Goal: Information Seeking & Learning: Learn about a topic

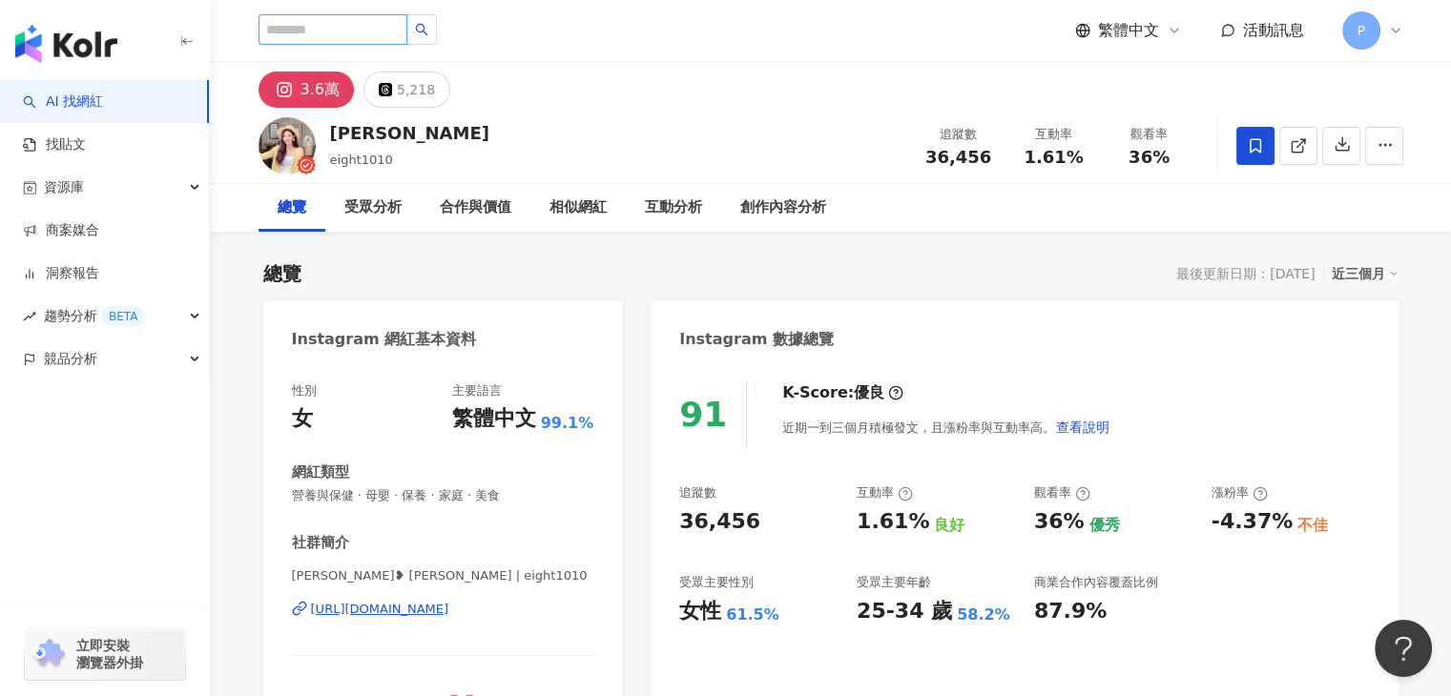
click at [365, 28] on input "search" at bounding box center [333, 29] width 149 height 31
click at [307, 35] on input "search" at bounding box center [333, 29] width 149 height 31
type input "**"
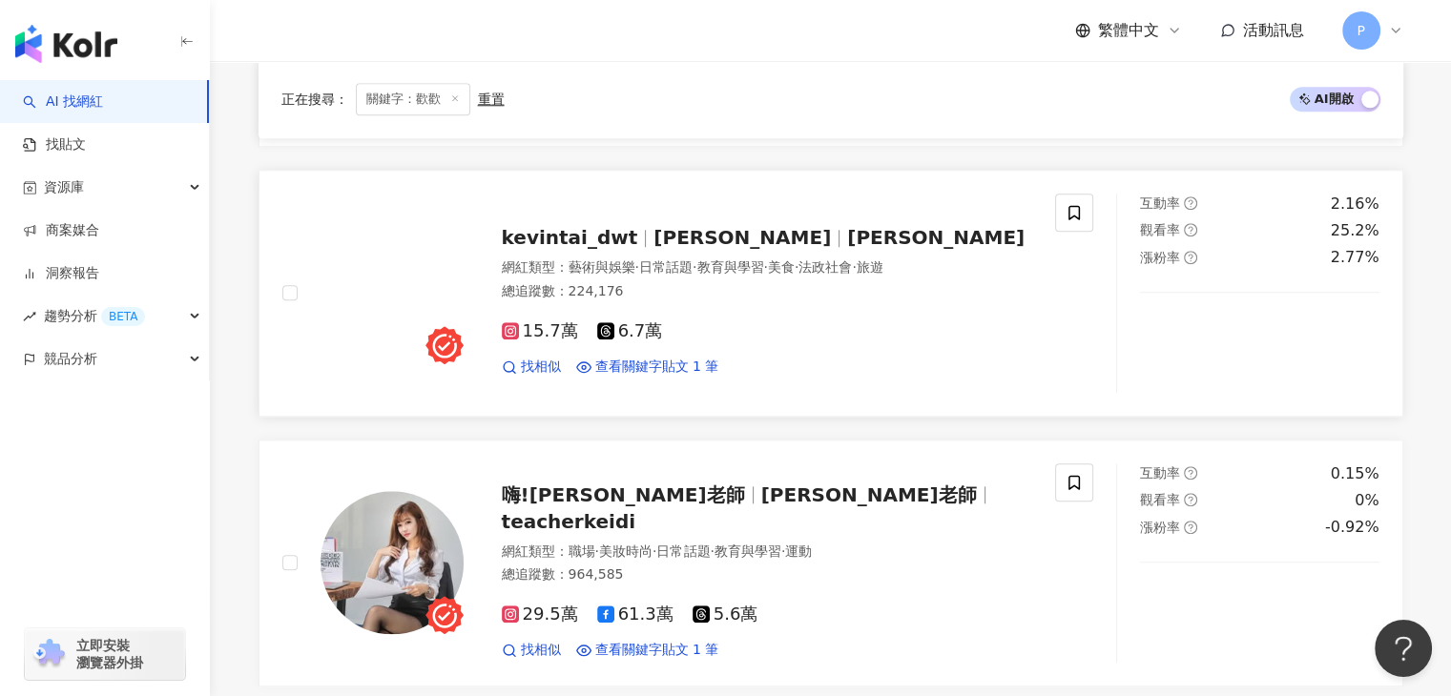
scroll to position [2099, 0]
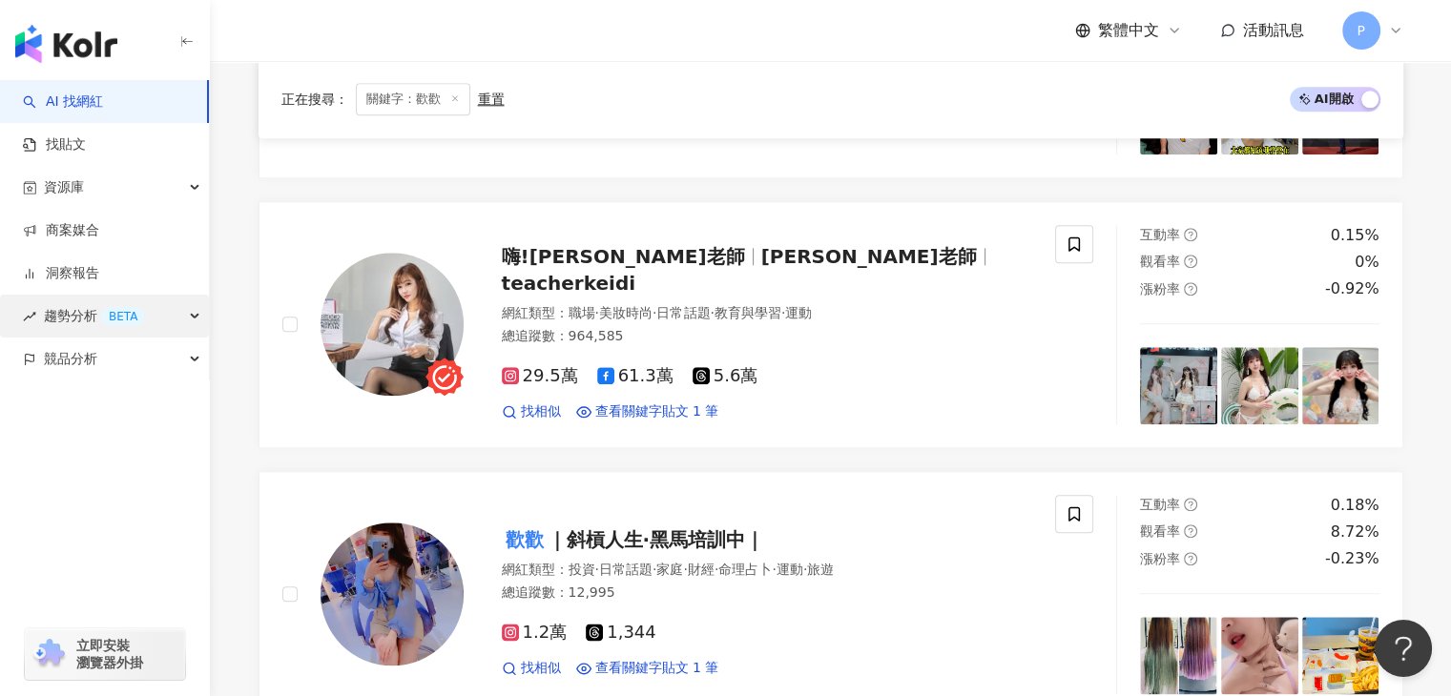
click at [179, 304] on div "趨勢分析 BETA" at bounding box center [104, 316] width 209 height 43
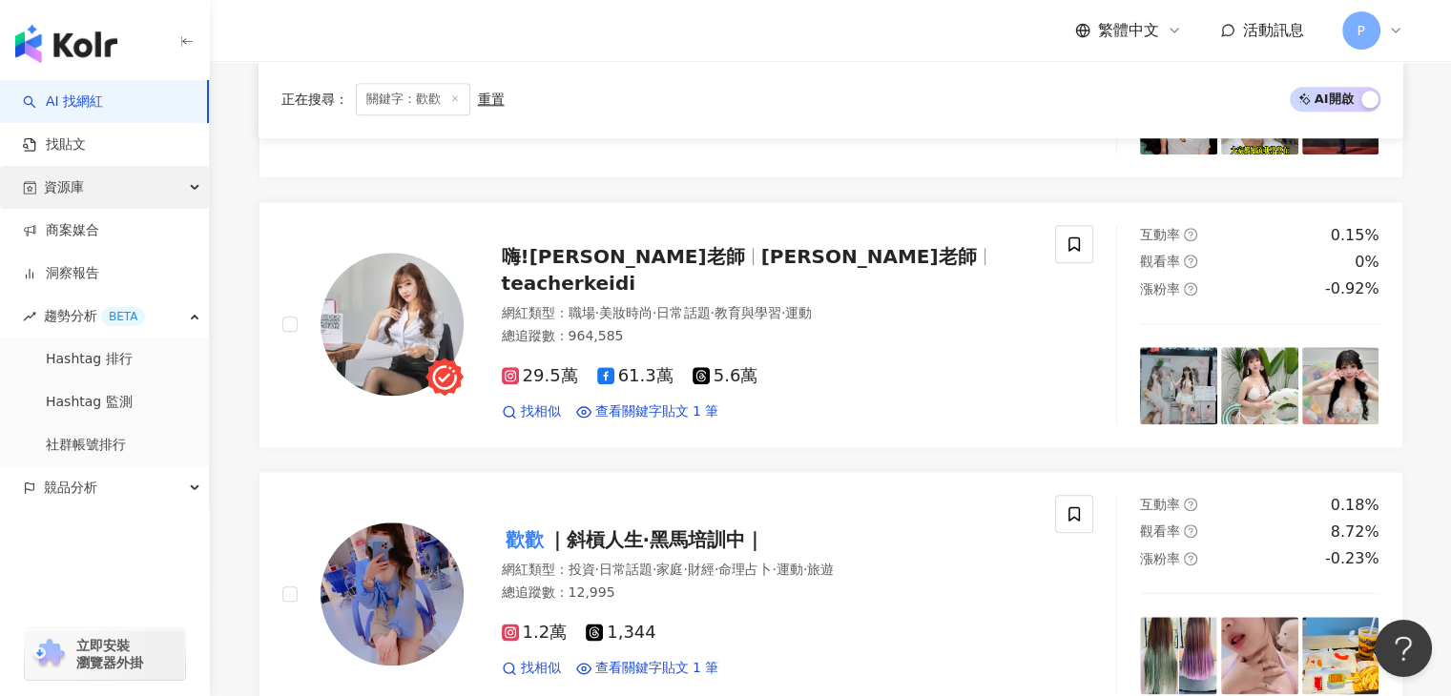
click at [188, 188] on div "資源庫" at bounding box center [104, 187] width 209 height 43
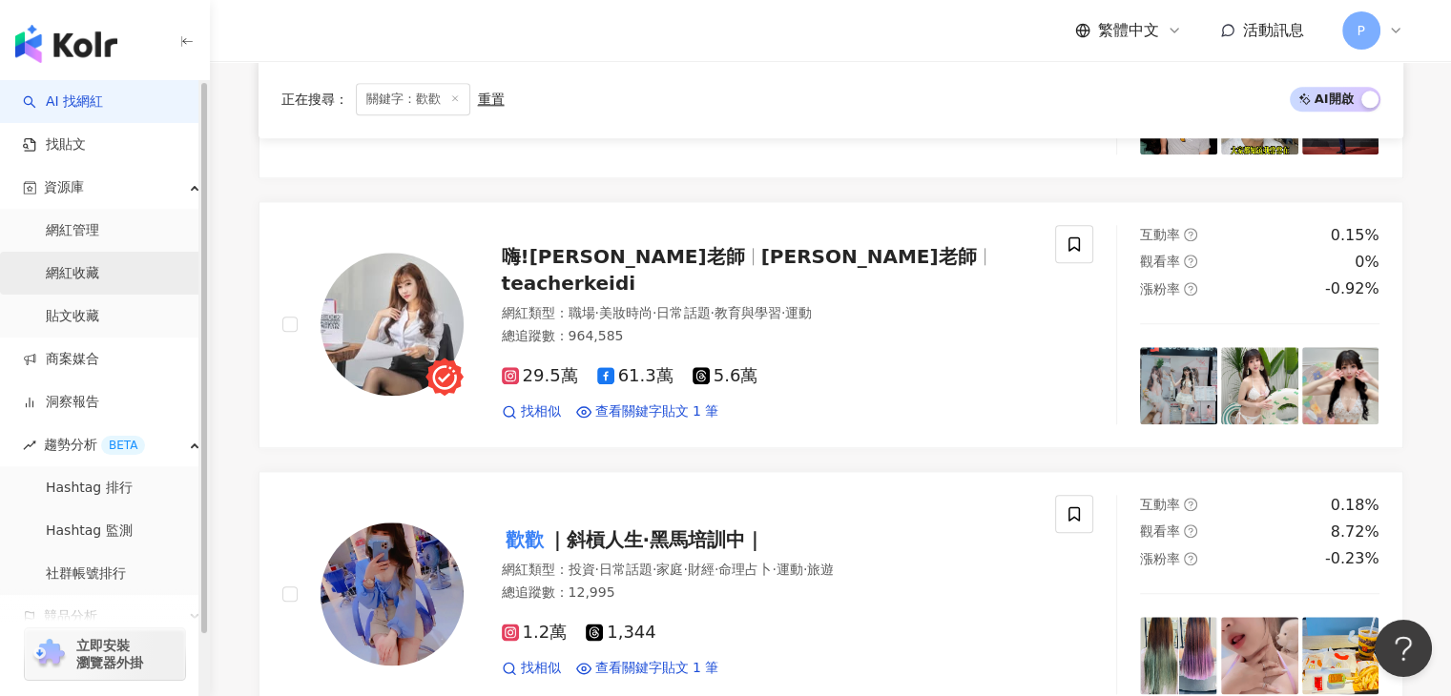
click at [99, 273] on link "網紅收藏" at bounding box center [72, 273] width 53 height 19
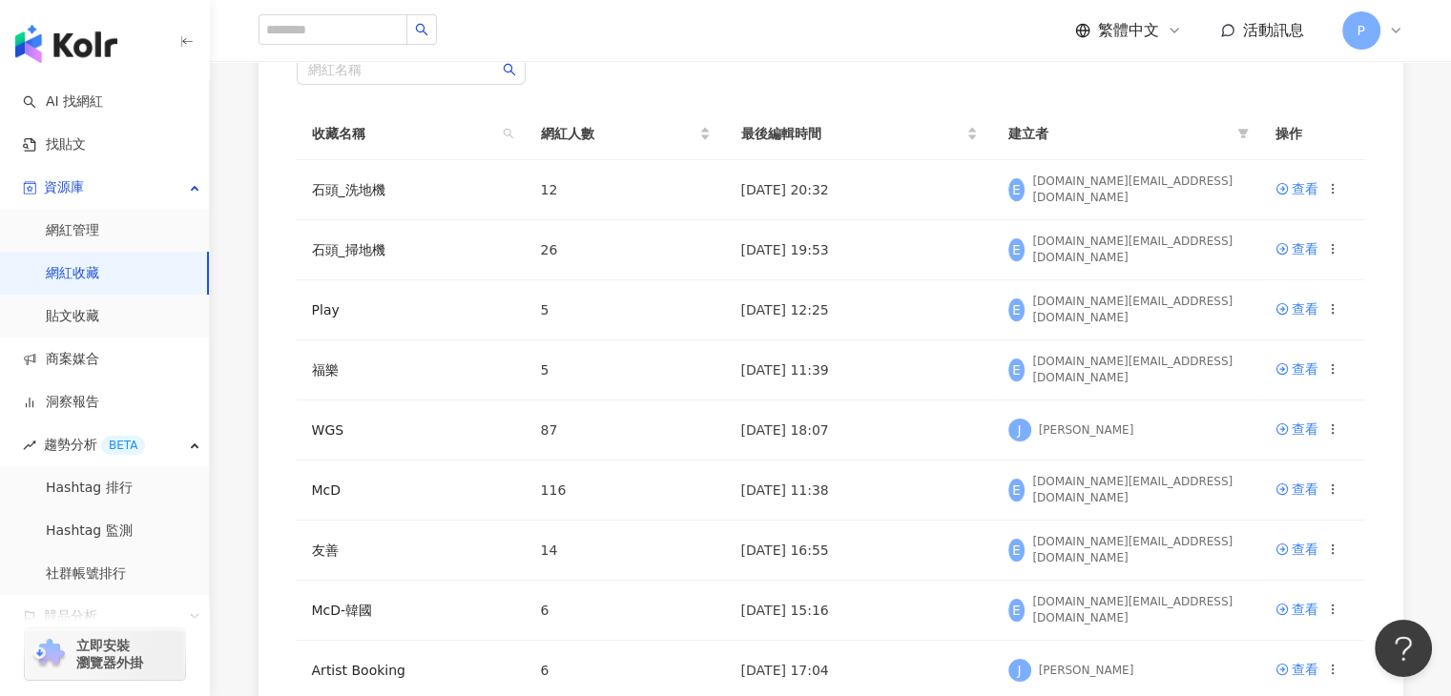
scroll to position [95, 0]
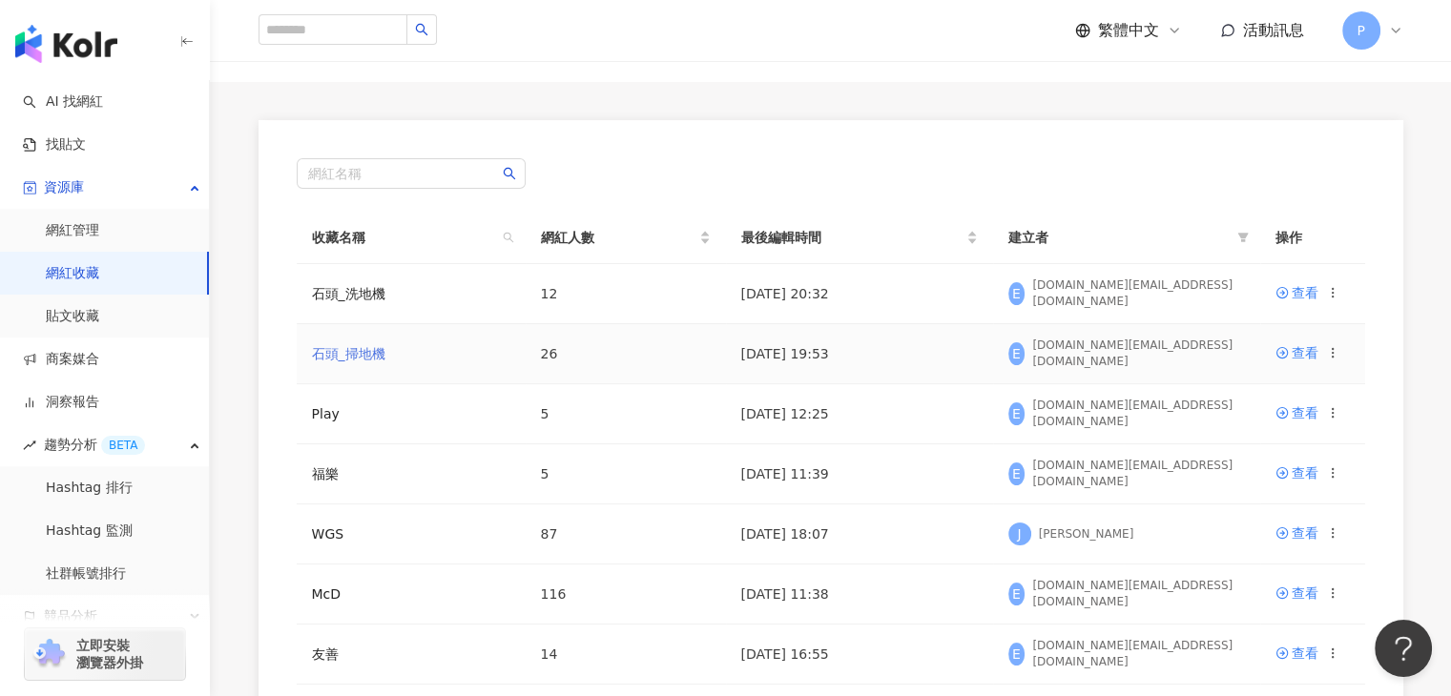
click at [361, 357] on link "石頭_掃地機" at bounding box center [348, 353] width 73 height 15
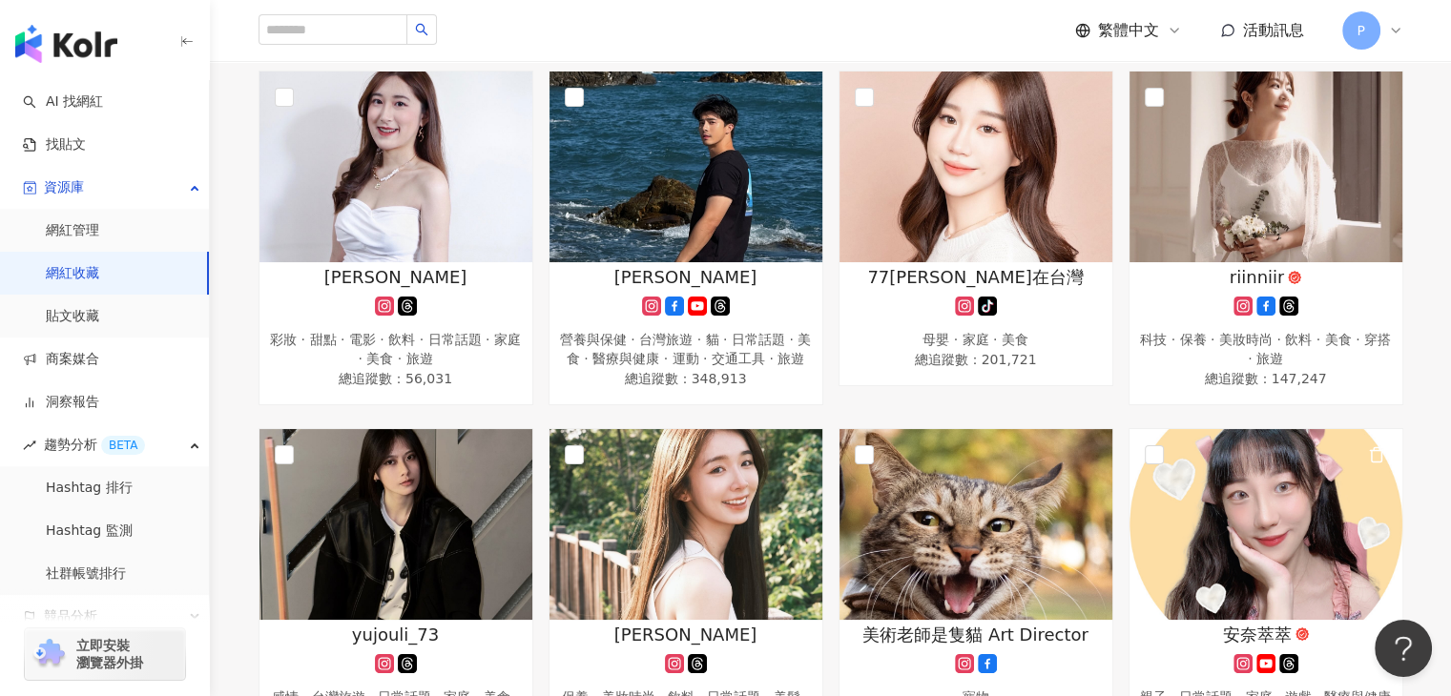
scroll to position [561, 0]
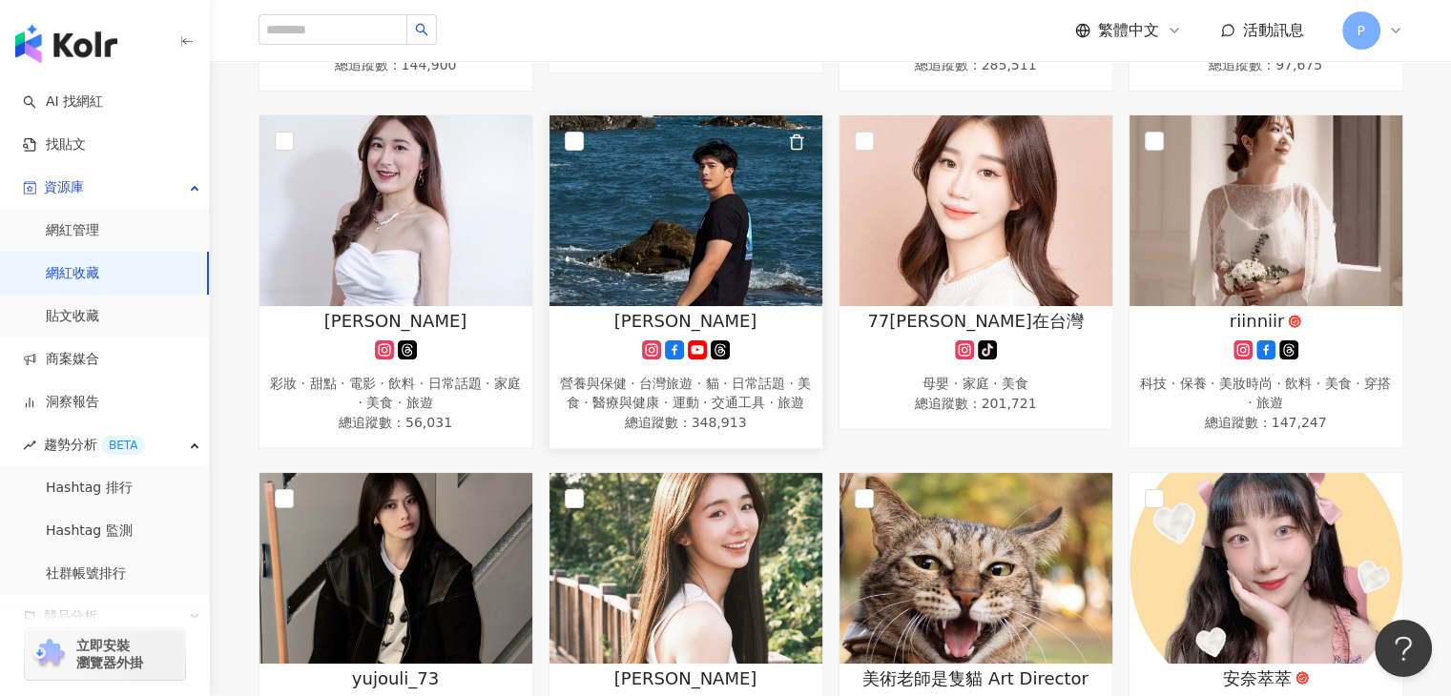
click at [781, 229] on img at bounding box center [685, 210] width 273 height 191
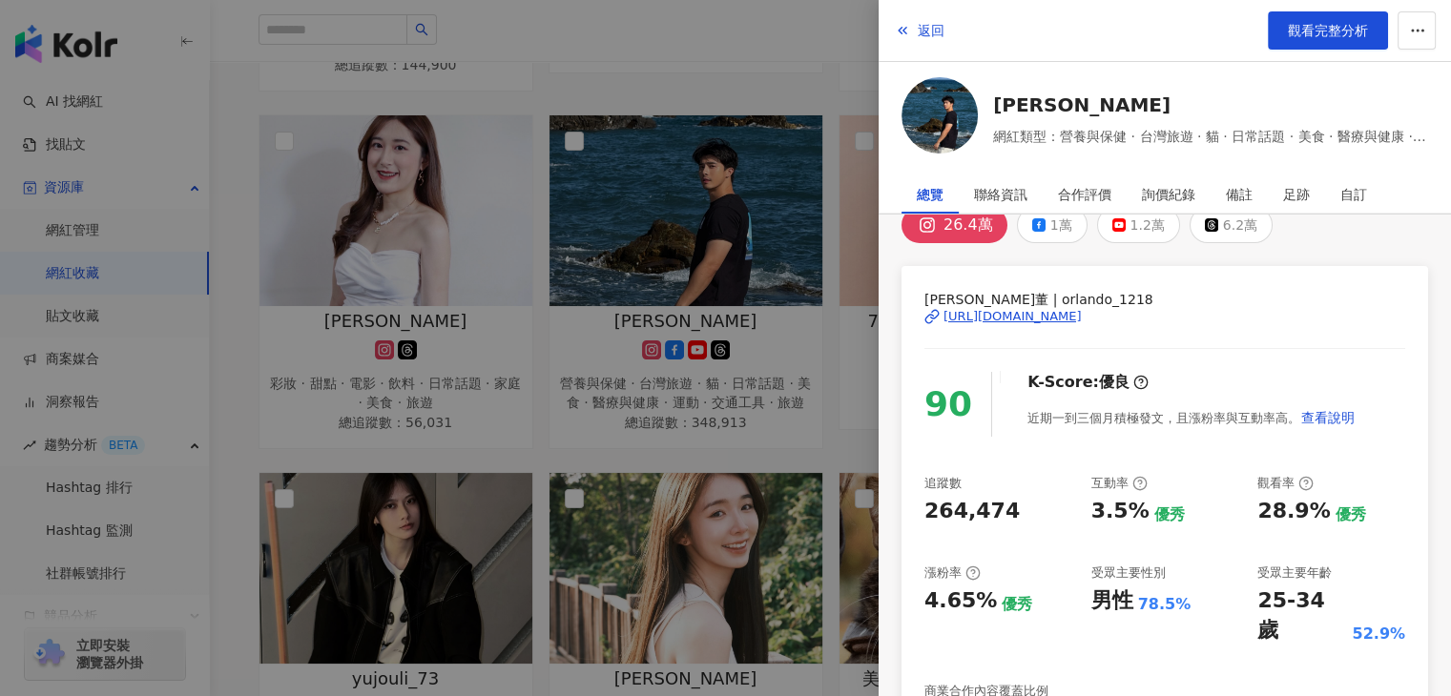
scroll to position [0, 0]
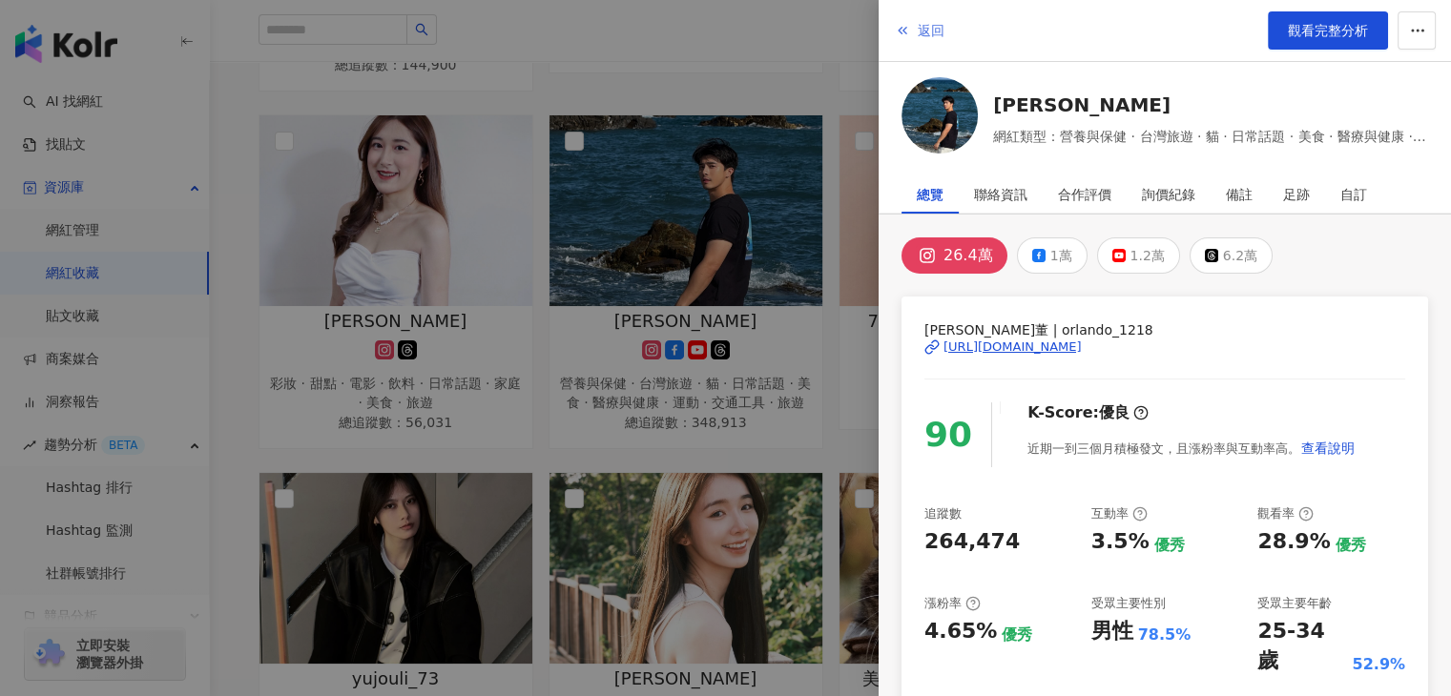
click at [900, 35] on icon "button" at bounding box center [902, 30] width 15 height 15
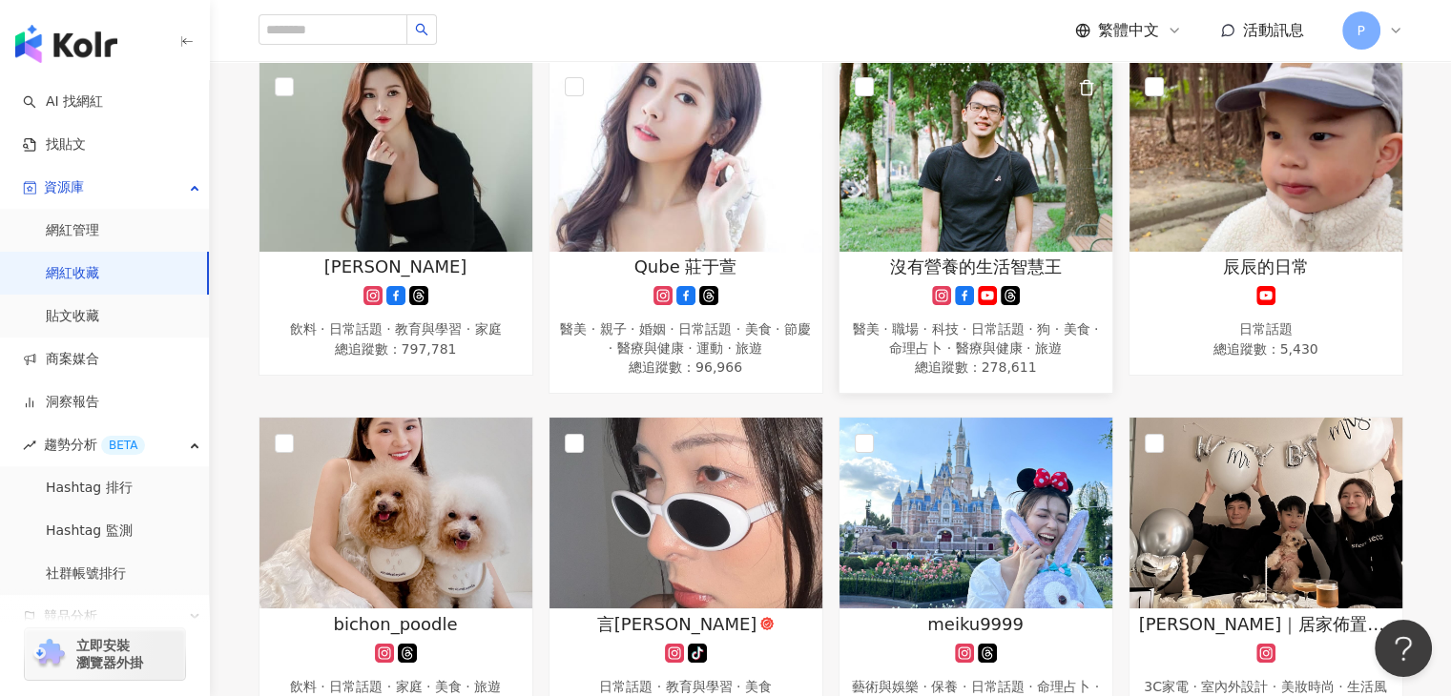
scroll to position [1896, 0]
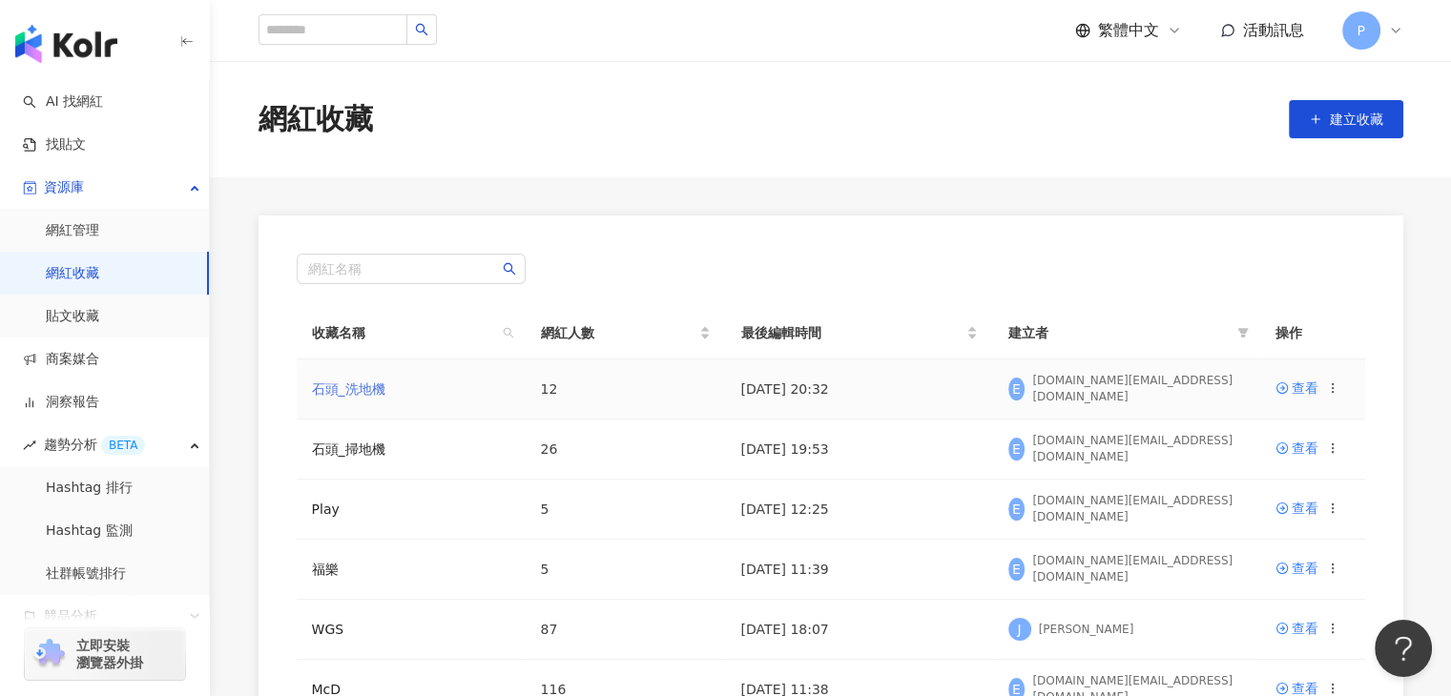
click at [350, 382] on link "石頭_洗地機" at bounding box center [348, 389] width 73 height 15
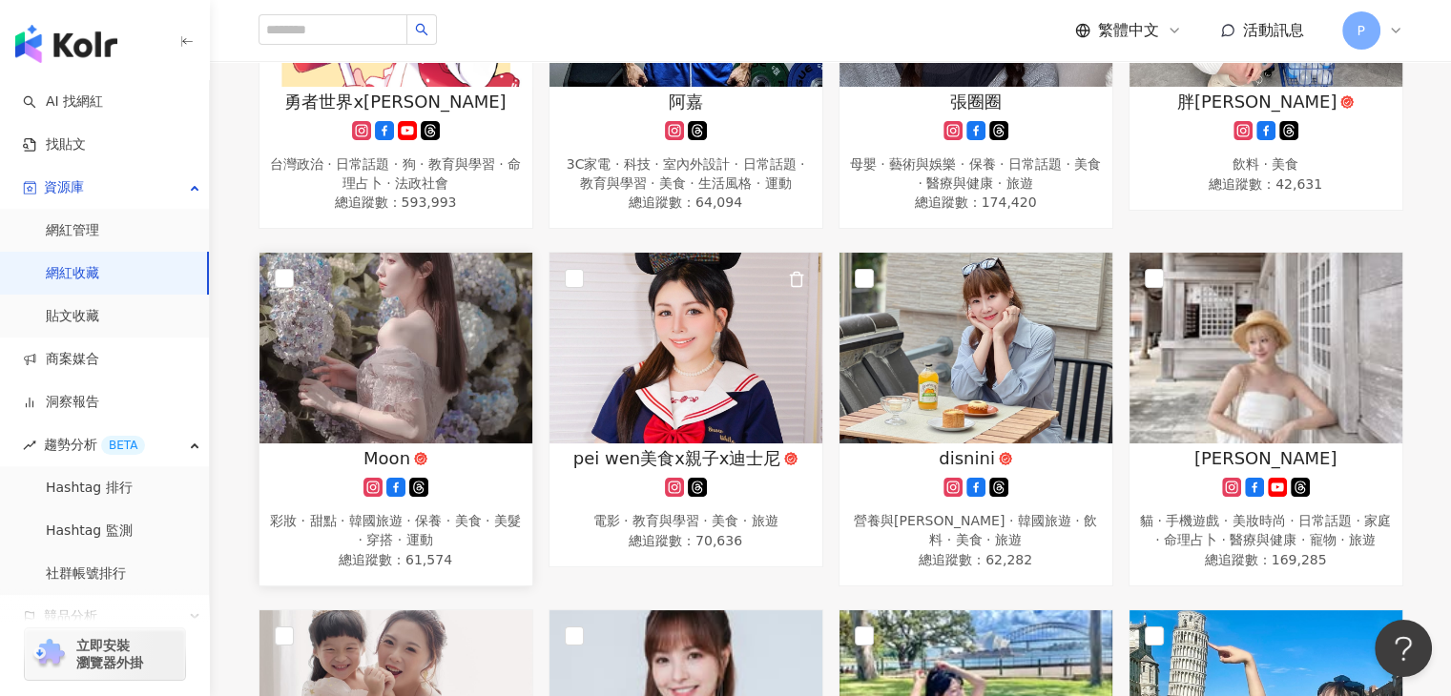
scroll to position [379, 0]
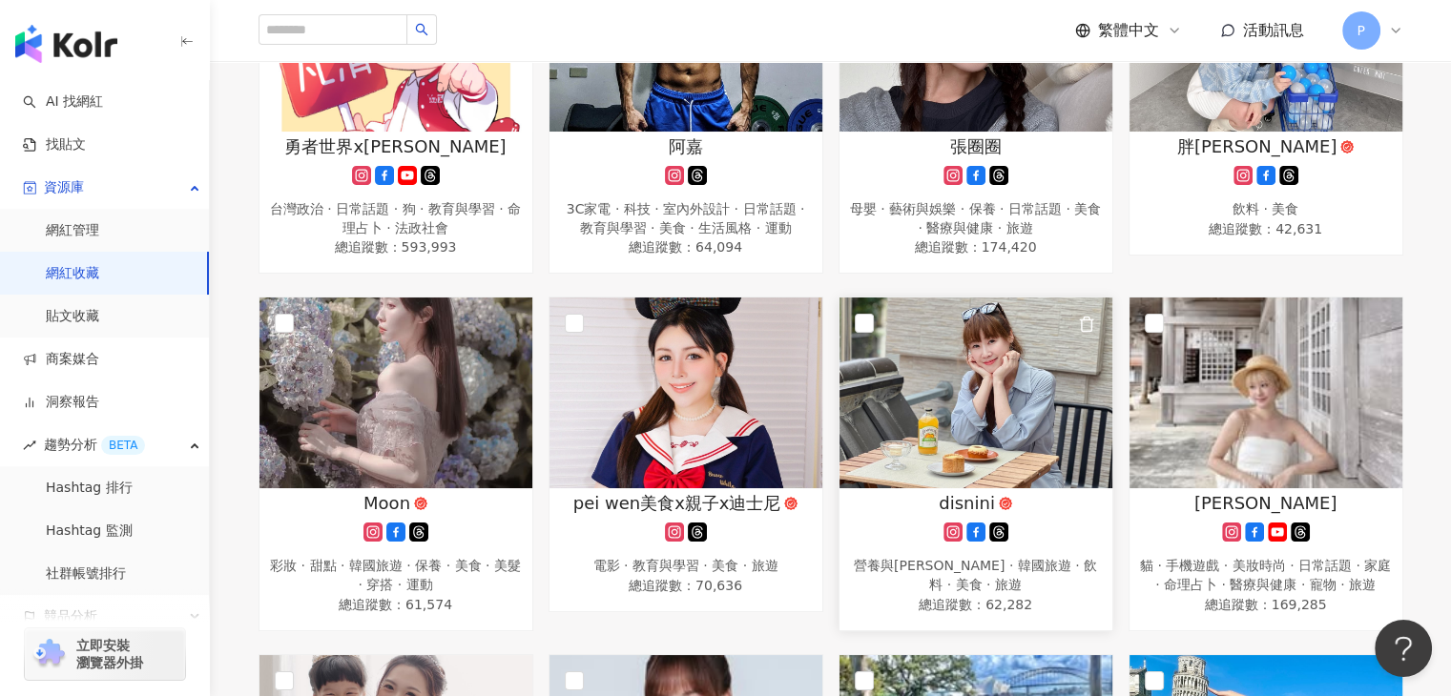
click at [975, 504] on span "disnini" at bounding box center [967, 503] width 56 height 24
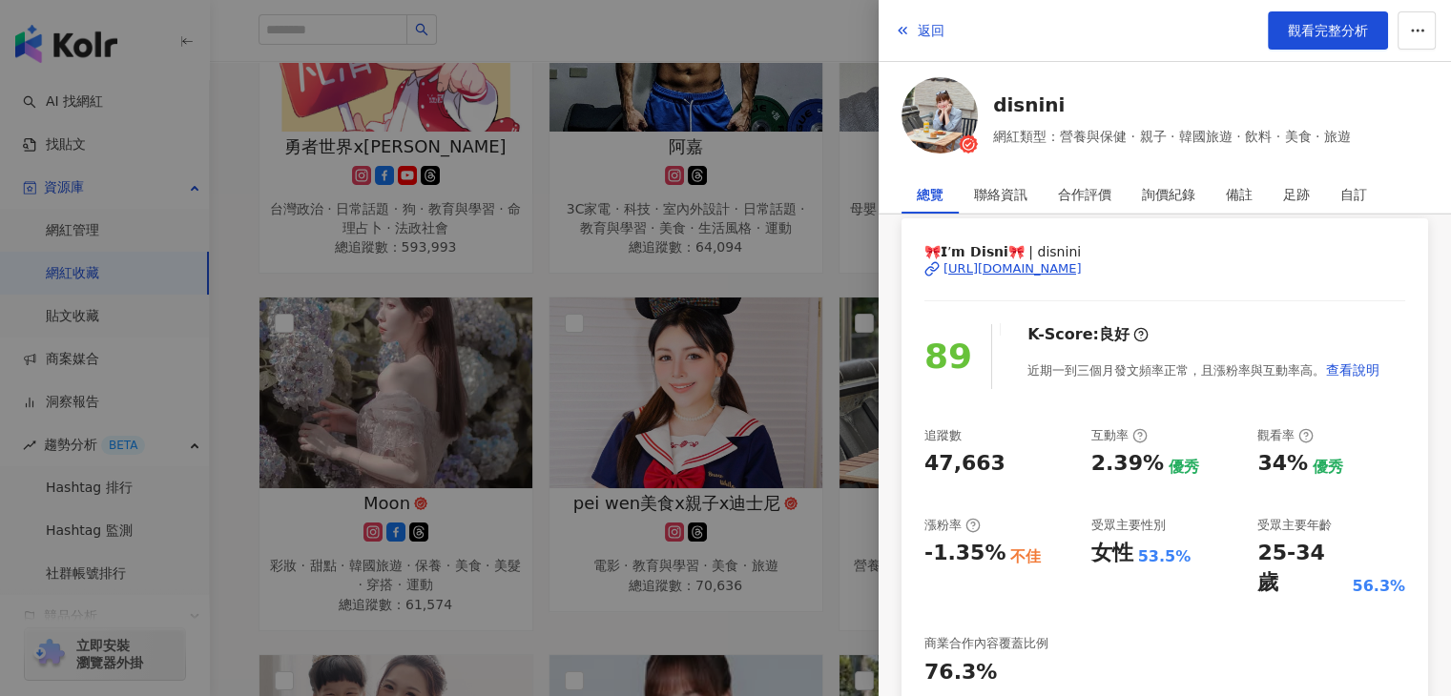
scroll to position [191, 0]
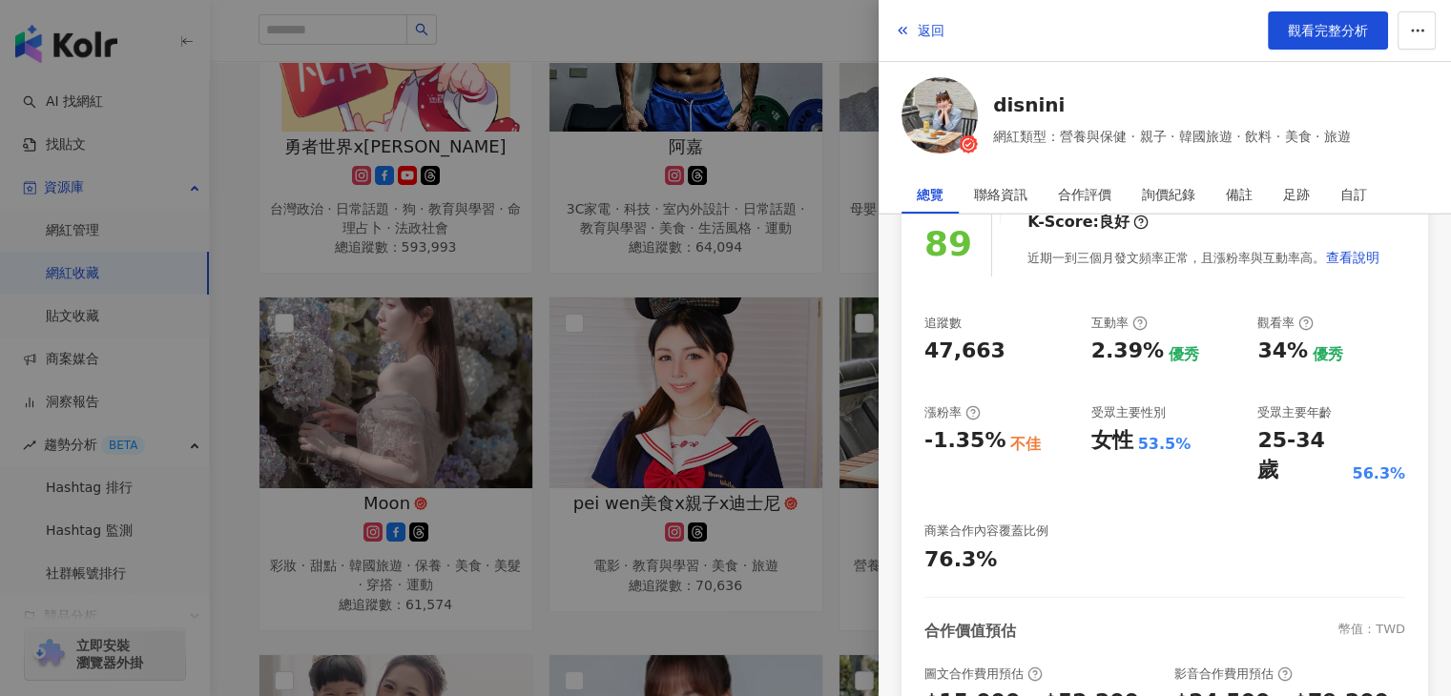
click at [426, 534] on div at bounding box center [725, 348] width 1451 height 696
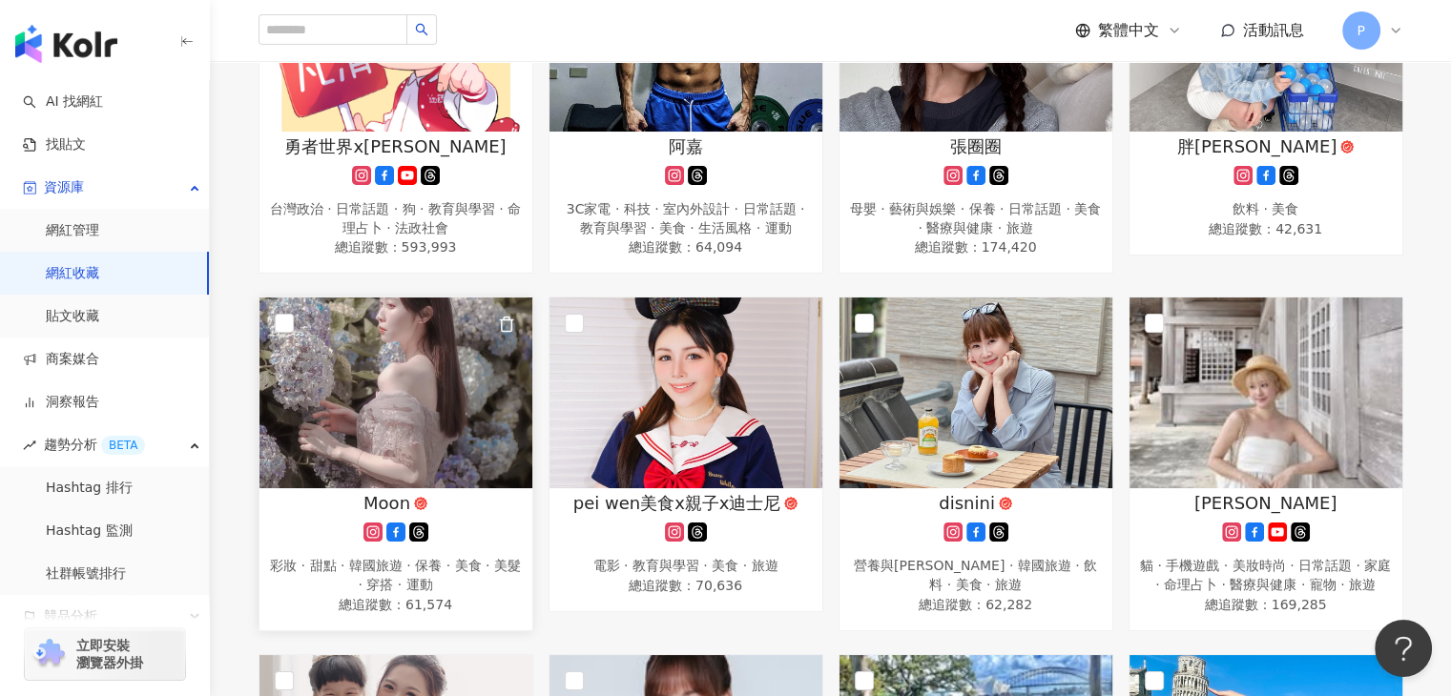
click at [410, 500] on div "Moon" at bounding box center [396, 503] width 254 height 24
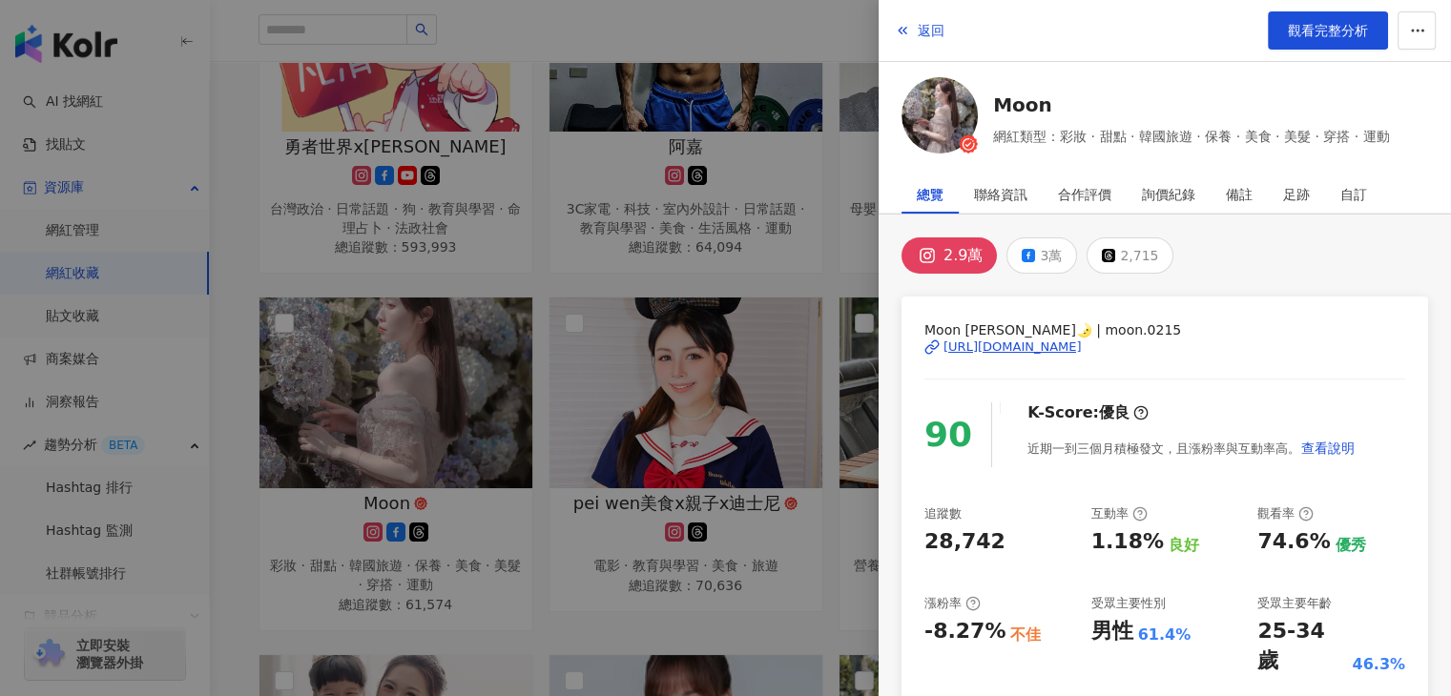
click at [724, 584] on div at bounding box center [725, 348] width 1451 height 696
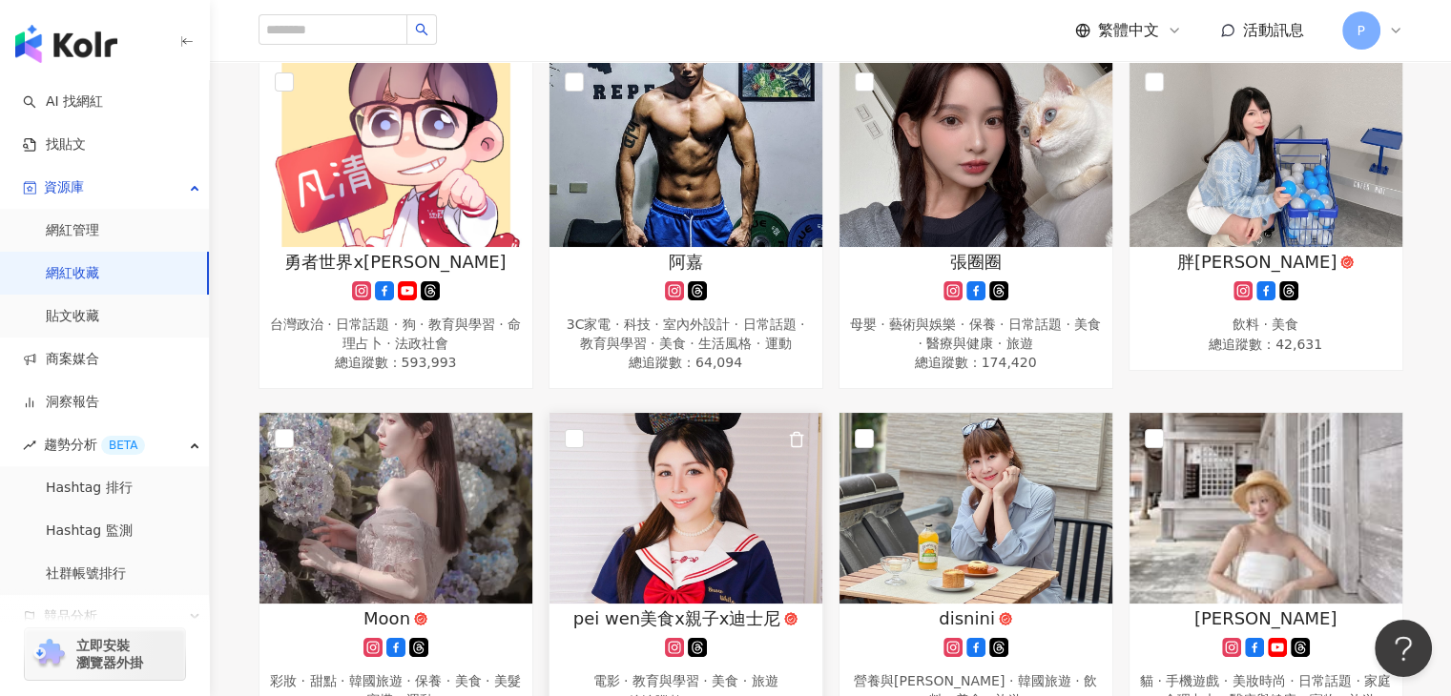
scroll to position [188, 0]
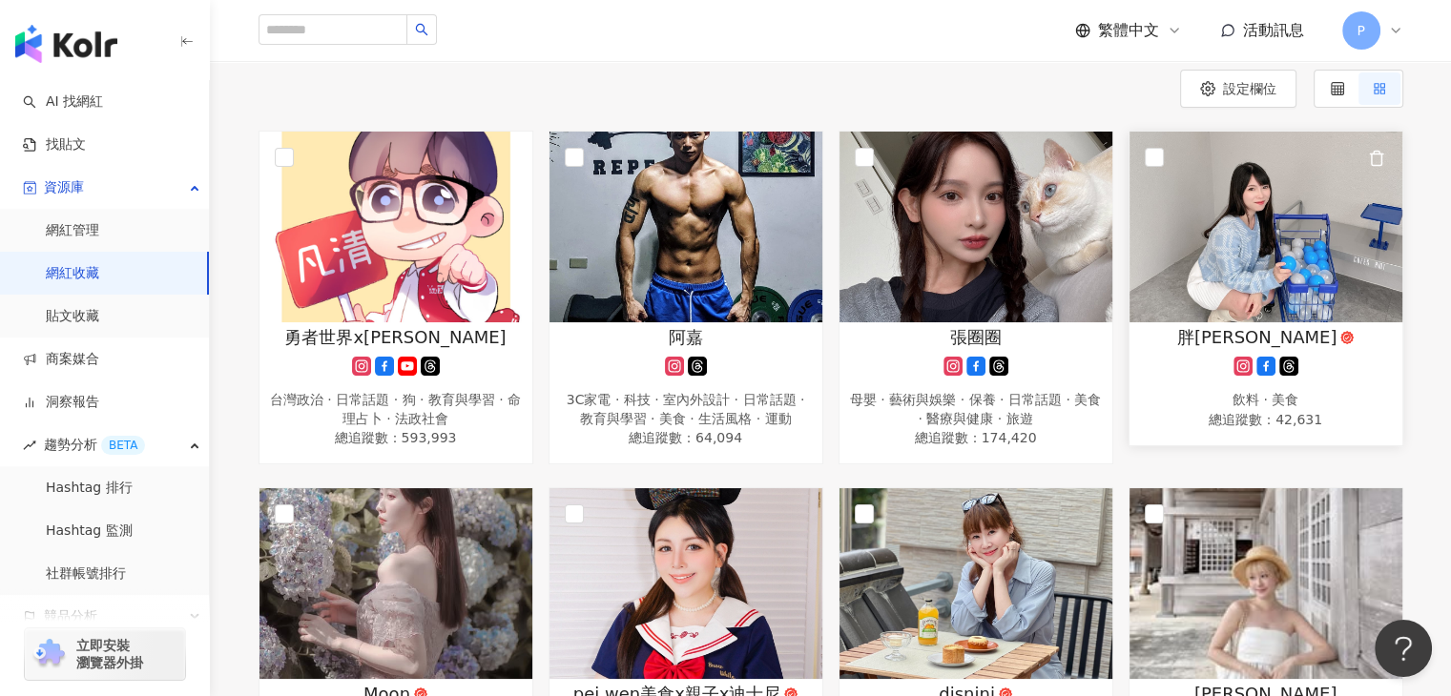
click at [1253, 341] on span "胖婷" at bounding box center [1257, 337] width 160 height 24
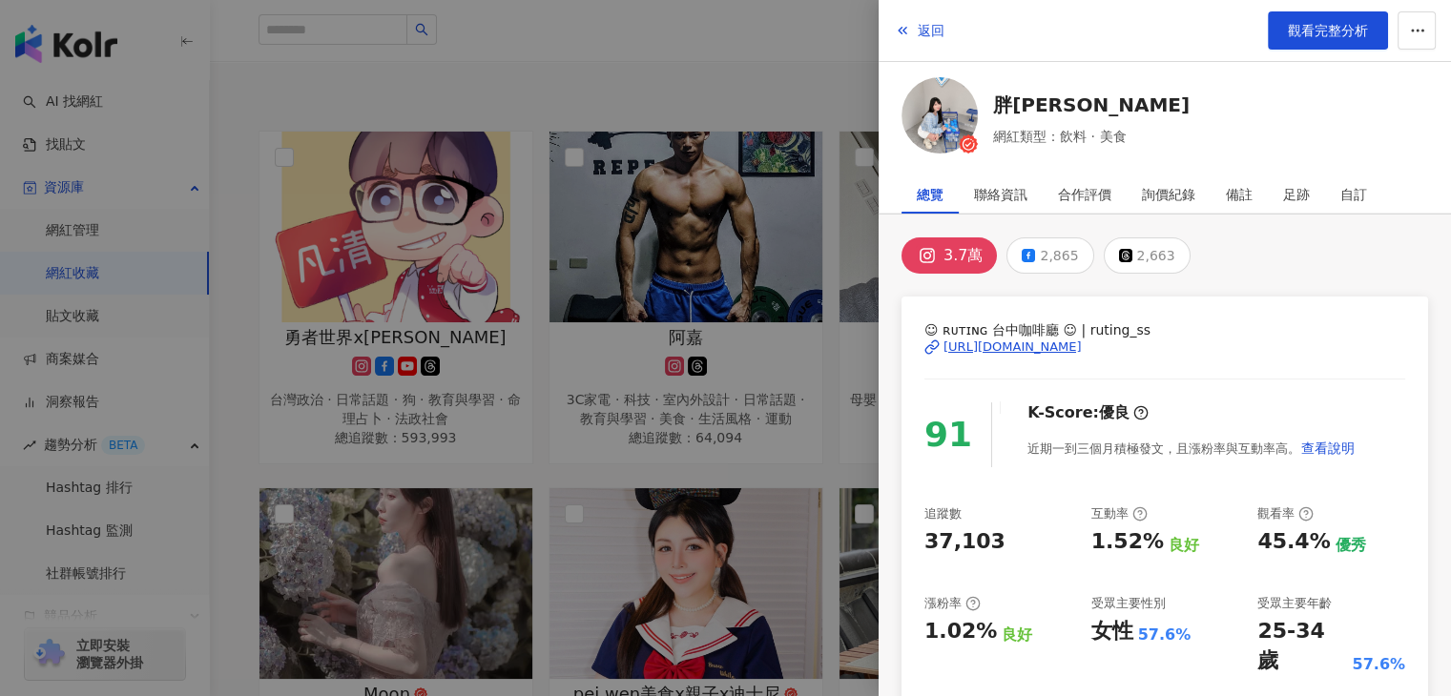
scroll to position [95, 0]
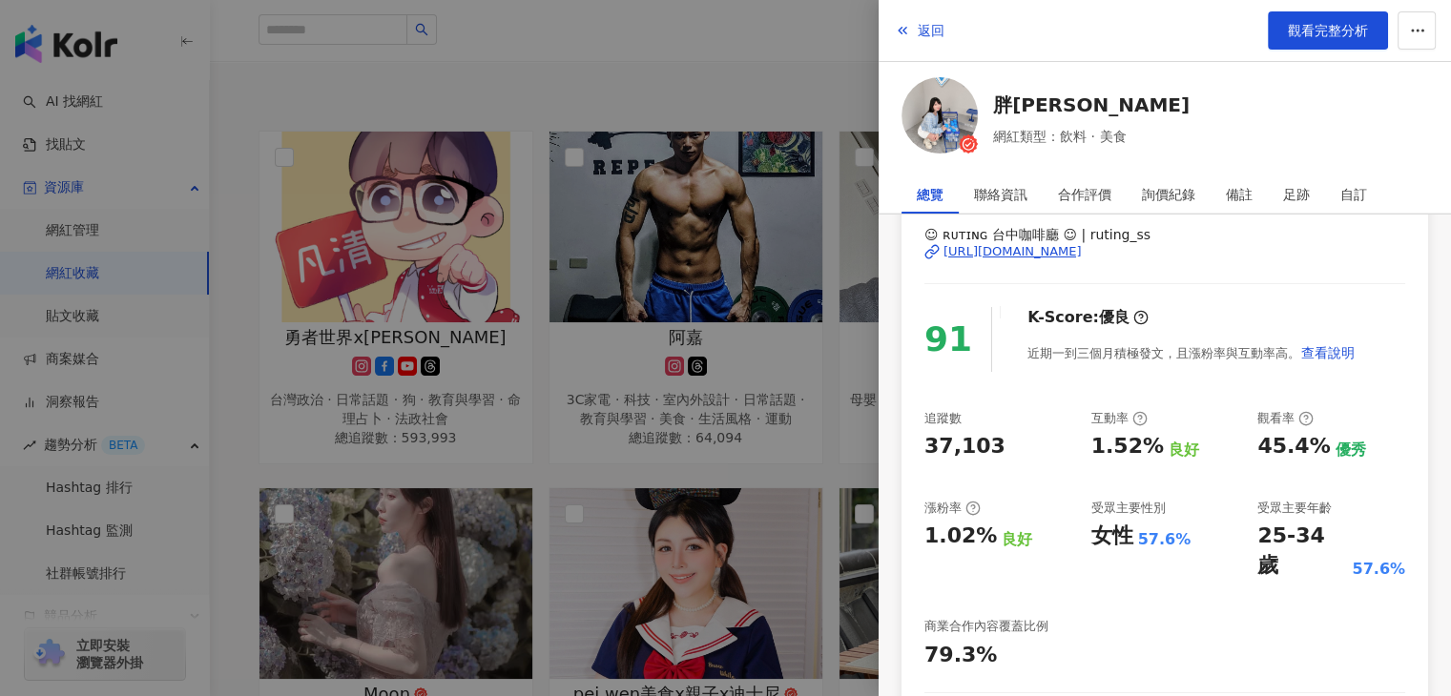
click at [495, 355] on div at bounding box center [725, 348] width 1451 height 696
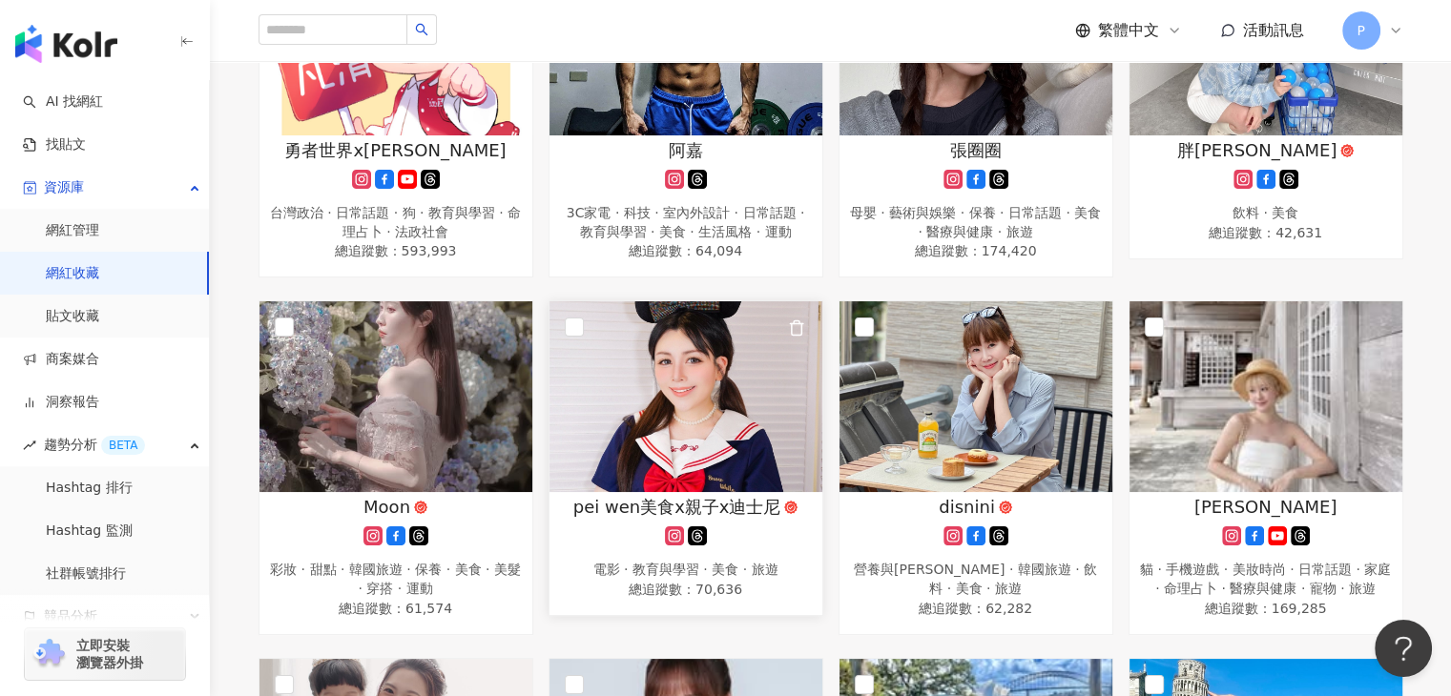
scroll to position [570, 0]
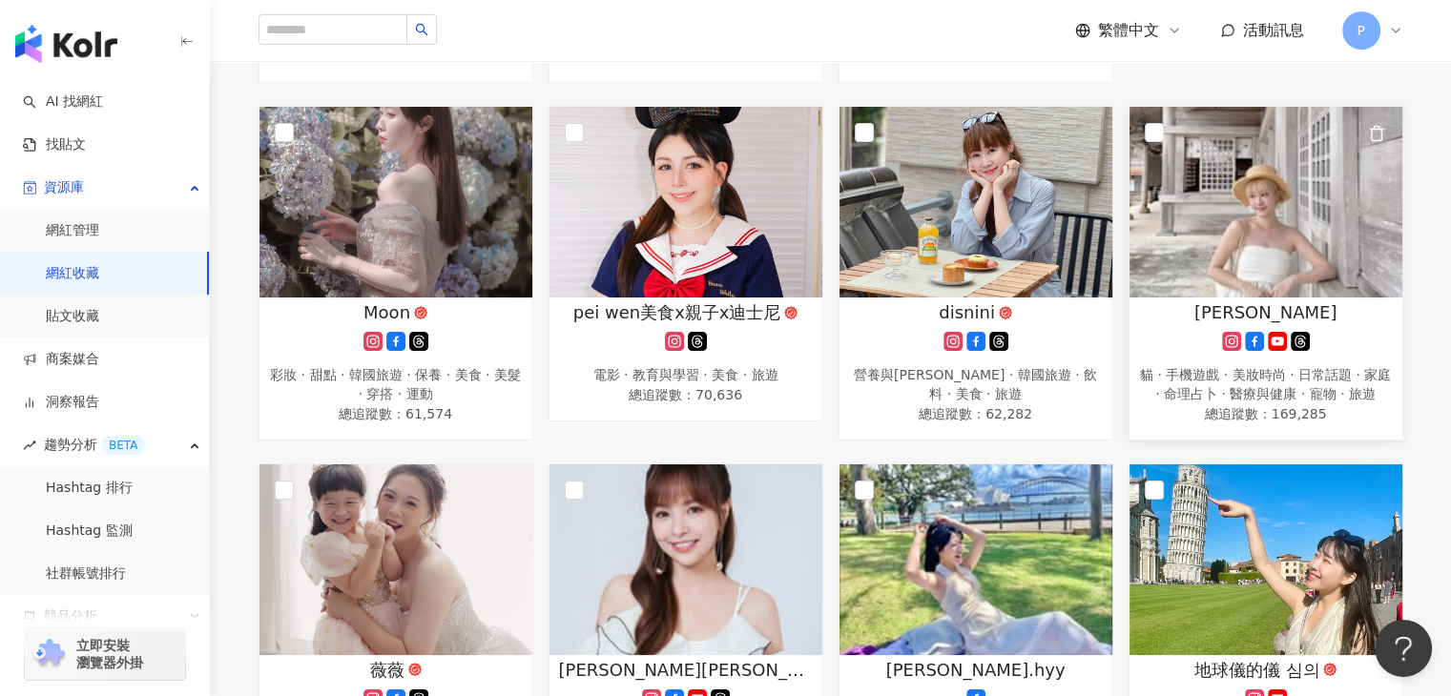
click at [1257, 318] on span "金妮小花兒" at bounding box center [1265, 312] width 143 height 24
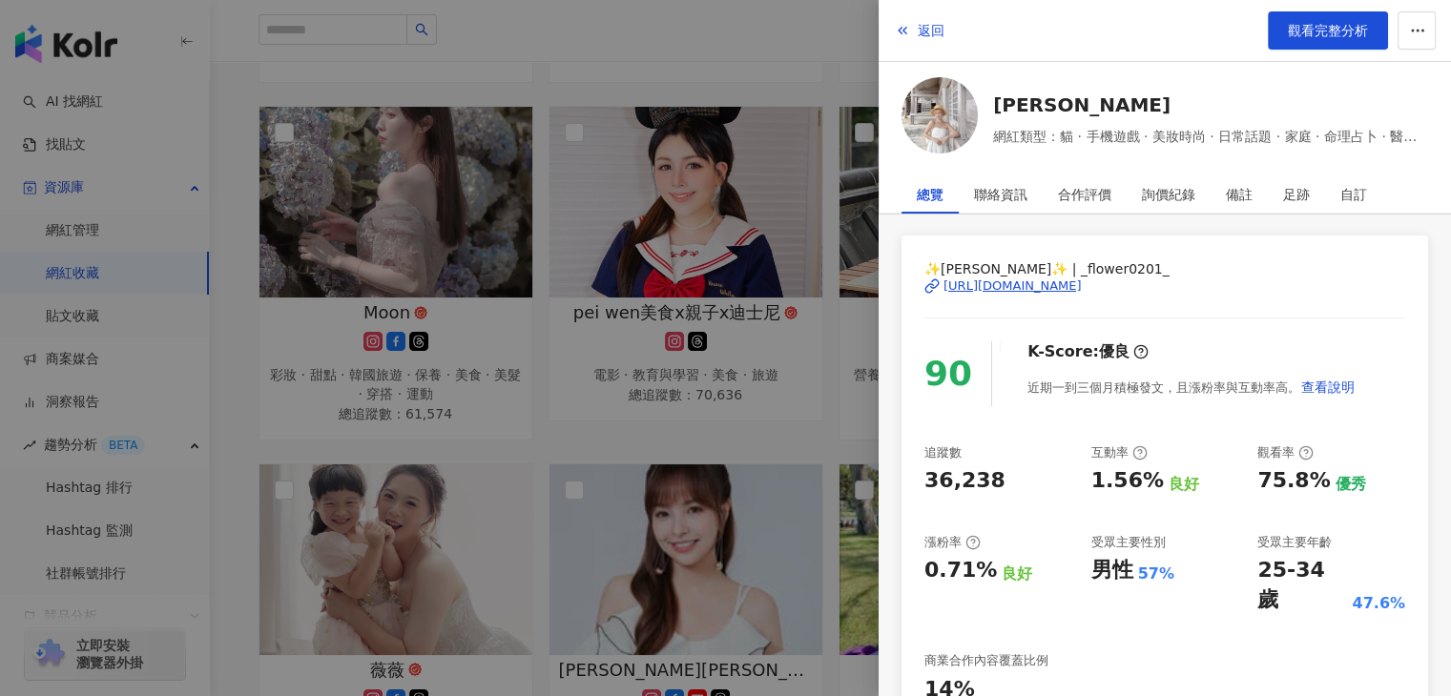
scroll to position [95, 0]
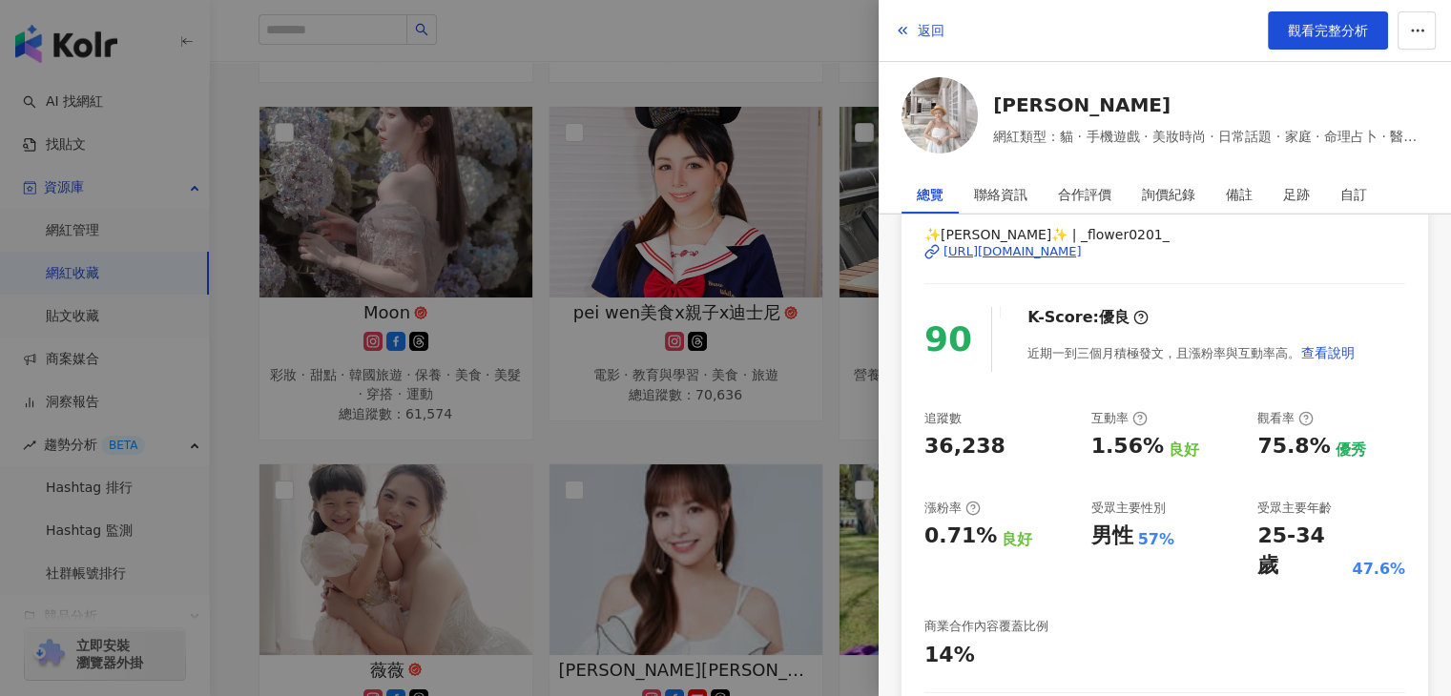
click at [696, 493] on div at bounding box center [725, 348] width 1451 height 696
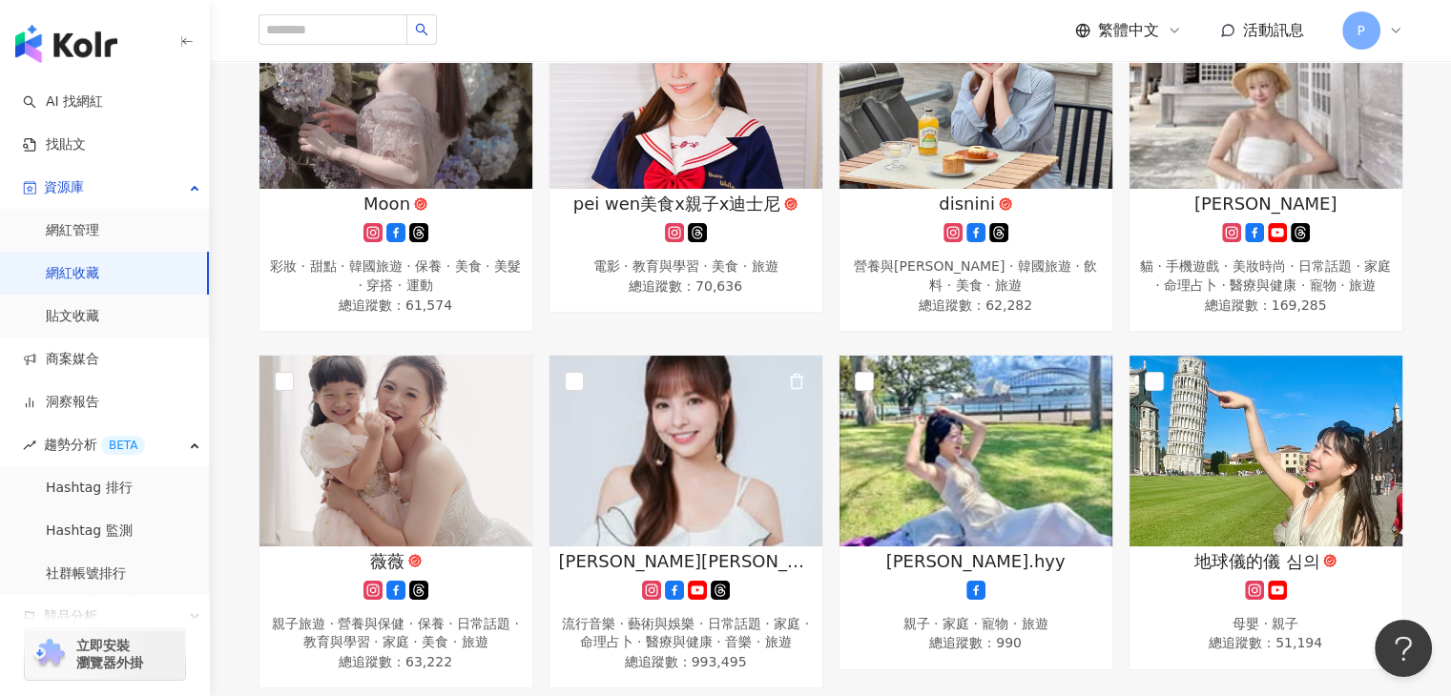
scroll to position [760, 0]
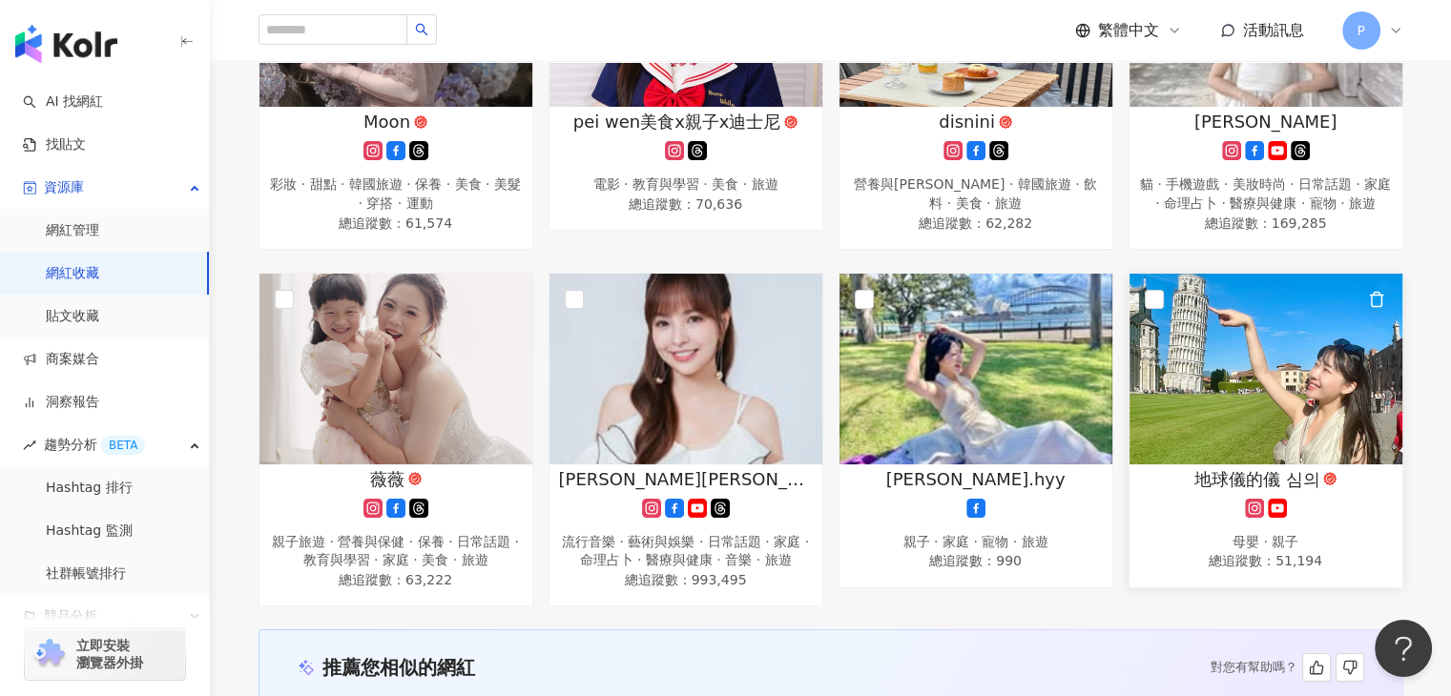
click at [1202, 491] on span "地球儀的儀 심의" at bounding box center [1257, 479] width 126 height 24
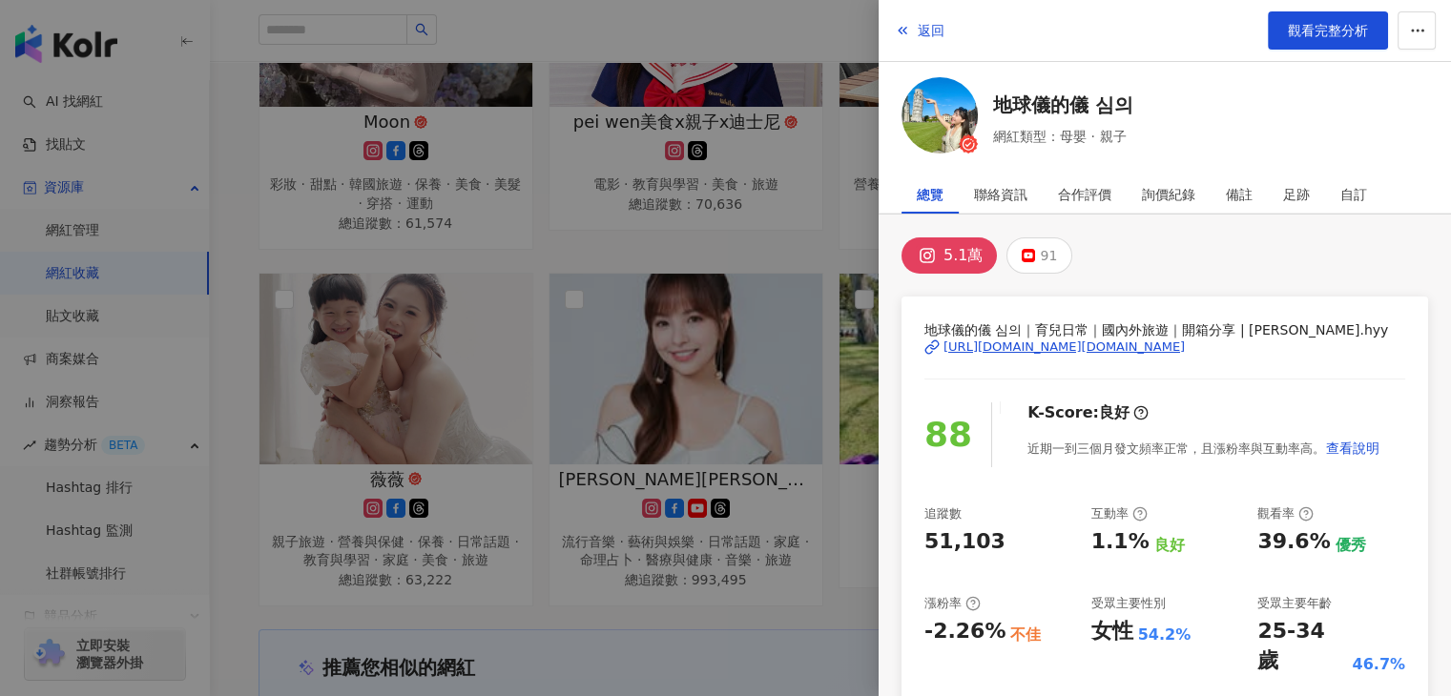
click at [785, 622] on div at bounding box center [725, 348] width 1451 height 696
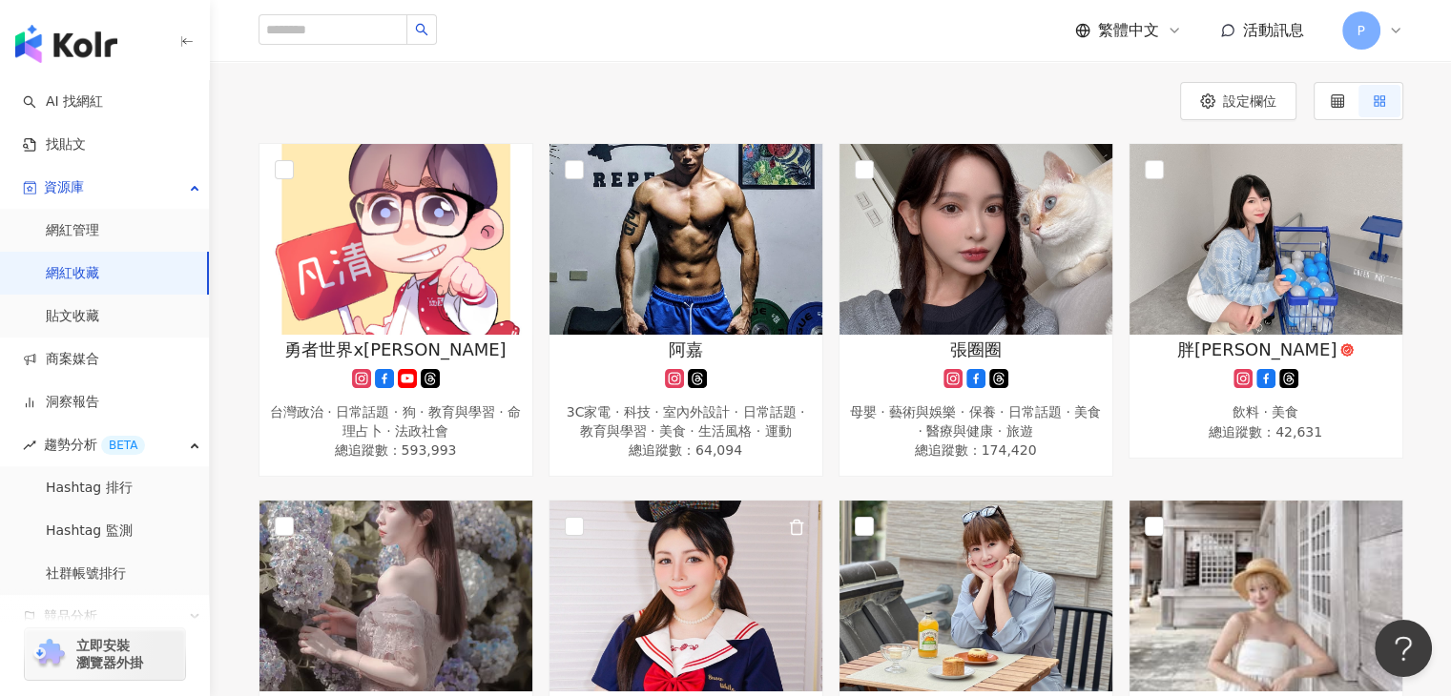
scroll to position [462, 0]
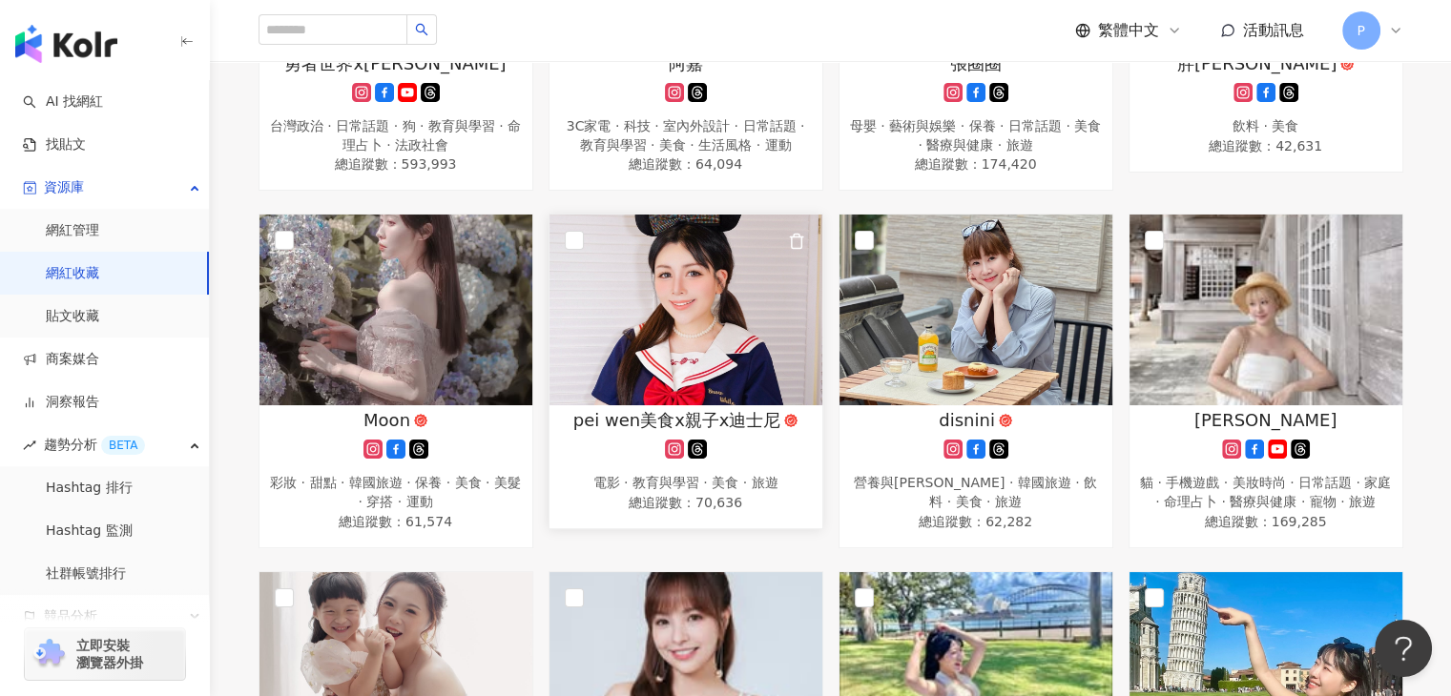
click at [702, 422] on span "pei wen美食x親子x迪士尼" at bounding box center [677, 420] width 208 height 24
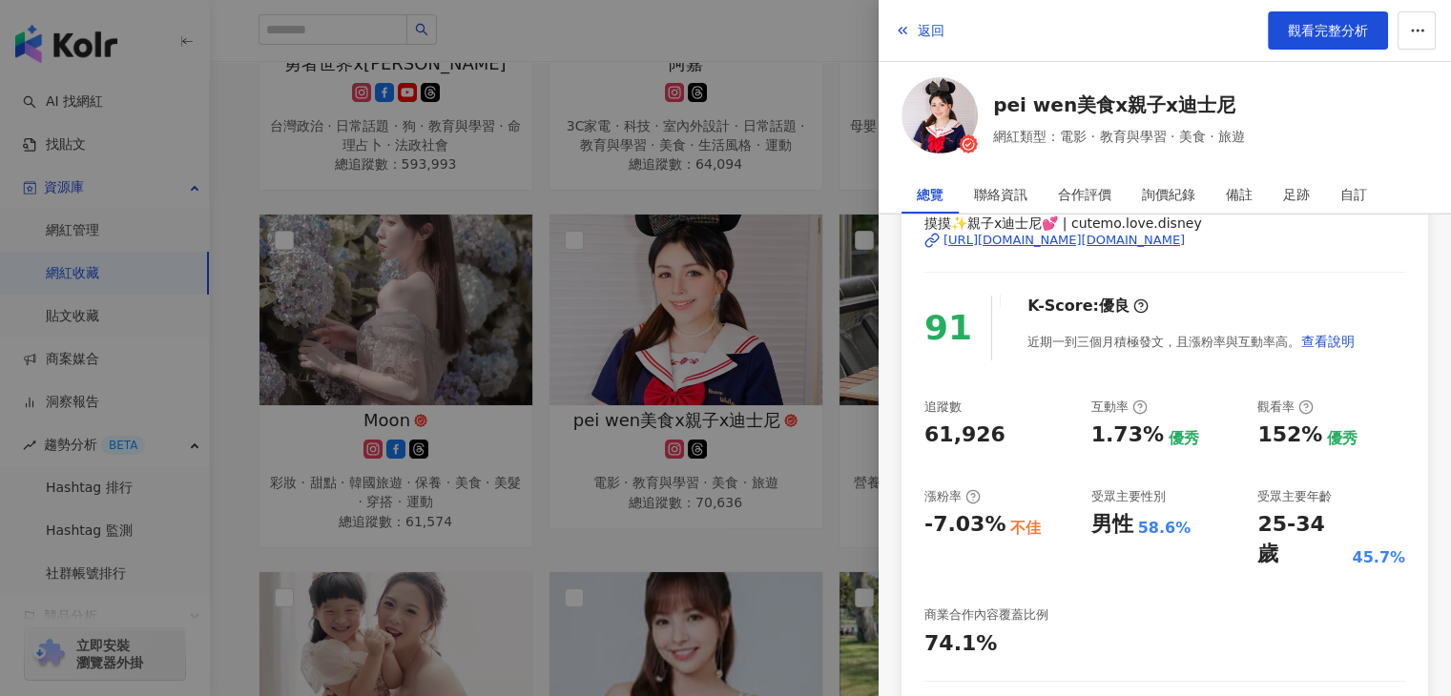
scroll to position [191, 0]
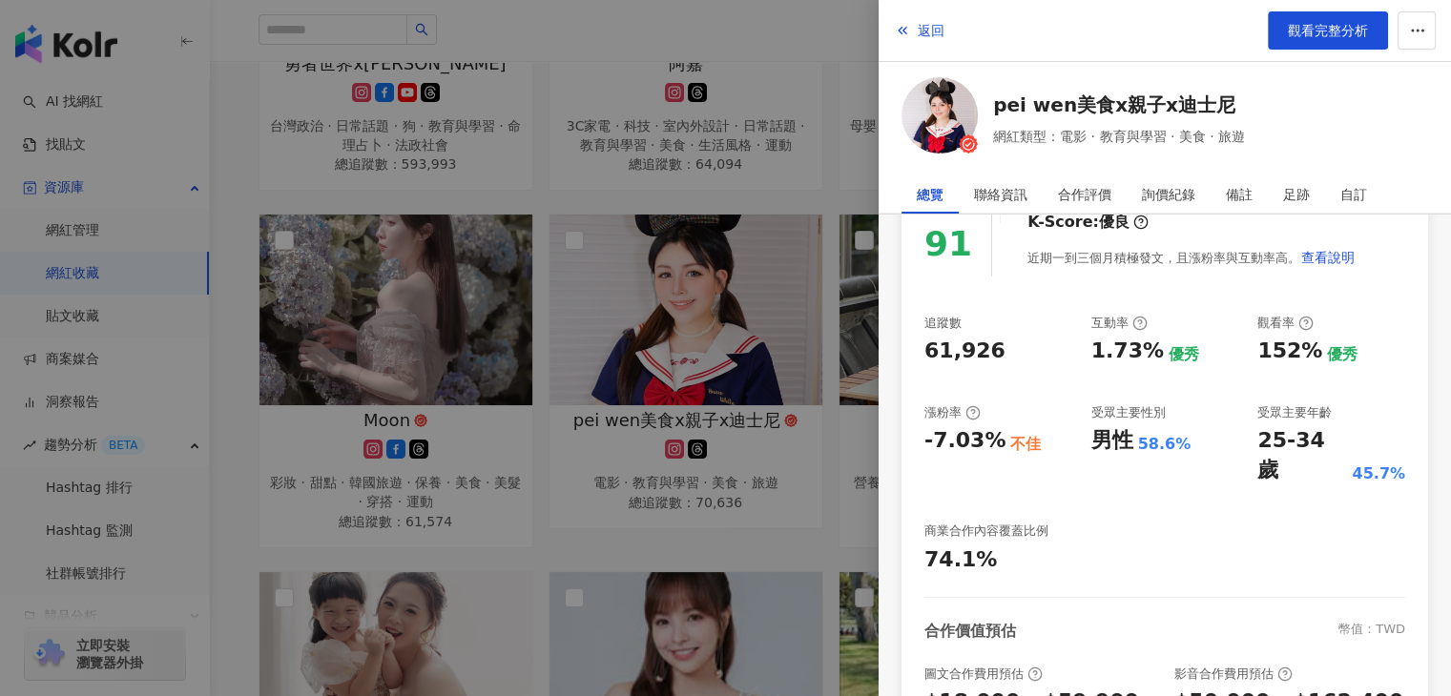
click at [707, 575] on div at bounding box center [725, 348] width 1451 height 696
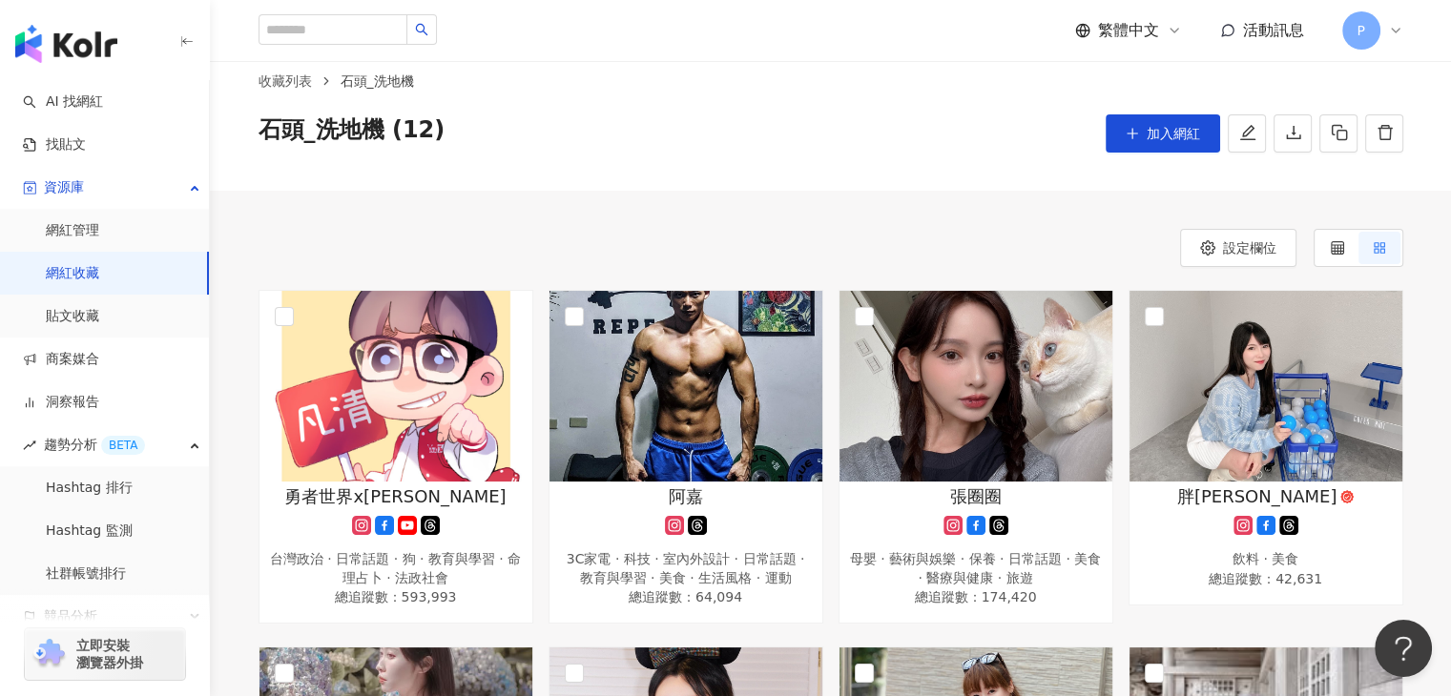
scroll to position [0, 0]
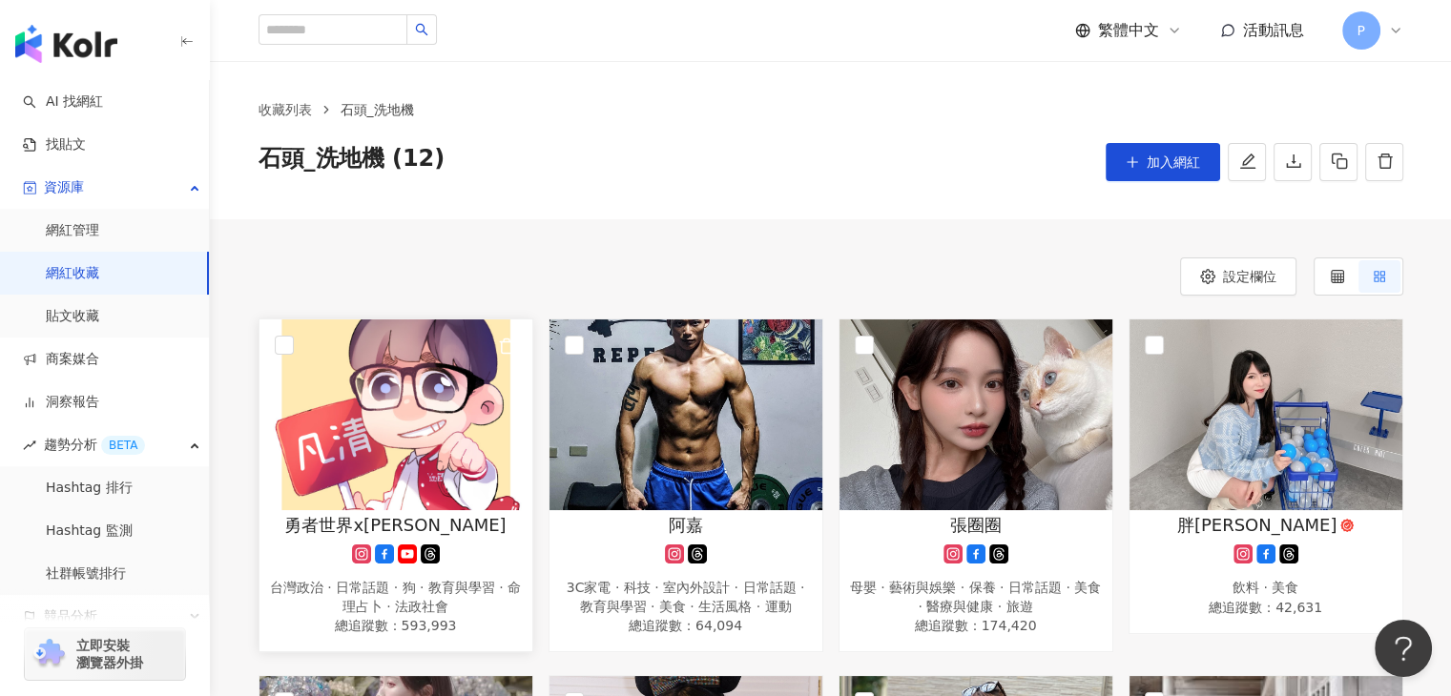
click at [464, 401] on img at bounding box center [395, 415] width 273 height 191
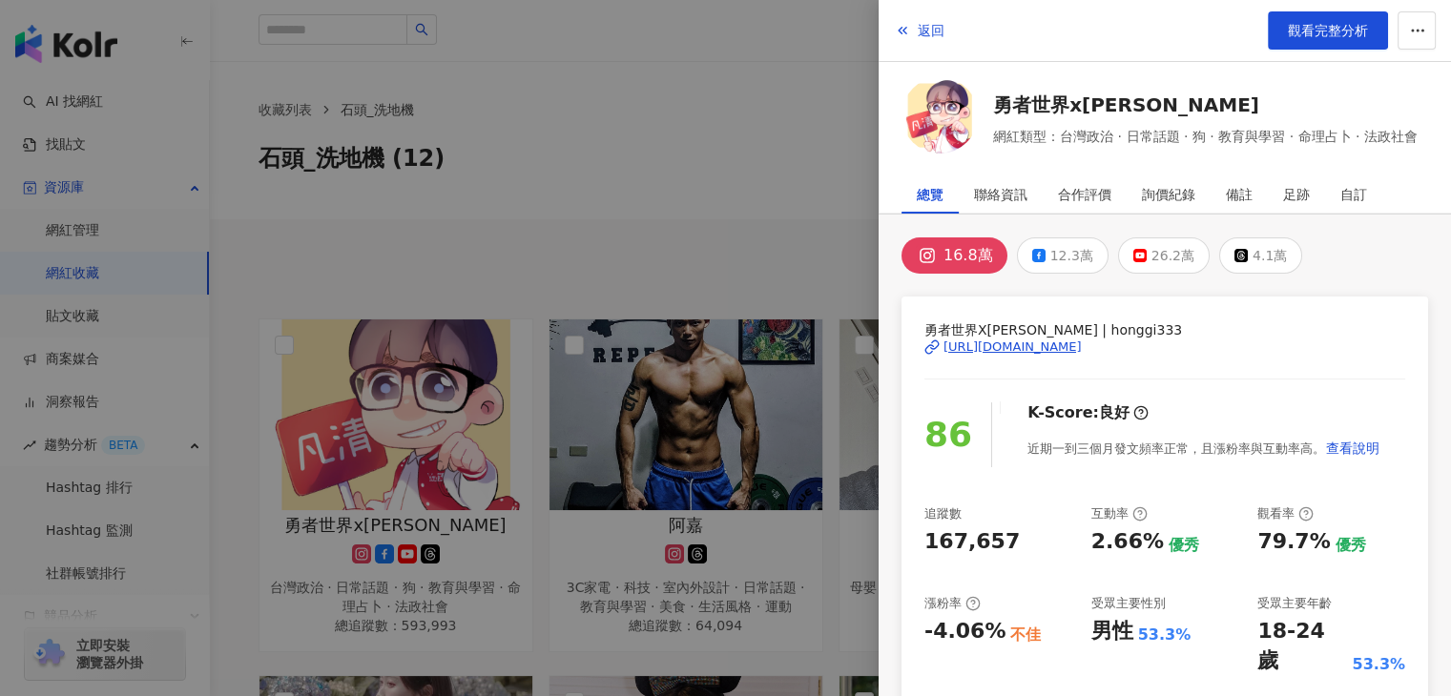
click at [633, 504] on div at bounding box center [725, 348] width 1451 height 696
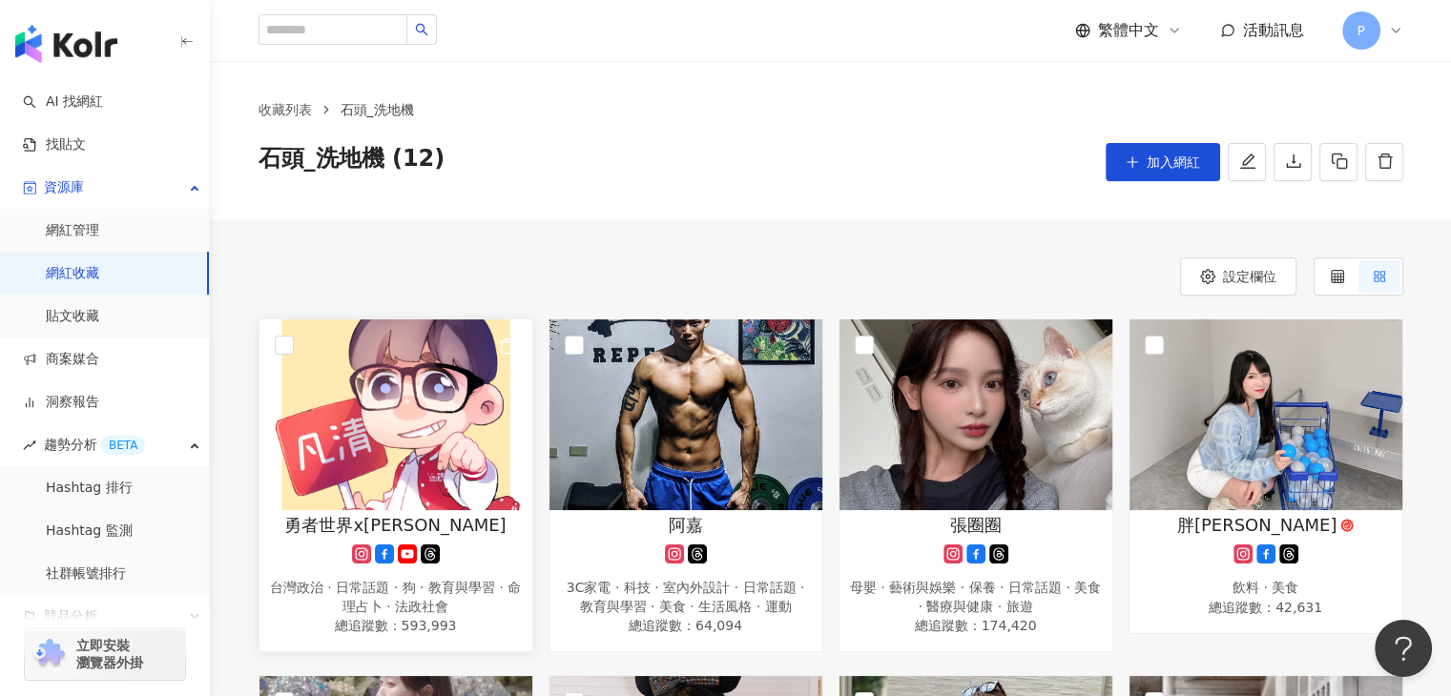
click at [431, 527] on span "勇者世界x凡清" at bounding box center [394, 525] width 221 height 24
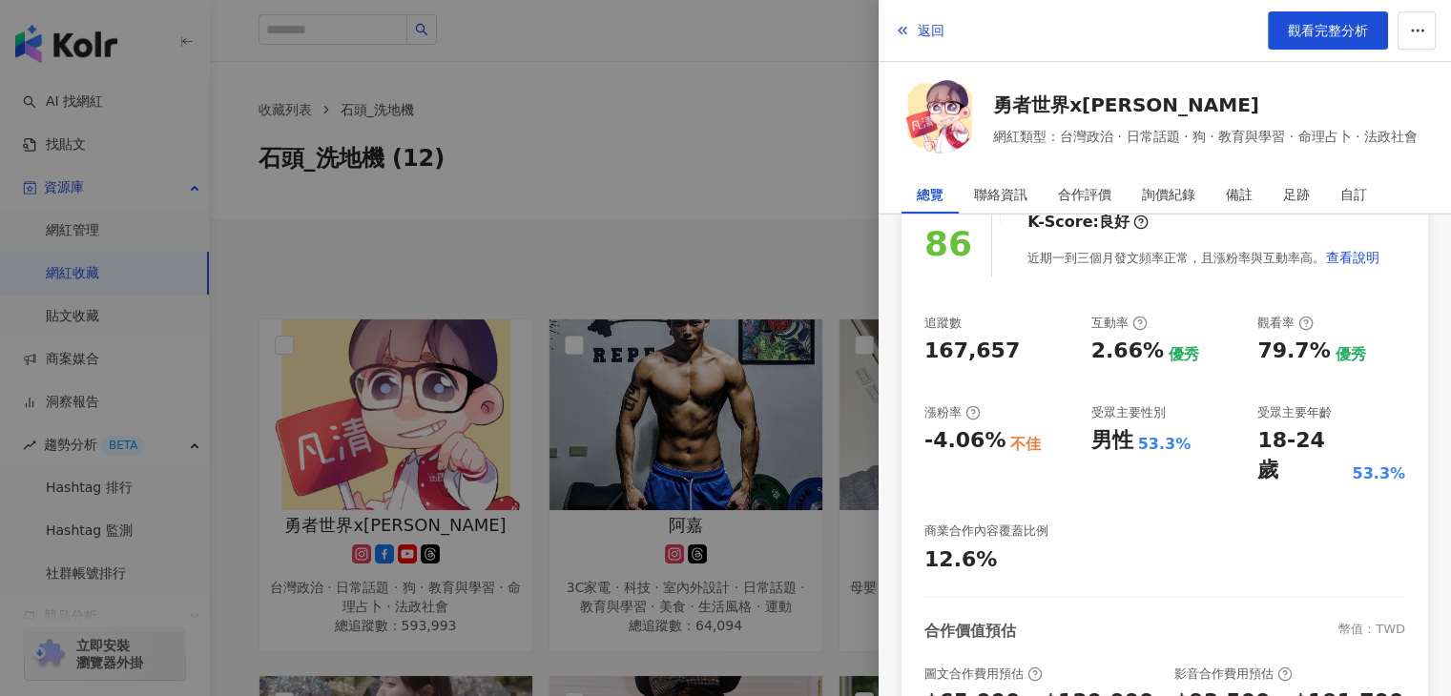
scroll to position [95, 0]
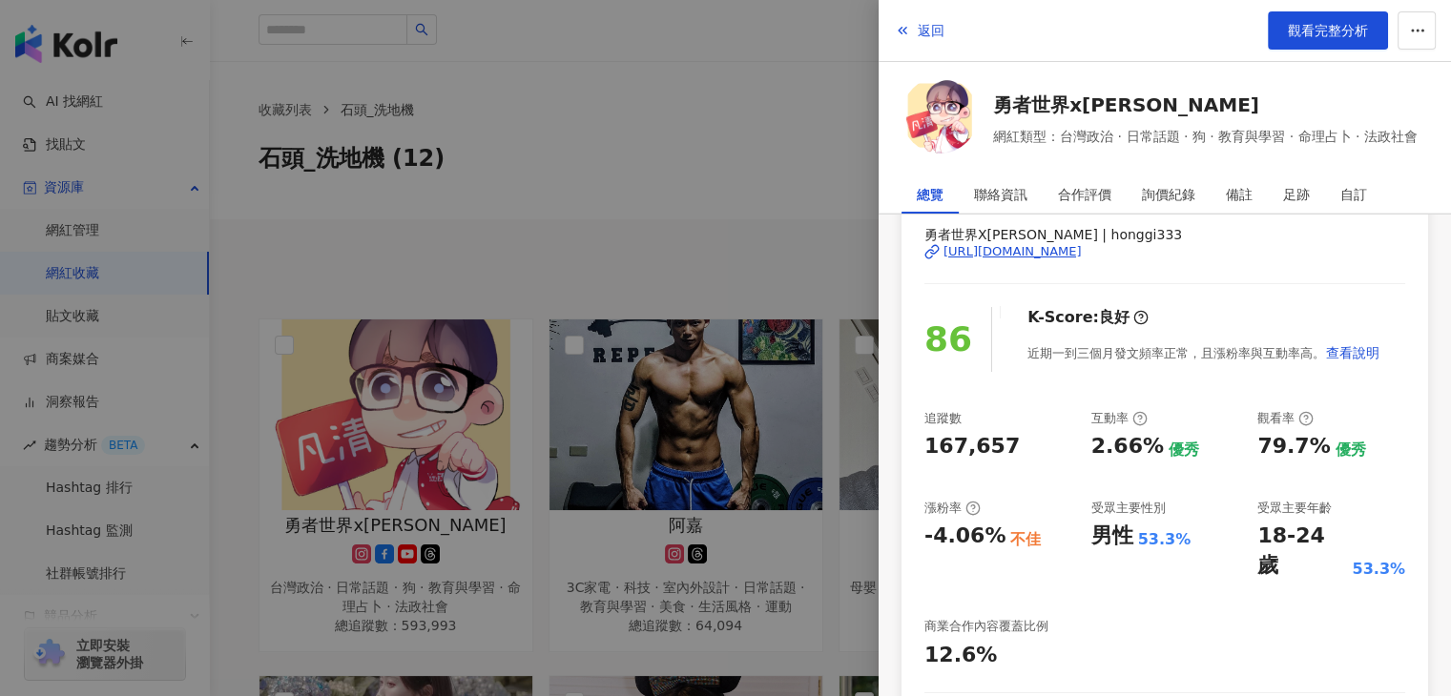
click at [700, 508] on div at bounding box center [725, 348] width 1451 height 696
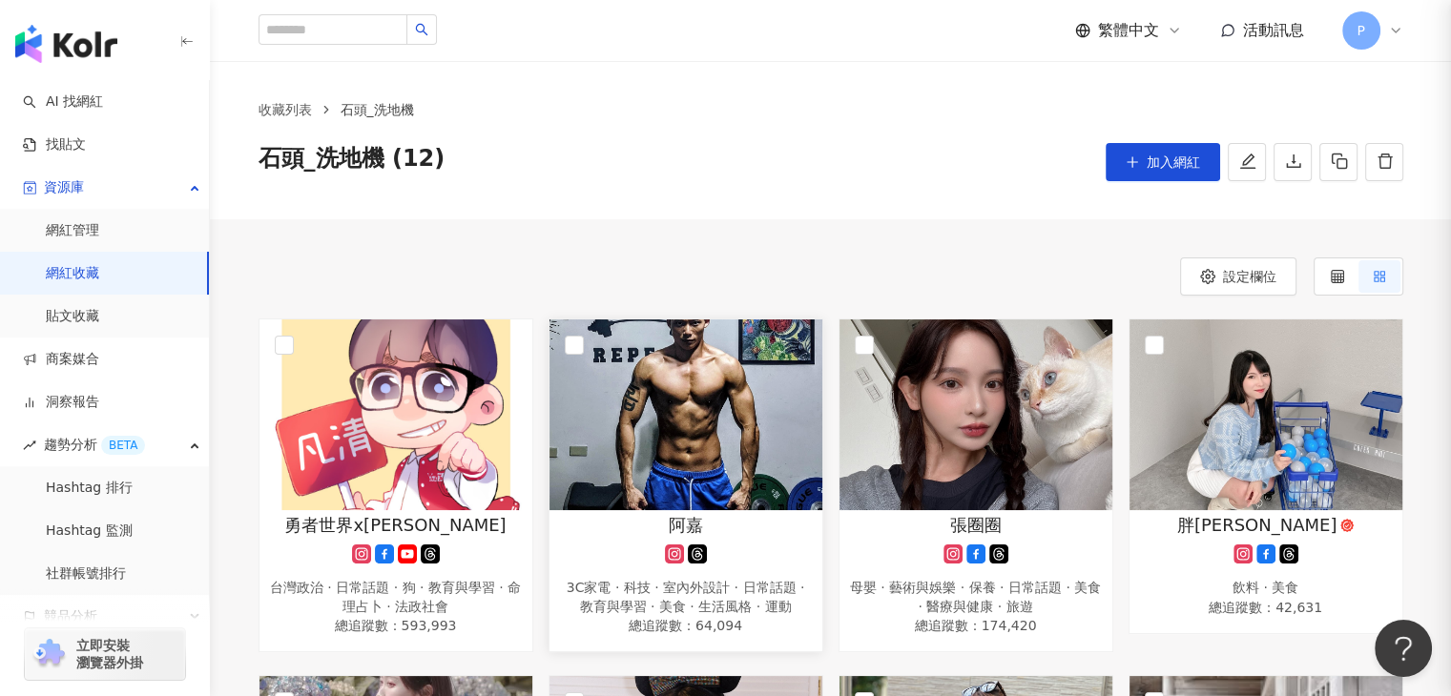
click at [685, 522] on span "阿嘉" at bounding box center [686, 525] width 34 height 24
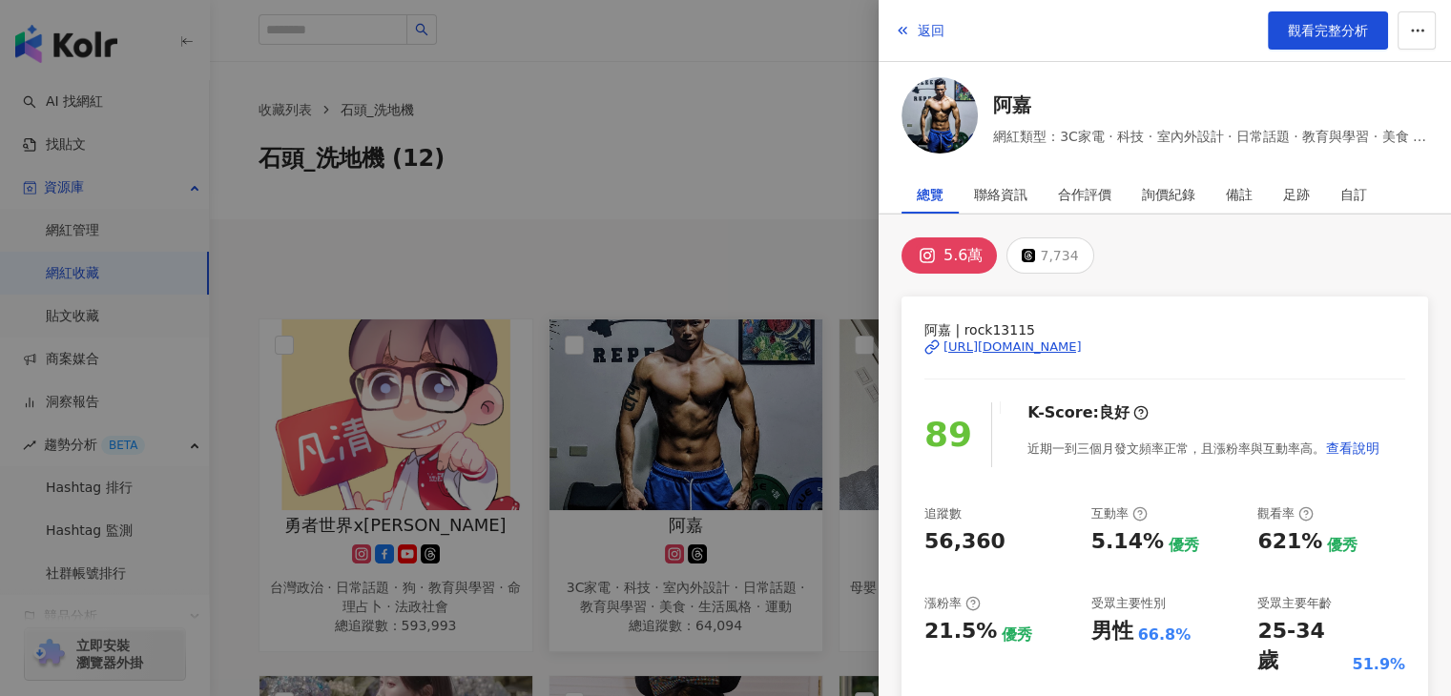
click at [685, 522] on div at bounding box center [725, 348] width 1451 height 696
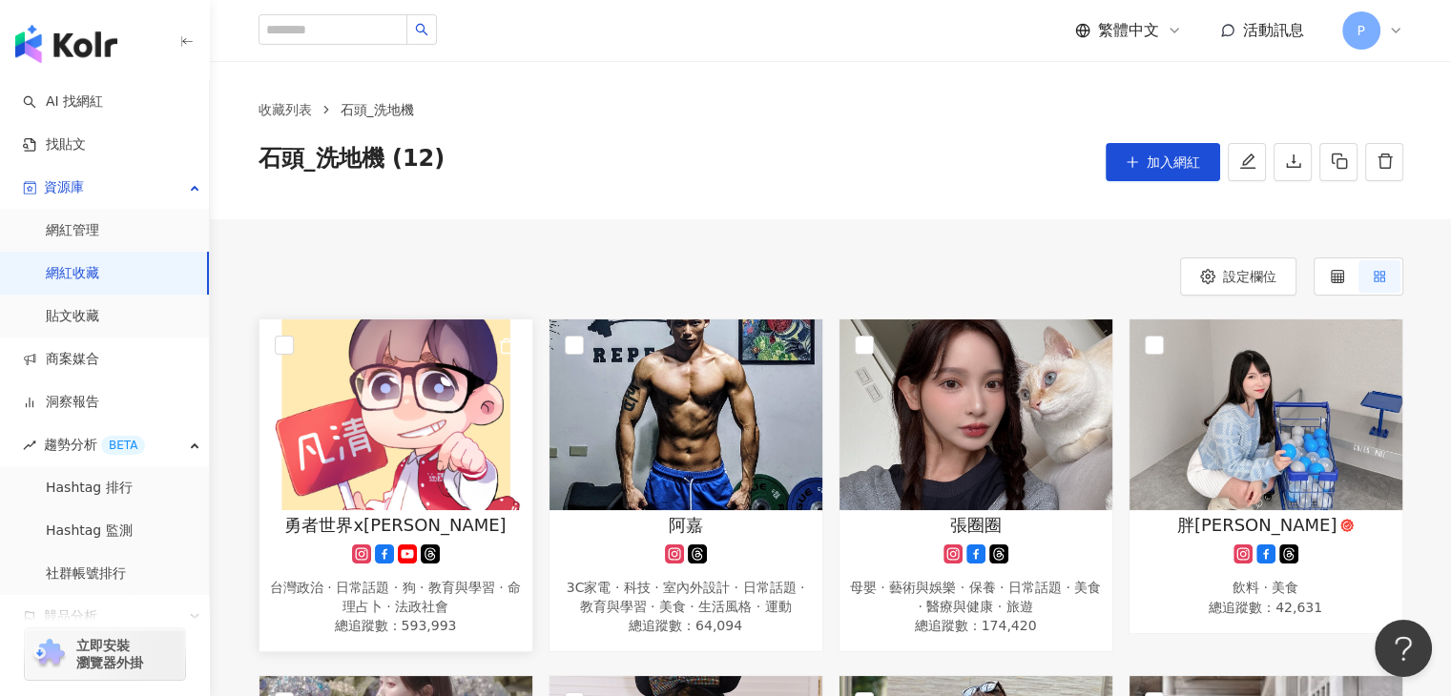
click at [389, 467] on img at bounding box center [395, 415] width 273 height 191
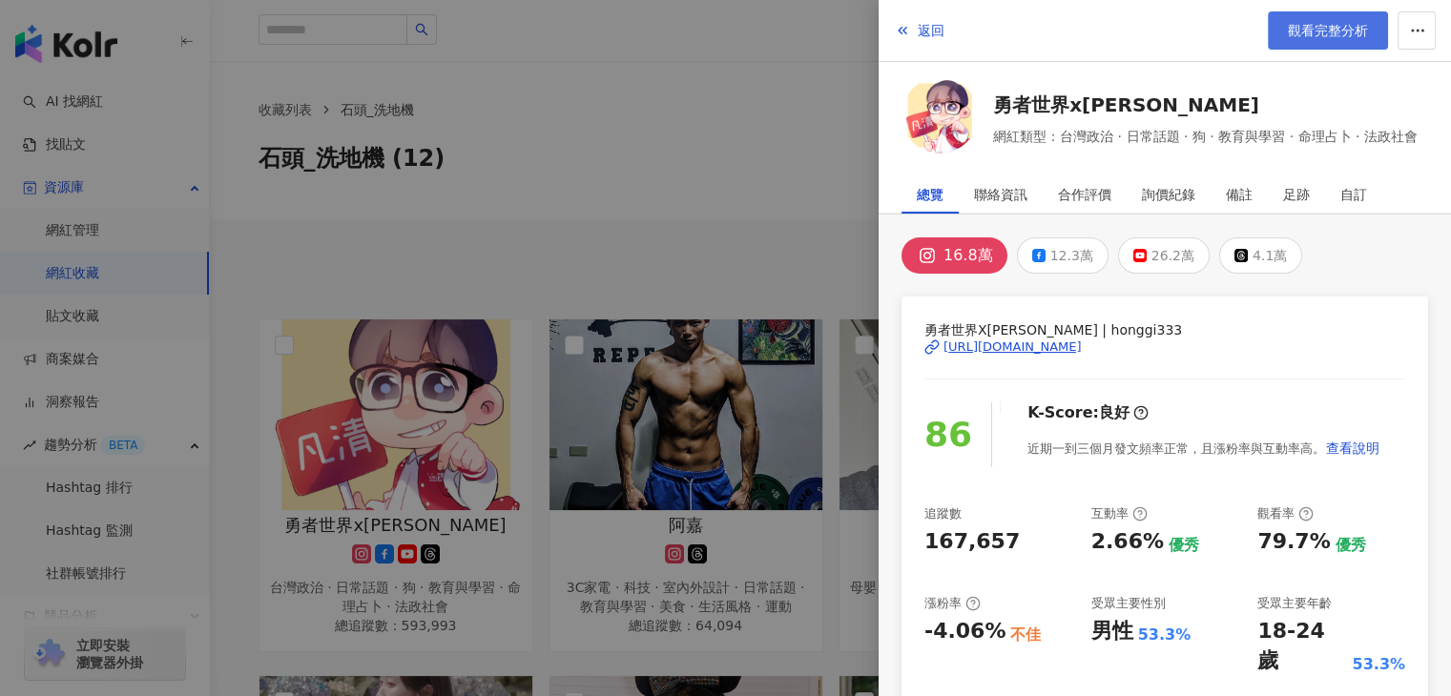
click at [1309, 43] on link "觀看完整分析" at bounding box center [1328, 30] width 120 height 38
click at [548, 157] on div at bounding box center [725, 348] width 1451 height 696
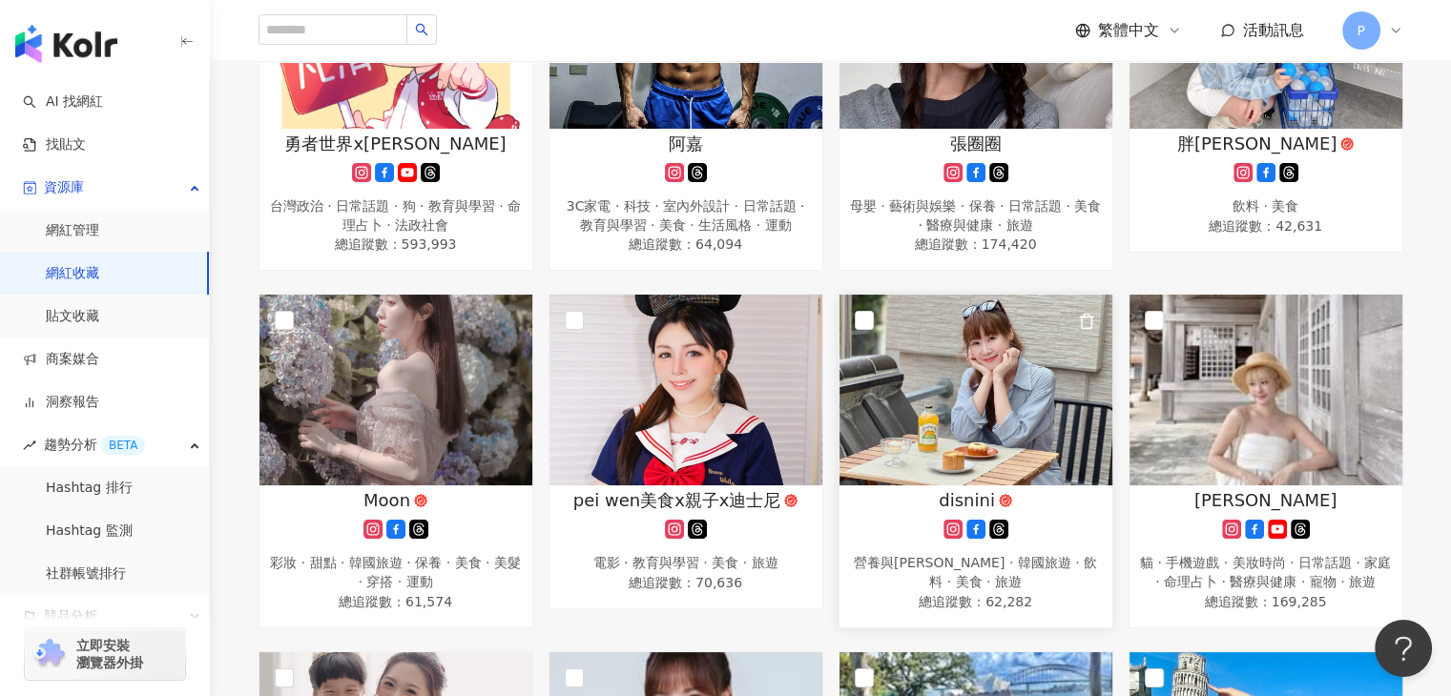
scroll to position [191, 0]
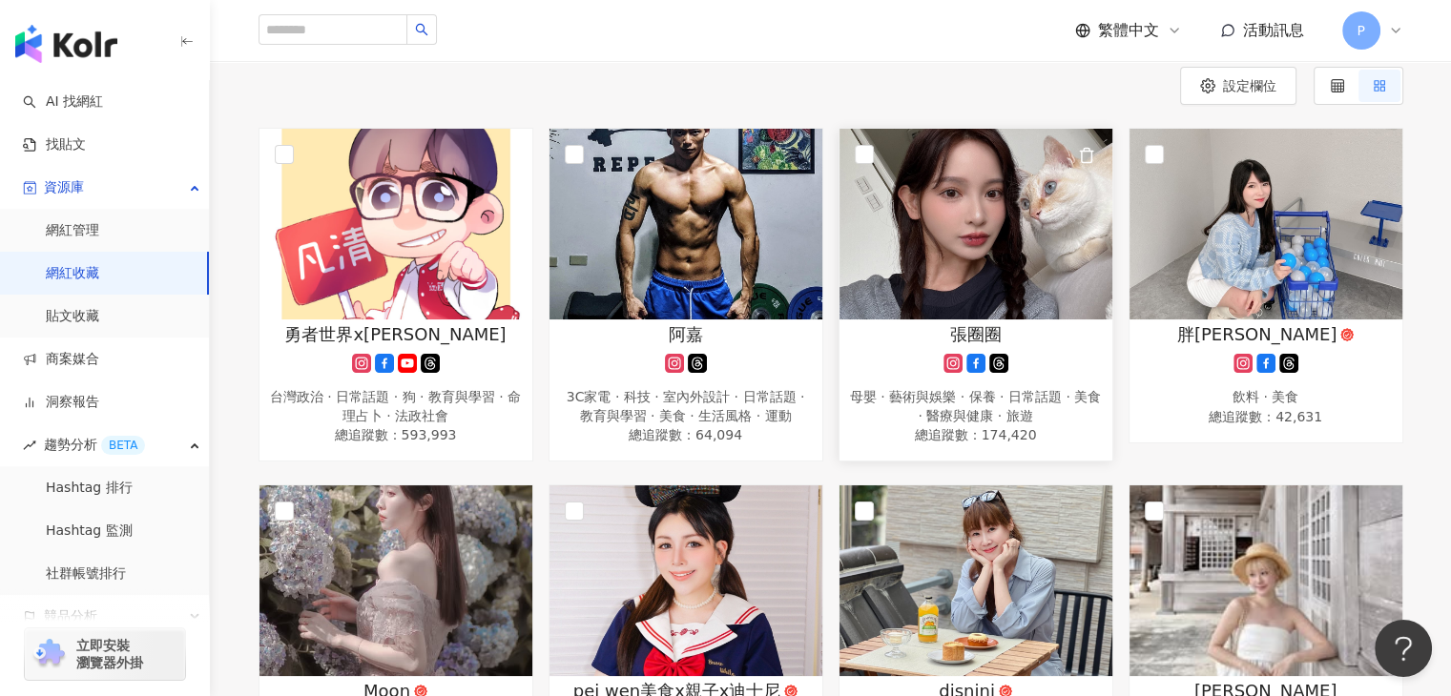
click at [1040, 249] on img at bounding box center [975, 224] width 273 height 191
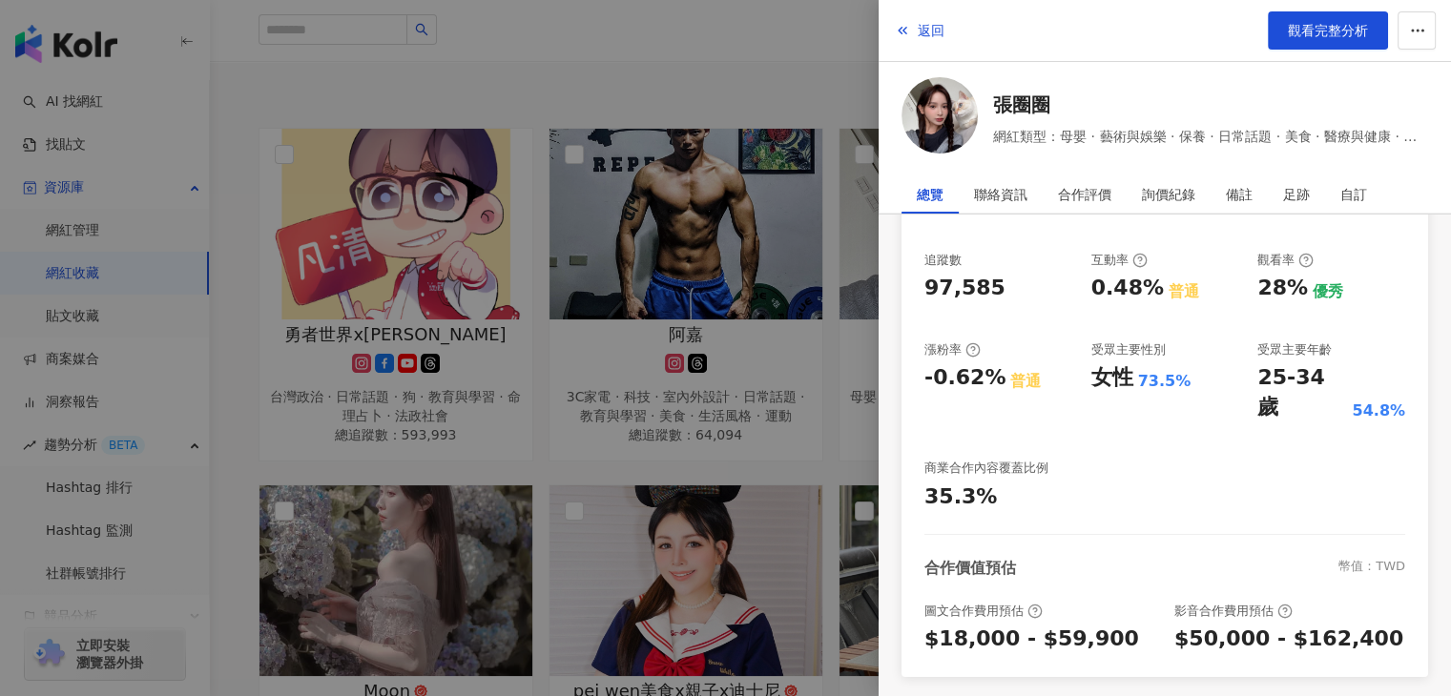
scroll to position [286, 0]
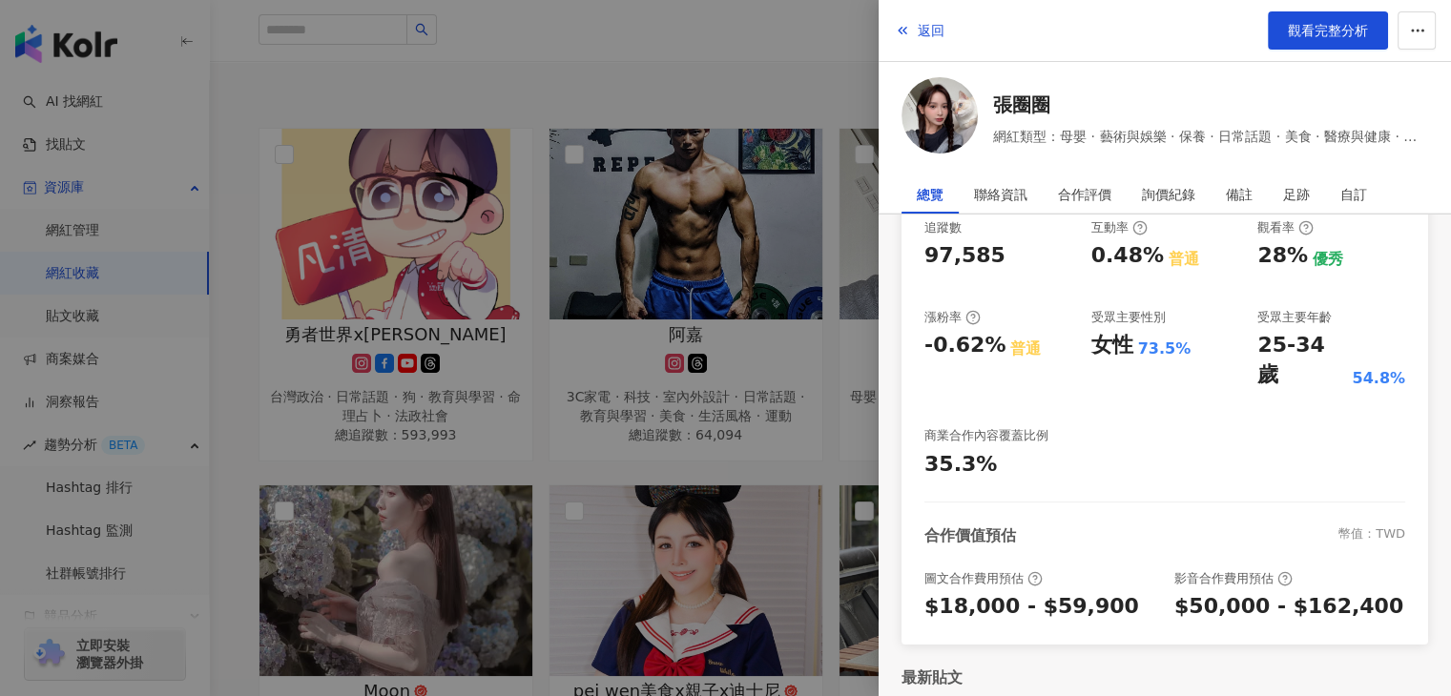
click at [140, 567] on div at bounding box center [725, 348] width 1451 height 696
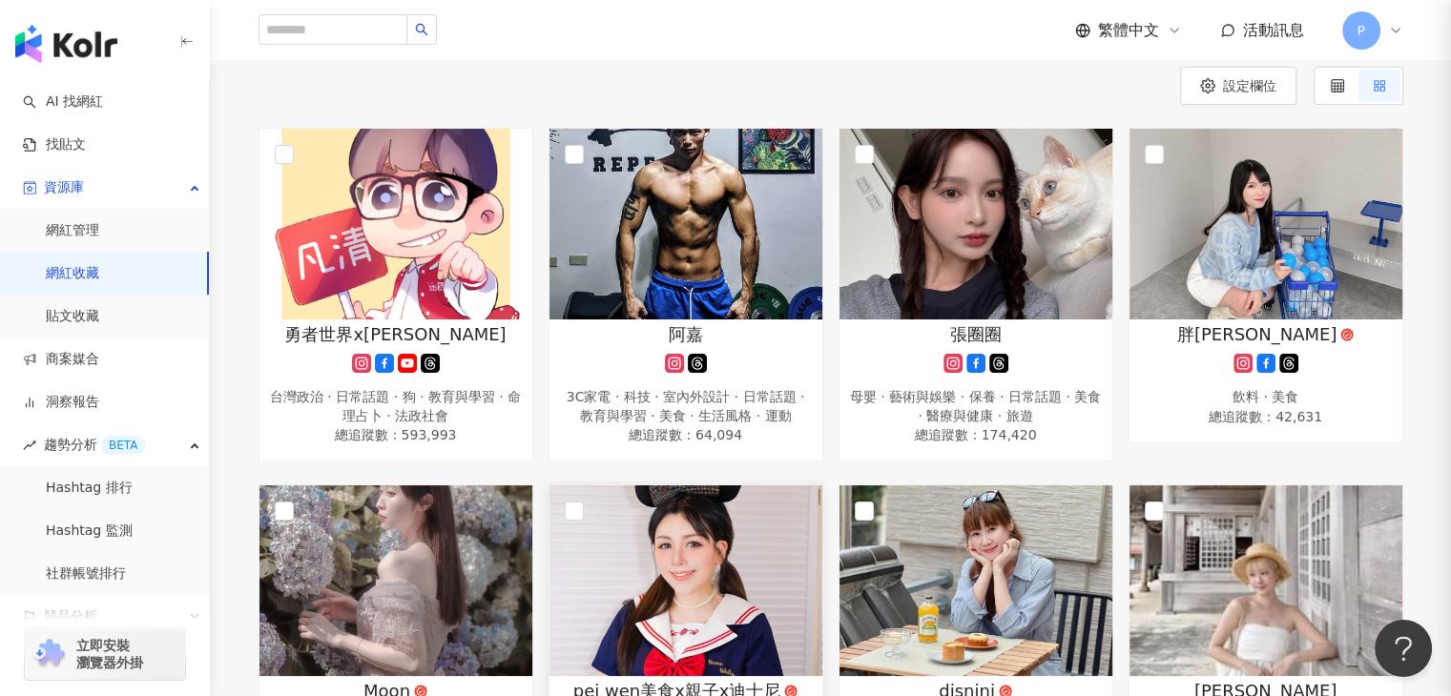
click at [689, 581] on img at bounding box center [685, 581] width 273 height 191
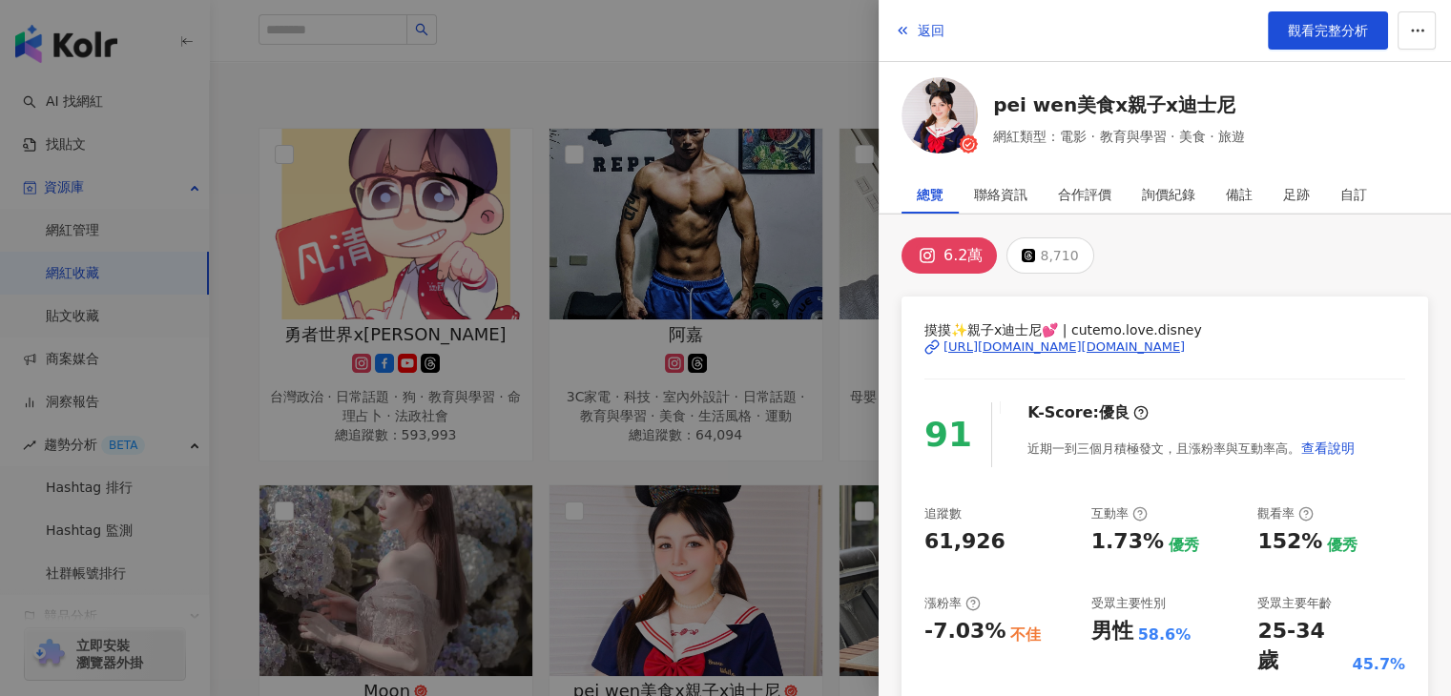
click at [811, 439] on div at bounding box center [725, 348] width 1451 height 696
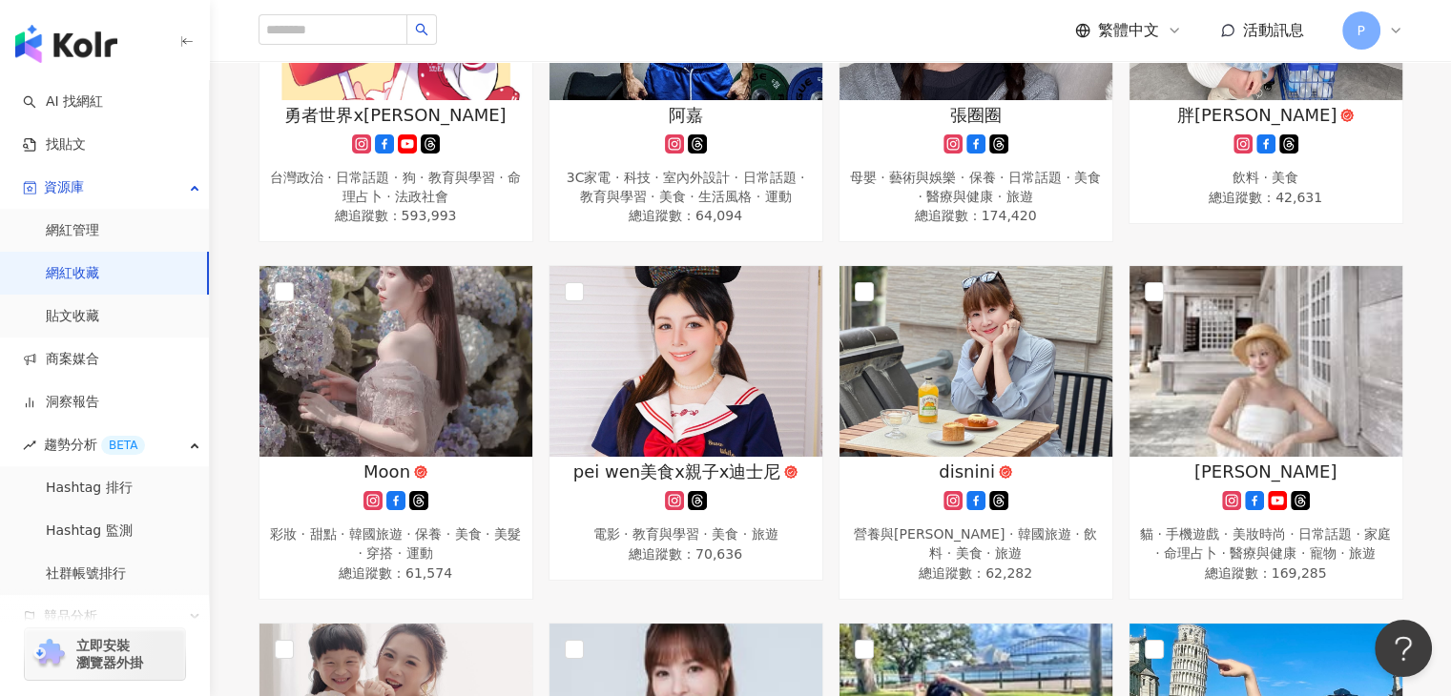
scroll to position [572, 0]
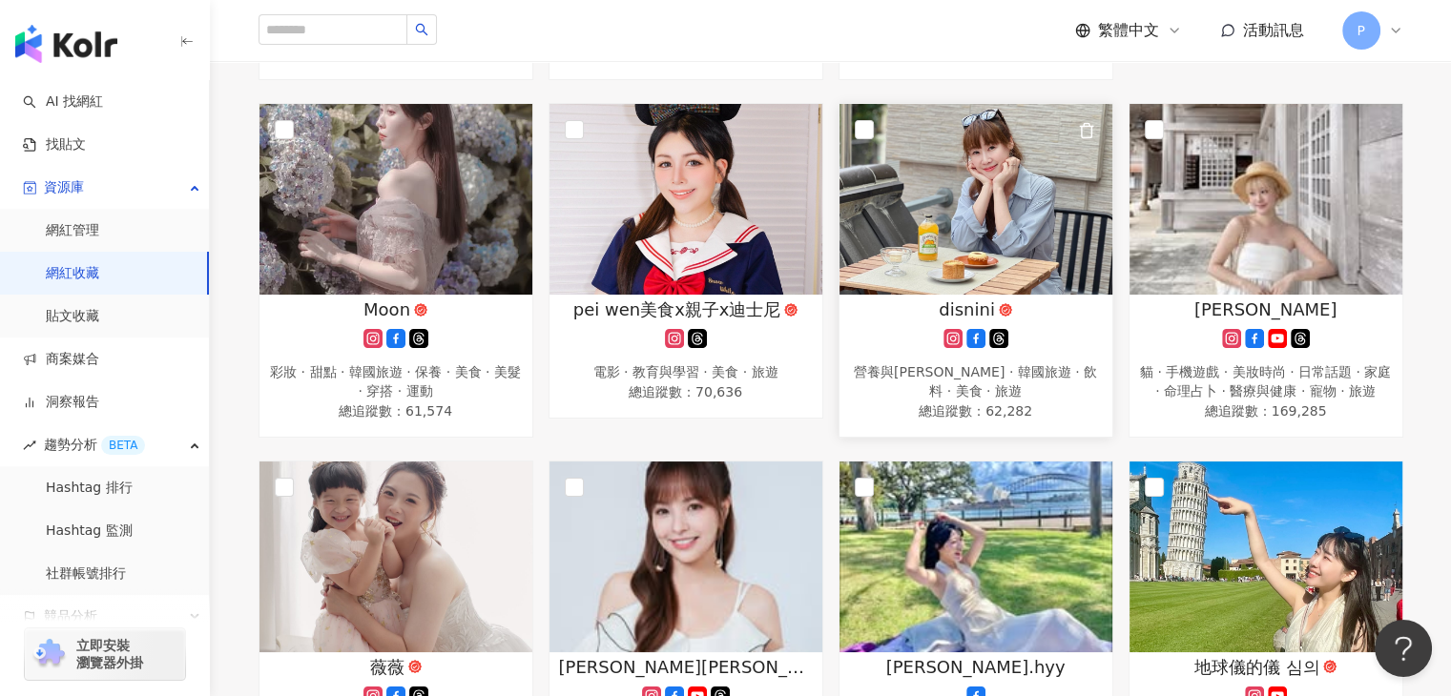
click at [950, 249] on img at bounding box center [975, 199] width 273 height 191
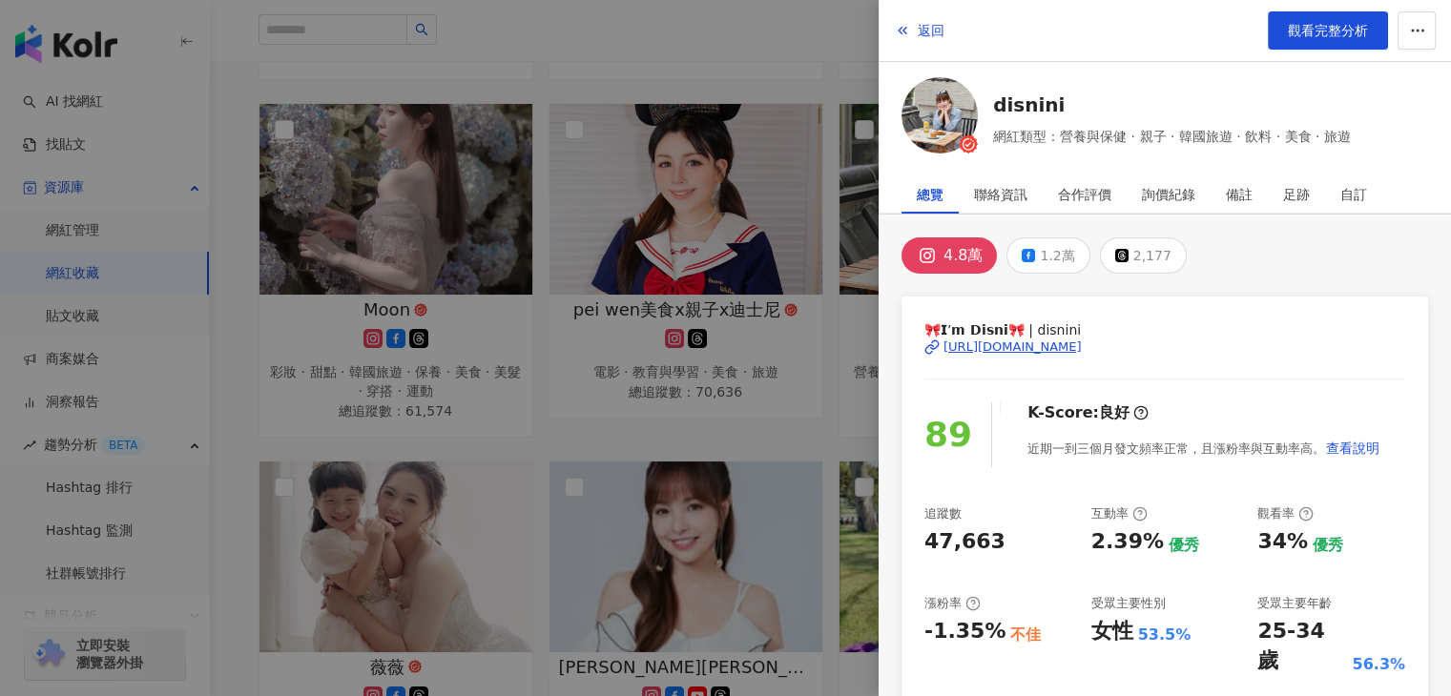
click at [812, 447] on div at bounding box center [725, 348] width 1451 height 696
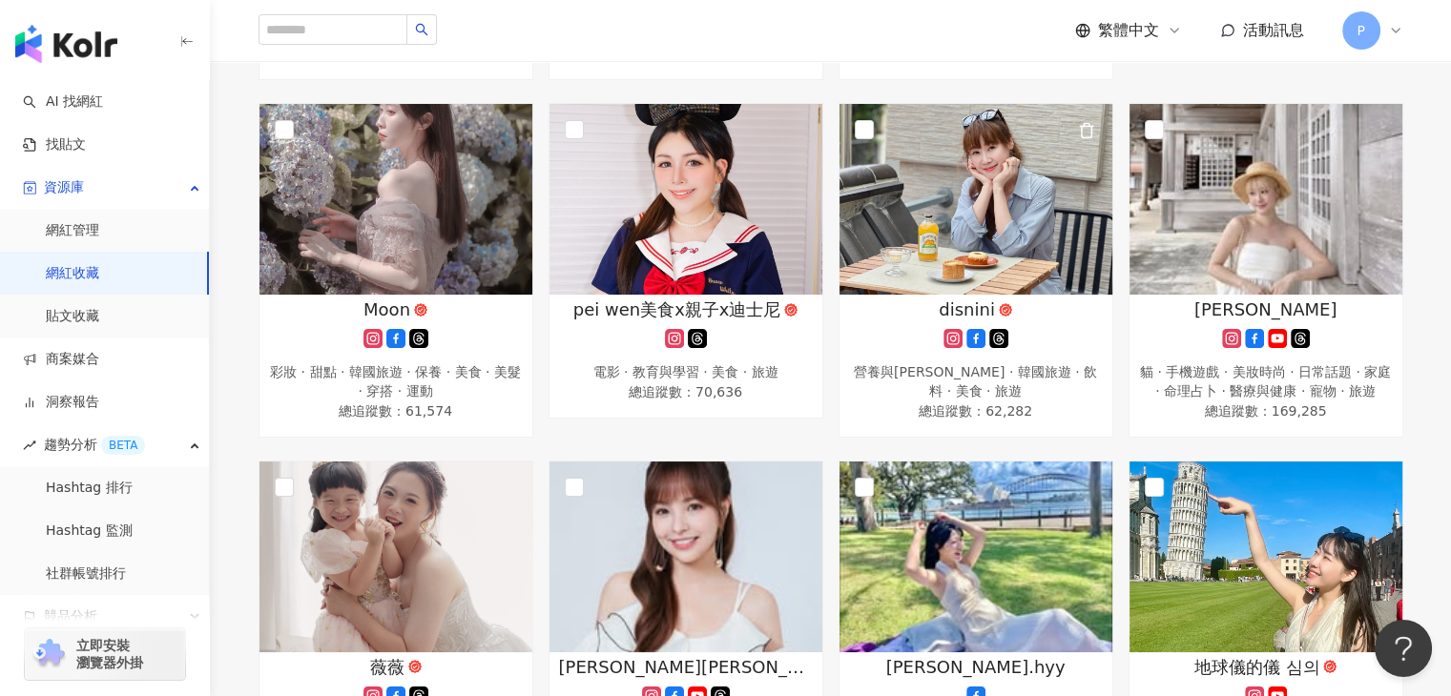
click at [1117, 241] on div "disnini 營養與保健 · 親子 · 韓國旅遊 · 飲料 · 美食 · 旅遊 總追蹤數 ： 62,282" at bounding box center [976, 270] width 290 height 334
click at [1161, 244] on img at bounding box center [1265, 199] width 273 height 191
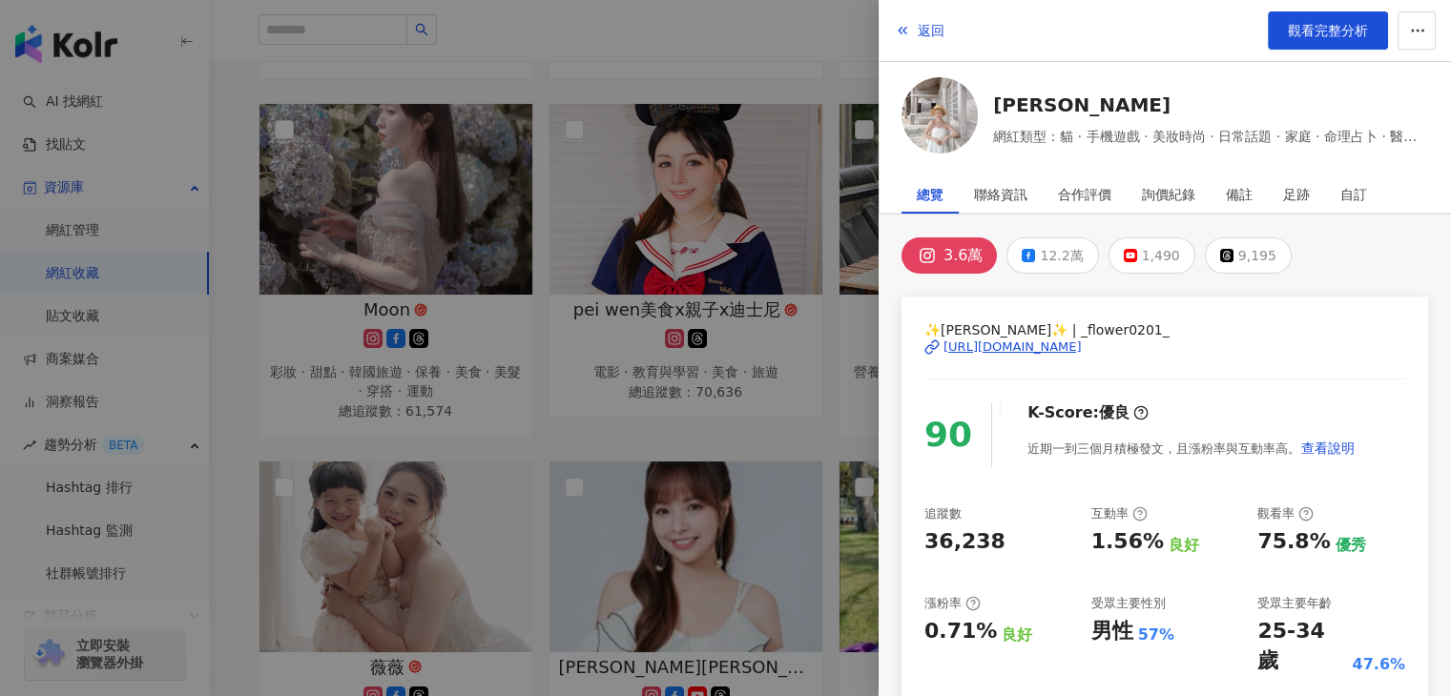
click at [784, 430] on div at bounding box center [725, 348] width 1451 height 696
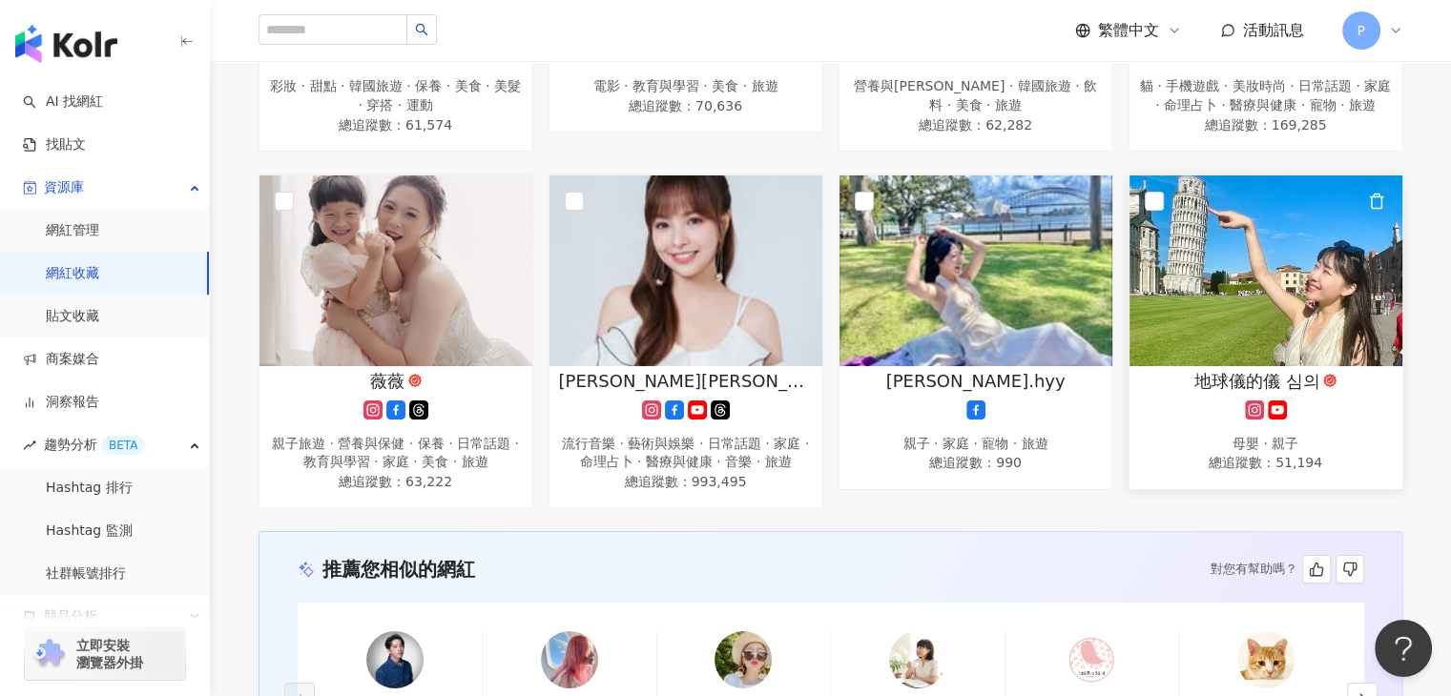
scroll to position [954, 0]
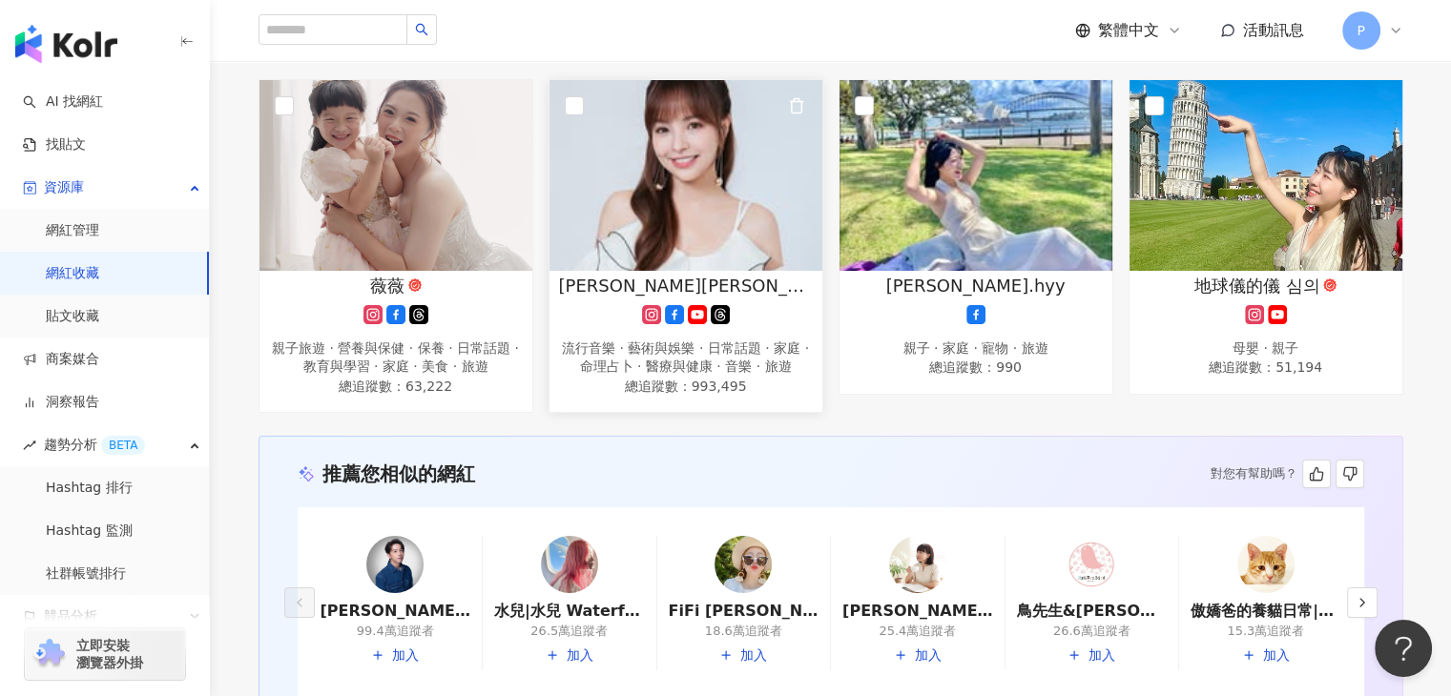
click at [663, 252] on img at bounding box center [685, 175] width 273 height 191
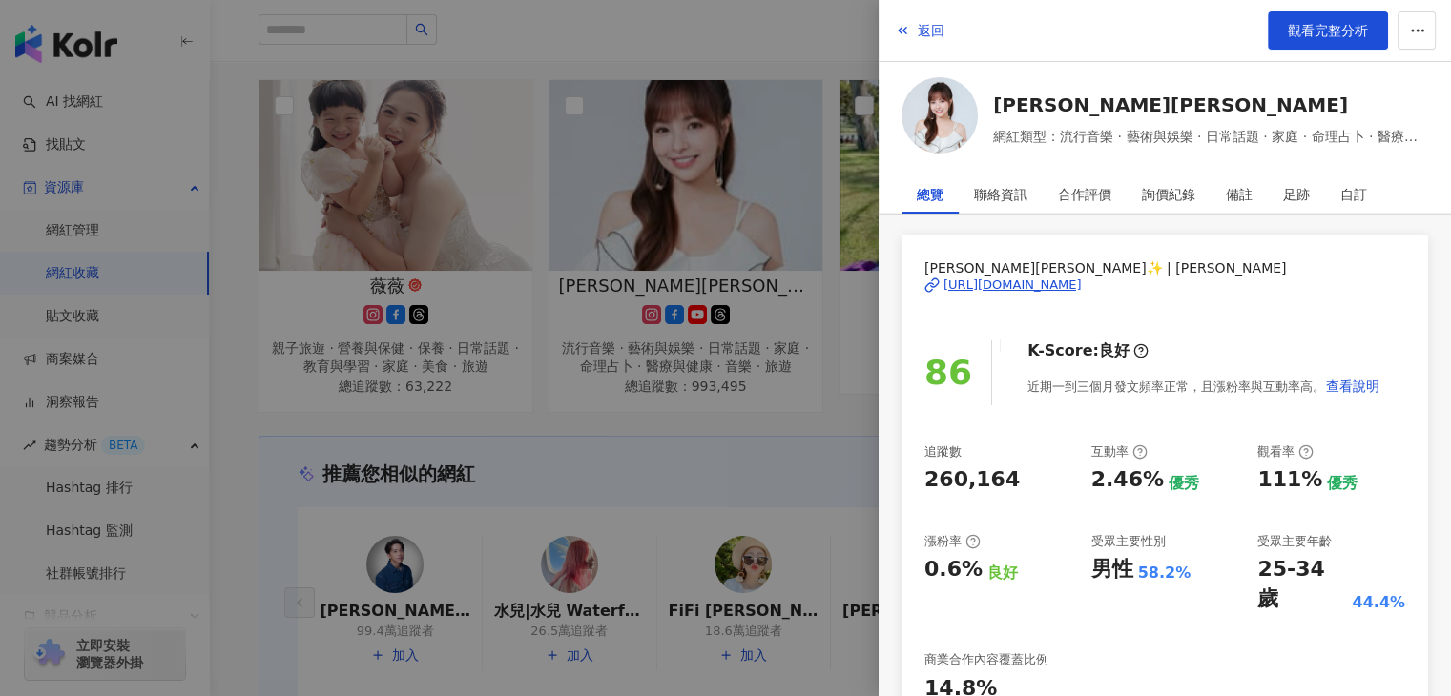
scroll to position [95, 0]
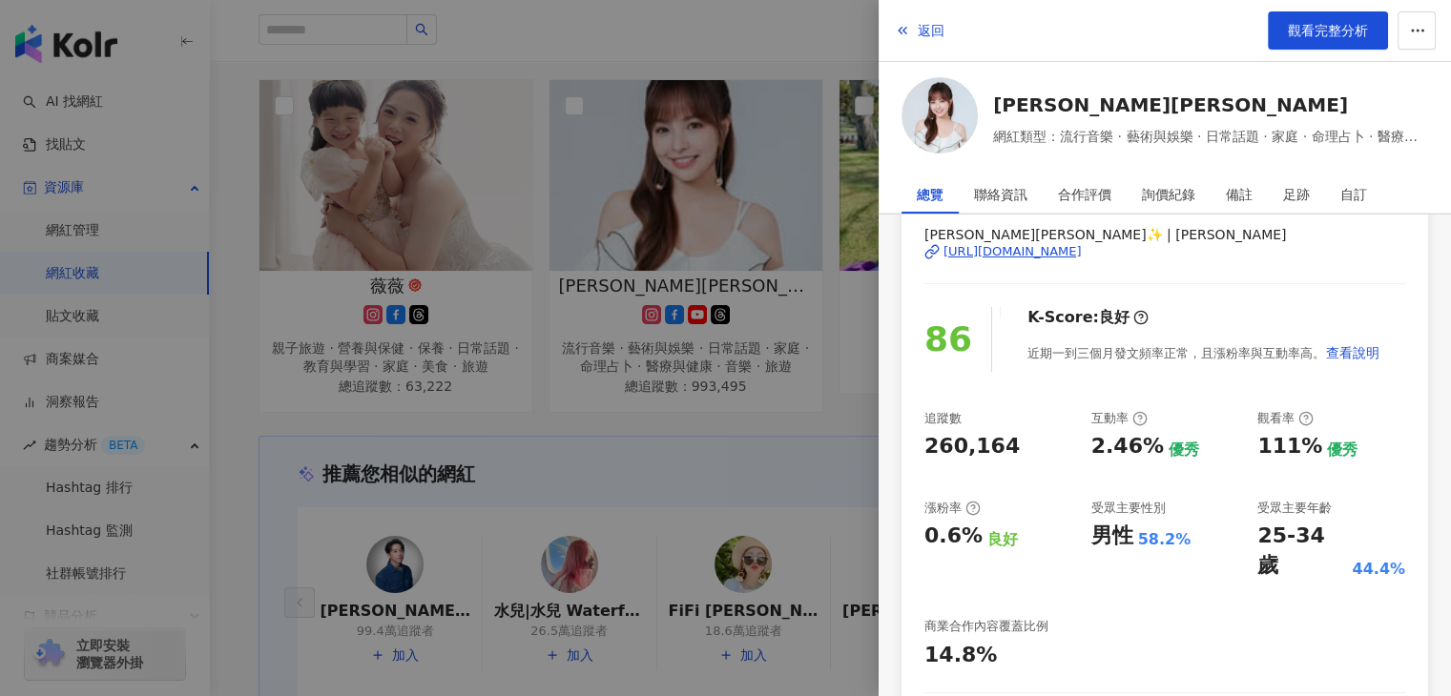
click at [593, 539] on div at bounding box center [725, 348] width 1451 height 696
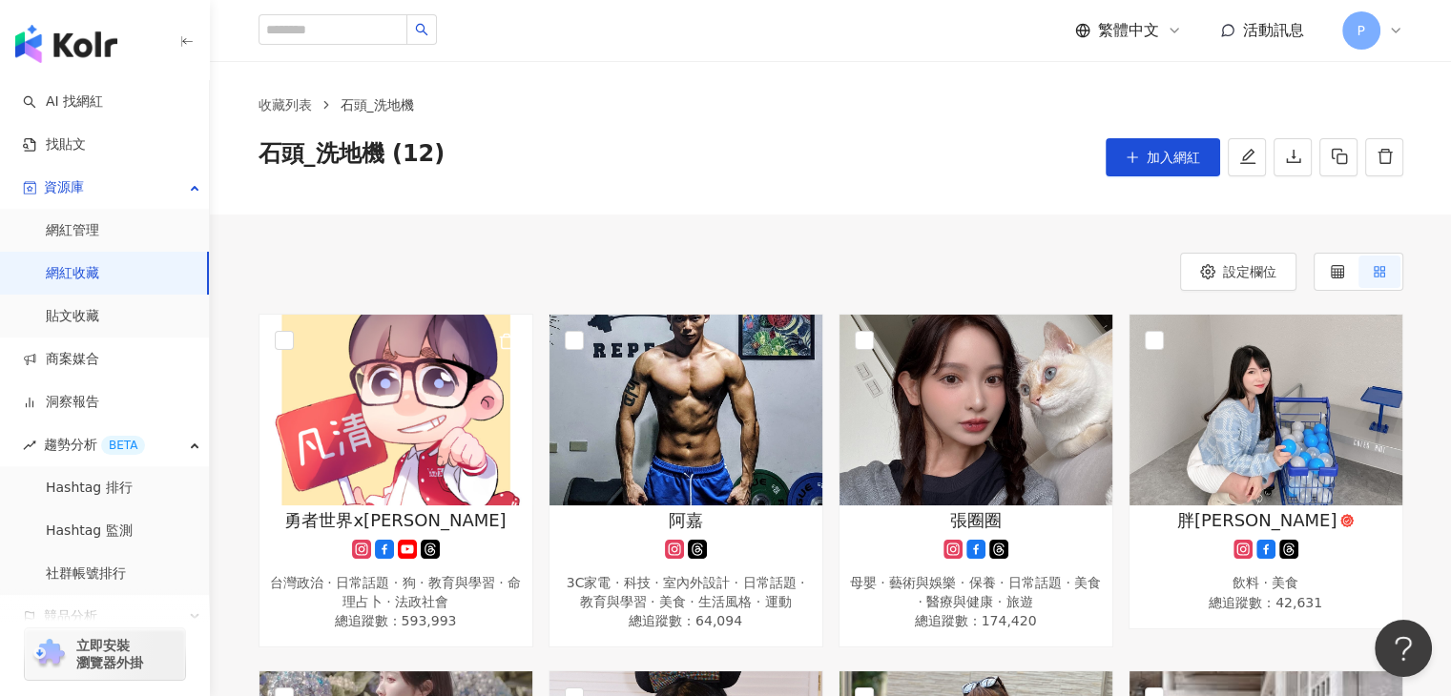
scroll to position [0, 0]
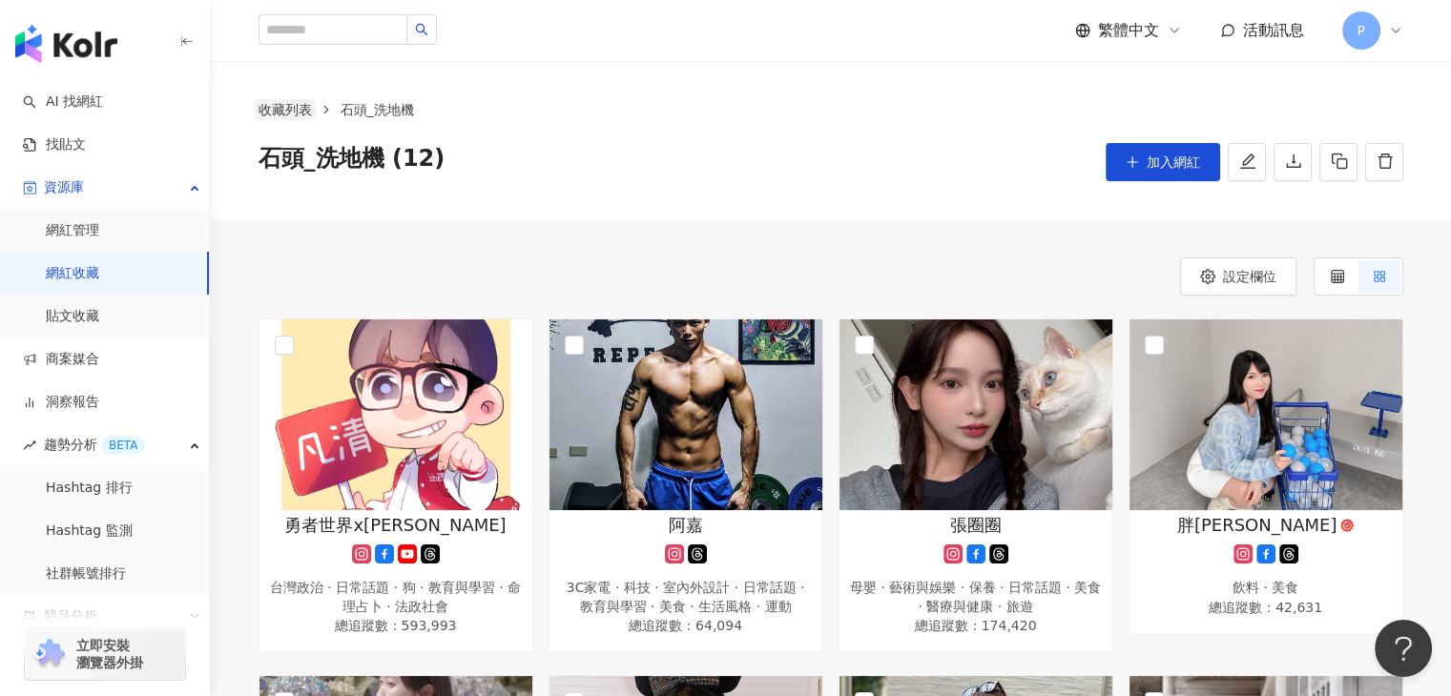
click at [298, 112] on link "收藏列表" at bounding box center [285, 109] width 61 height 21
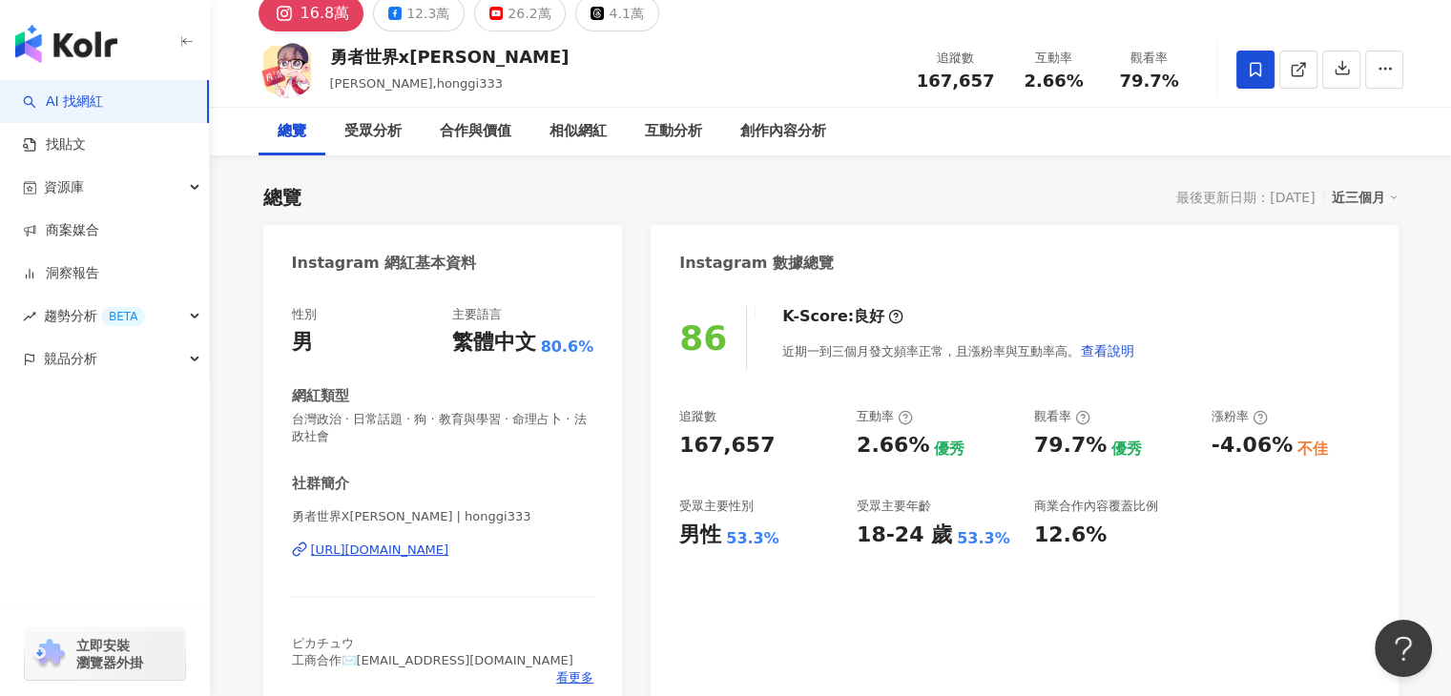
scroll to position [50, 0]
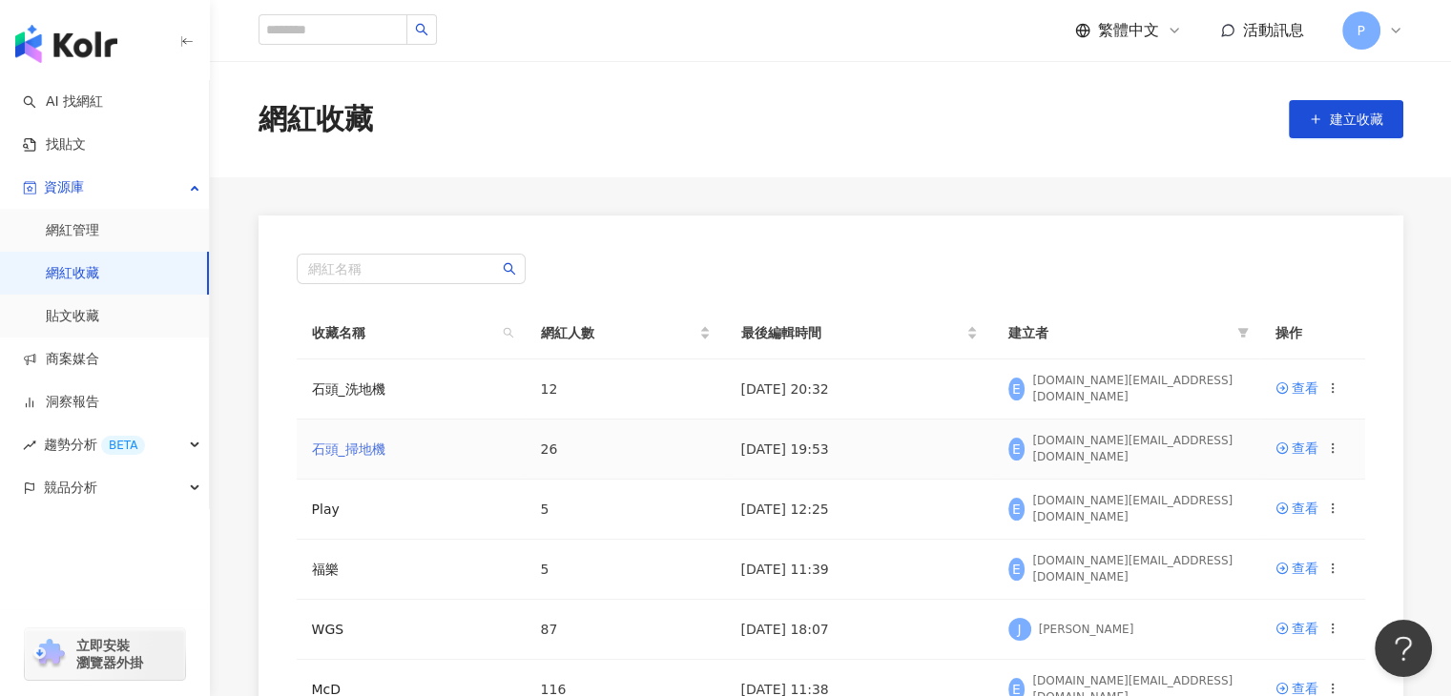
click at [374, 449] on link "石頭_掃地機" at bounding box center [348, 449] width 73 height 15
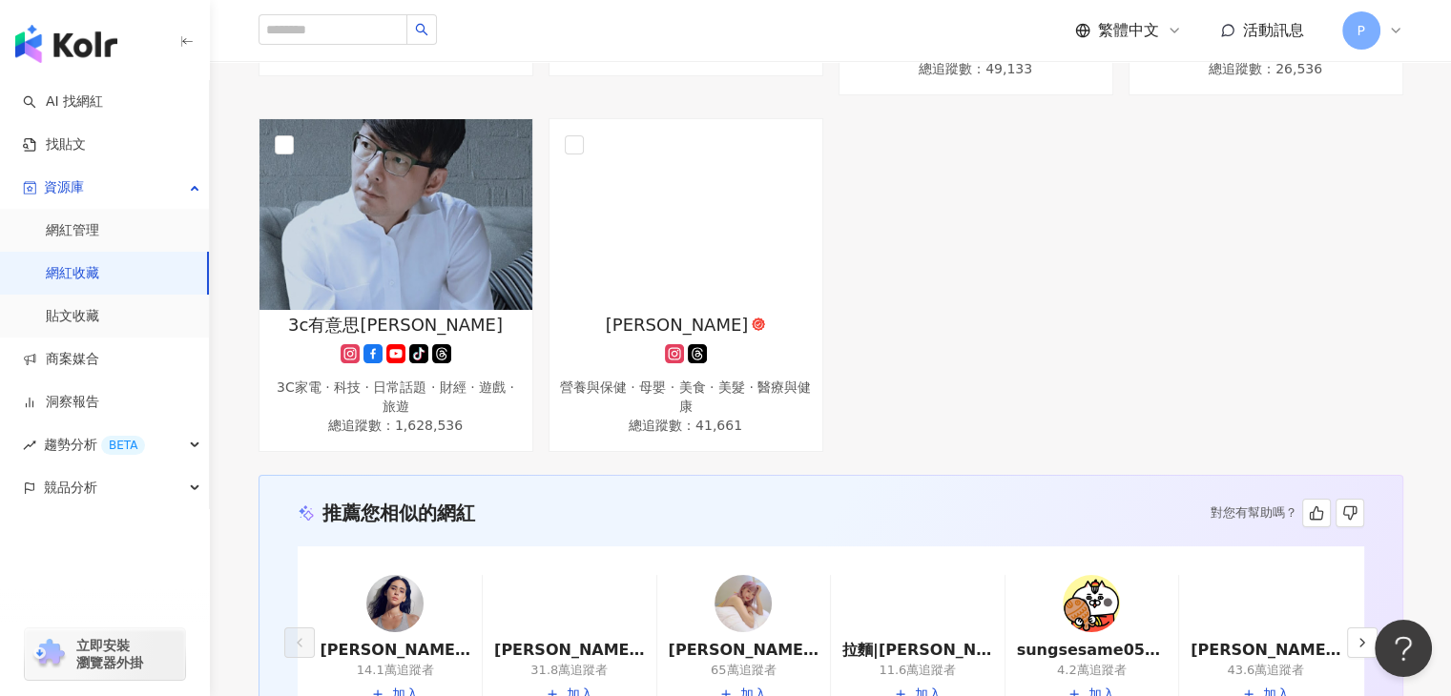
scroll to position [1980, 0]
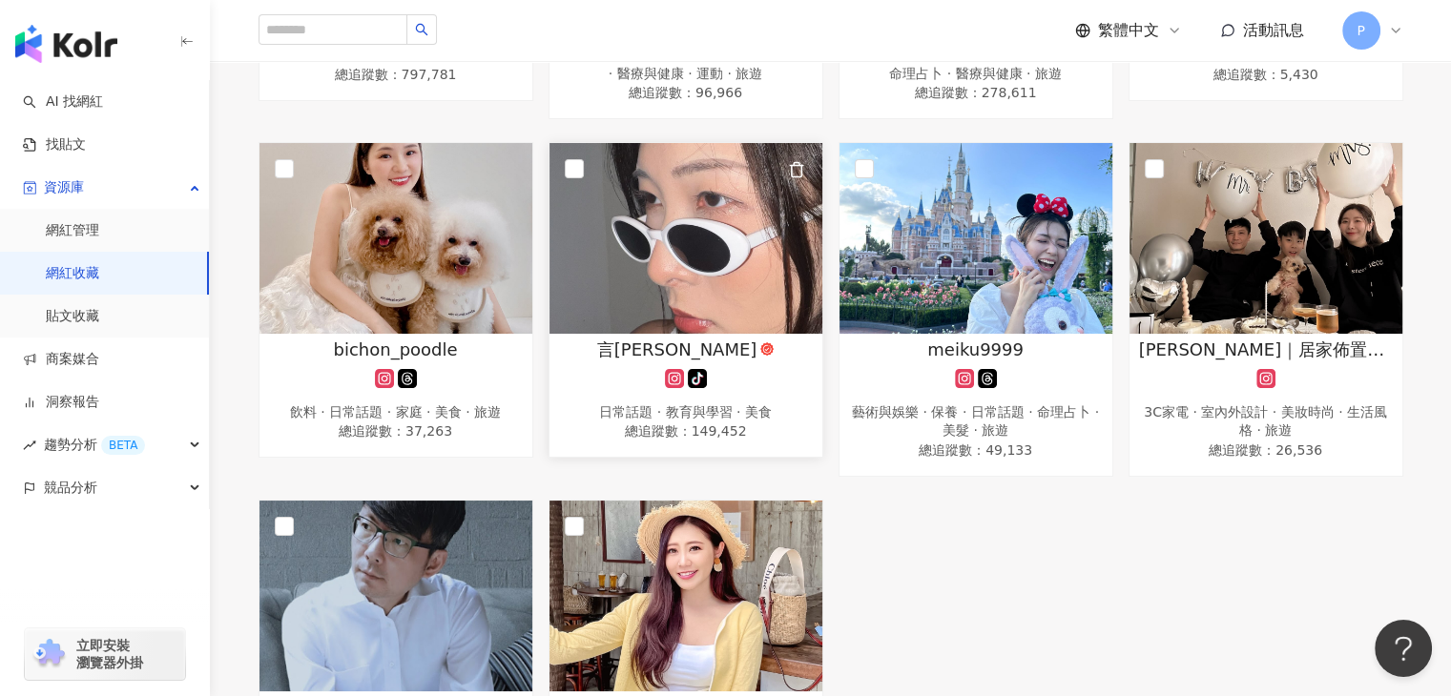
click at [670, 275] on img at bounding box center [685, 238] width 273 height 191
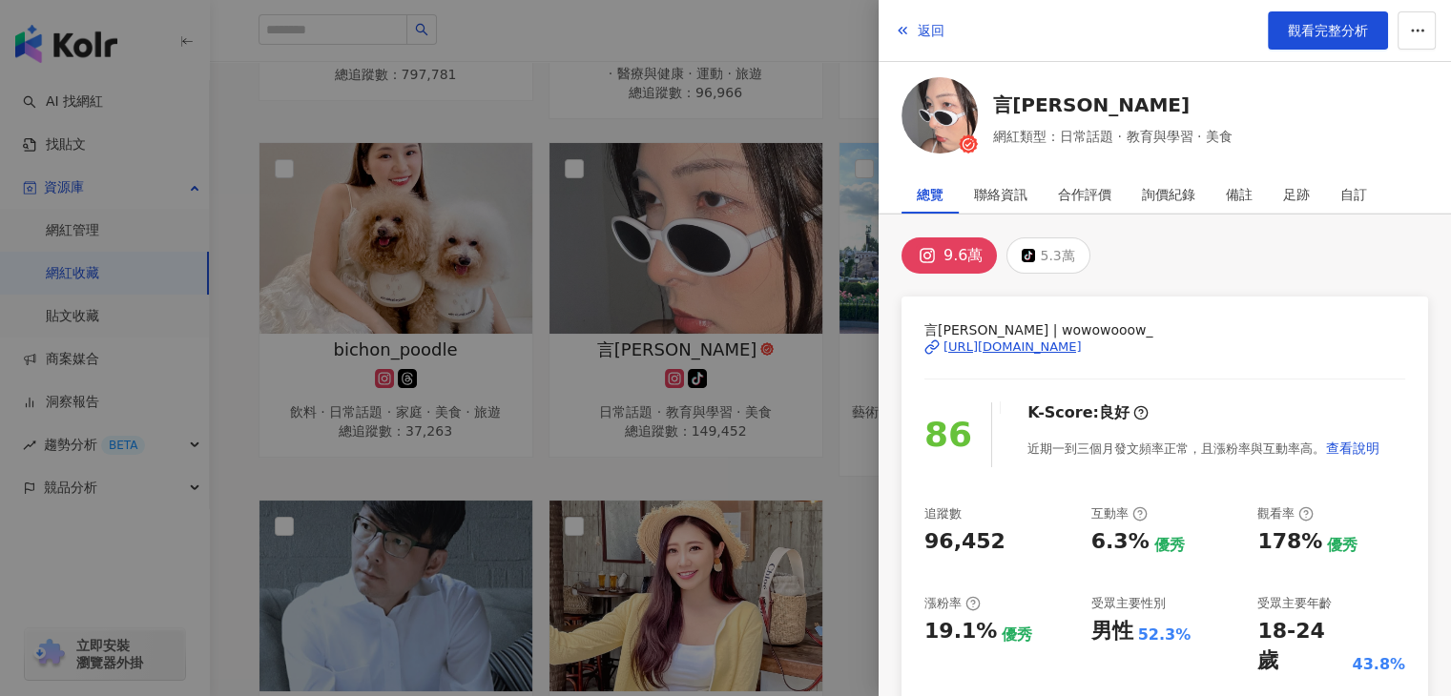
click at [749, 425] on div at bounding box center [725, 348] width 1451 height 696
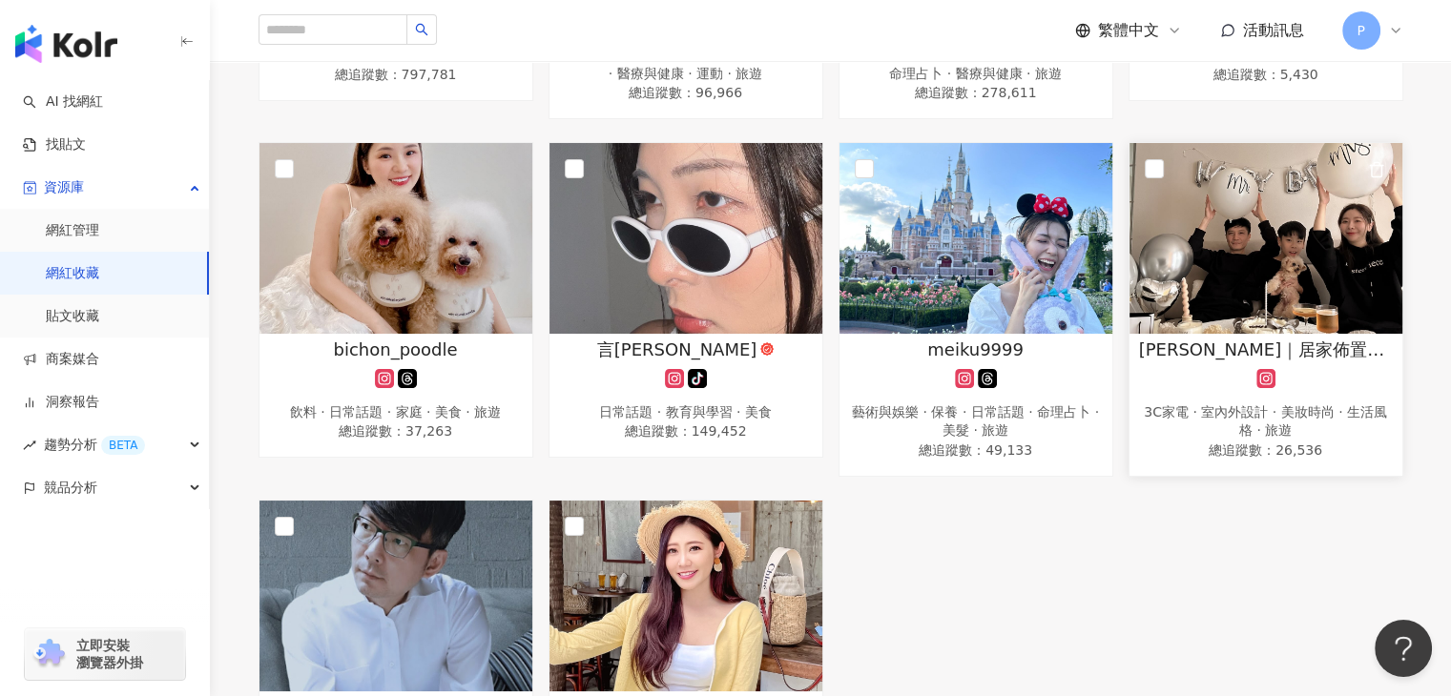
click at [1179, 304] on img at bounding box center [1265, 238] width 273 height 191
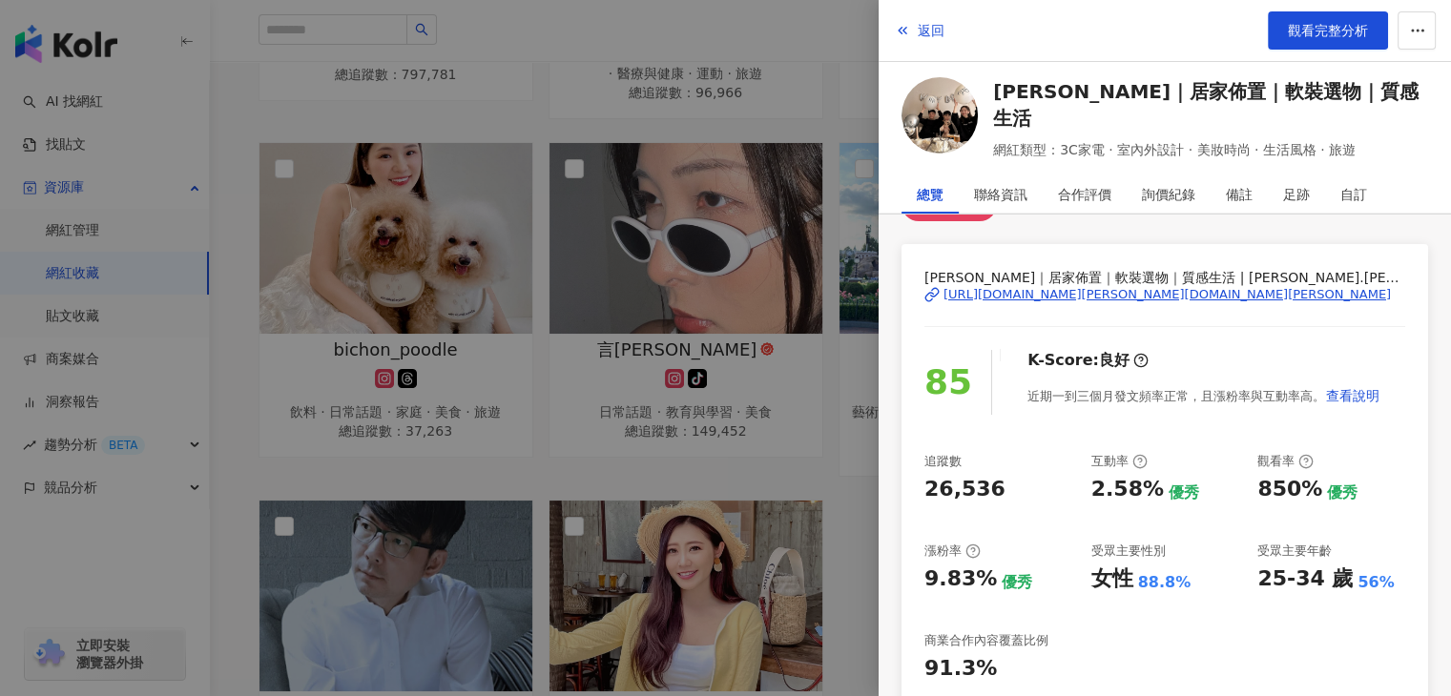
scroll to position [95, 0]
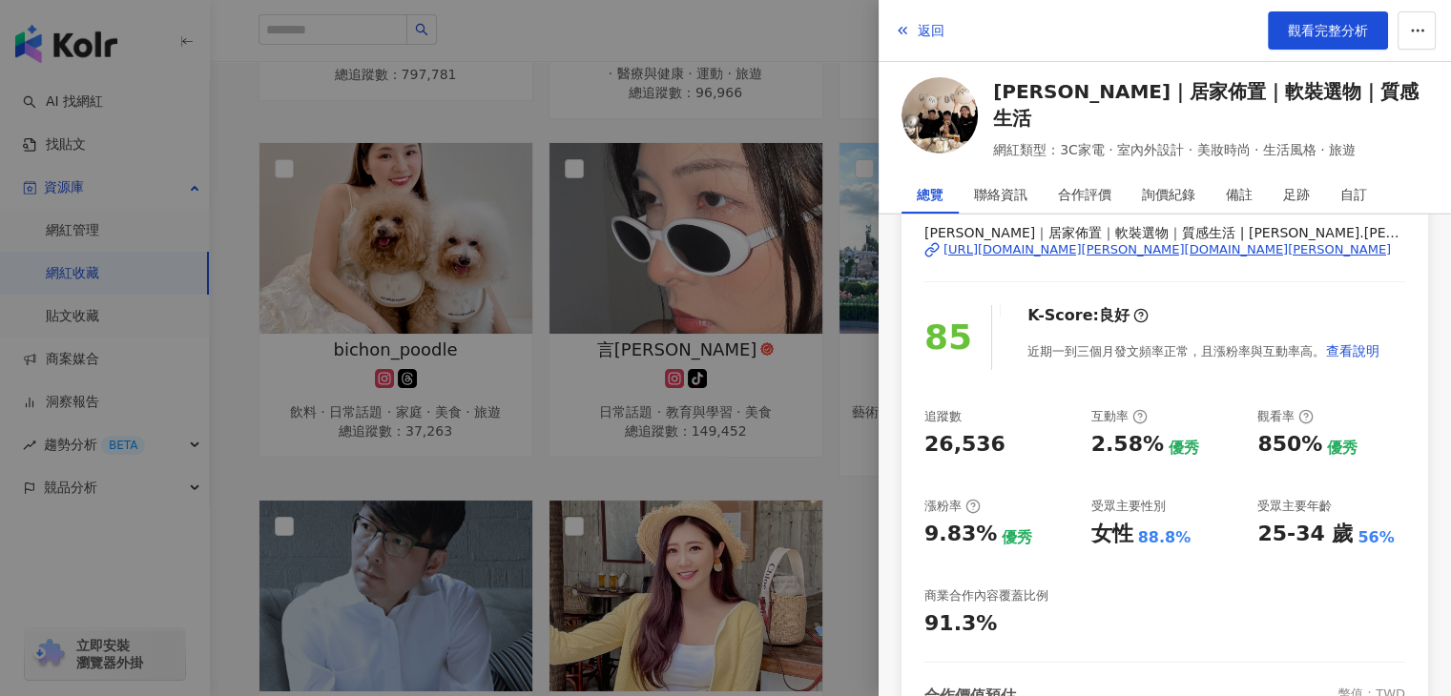
click at [783, 404] on div at bounding box center [725, 348] width 1451 height 696
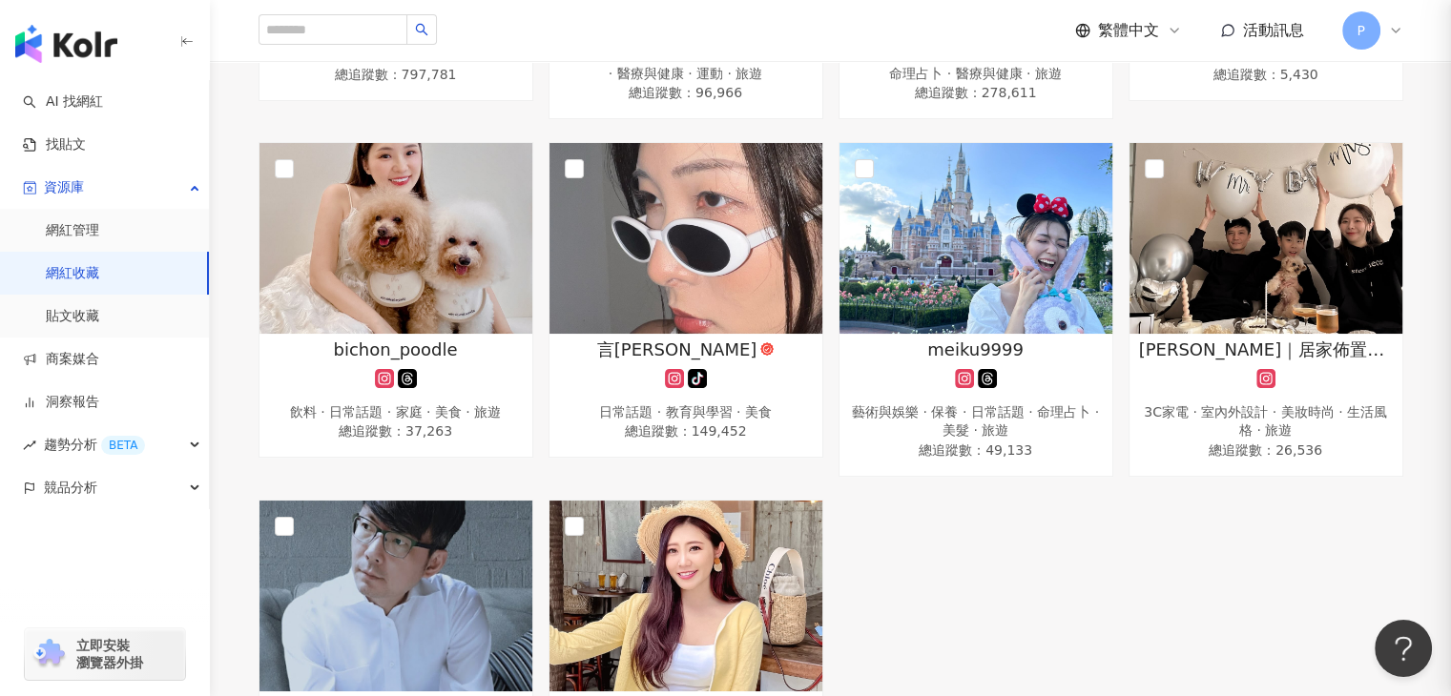
scroll to position [1599, 0]
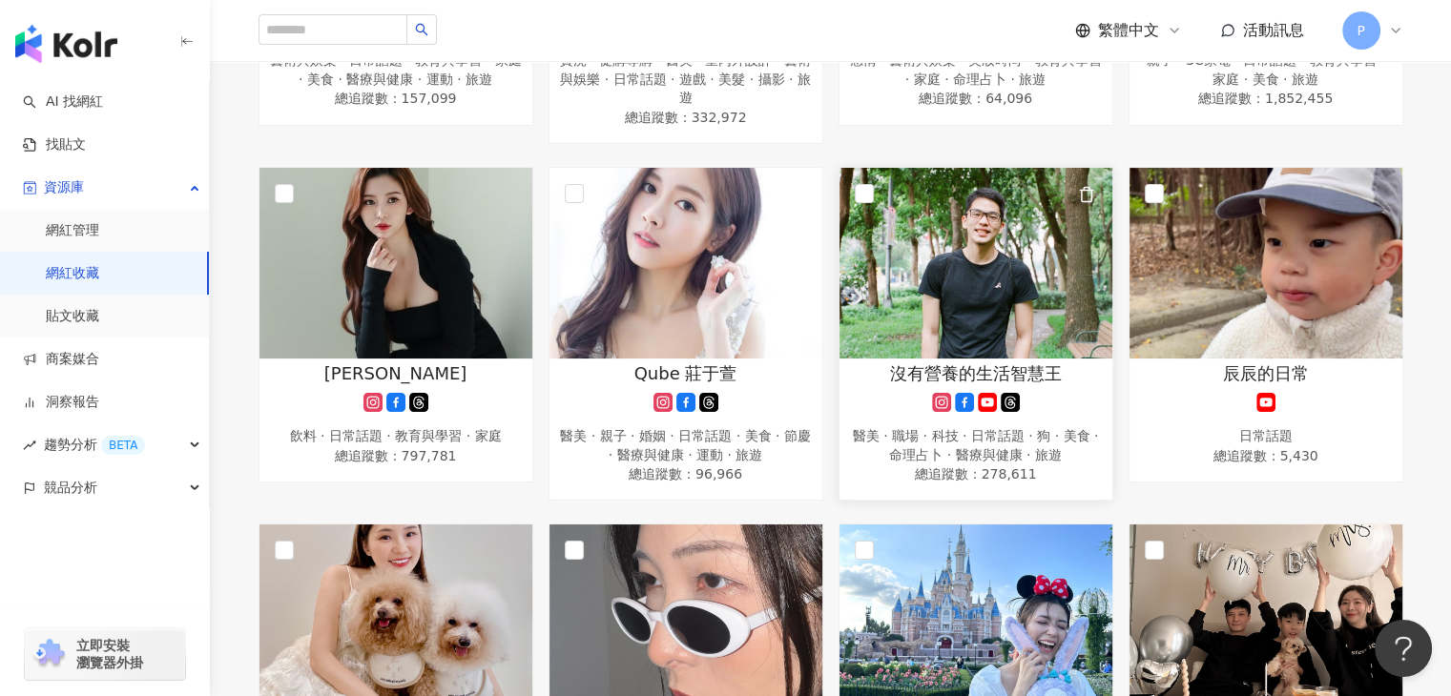
click at [1006, 314] on img at bounding box center [975, 263] width 273 height 191
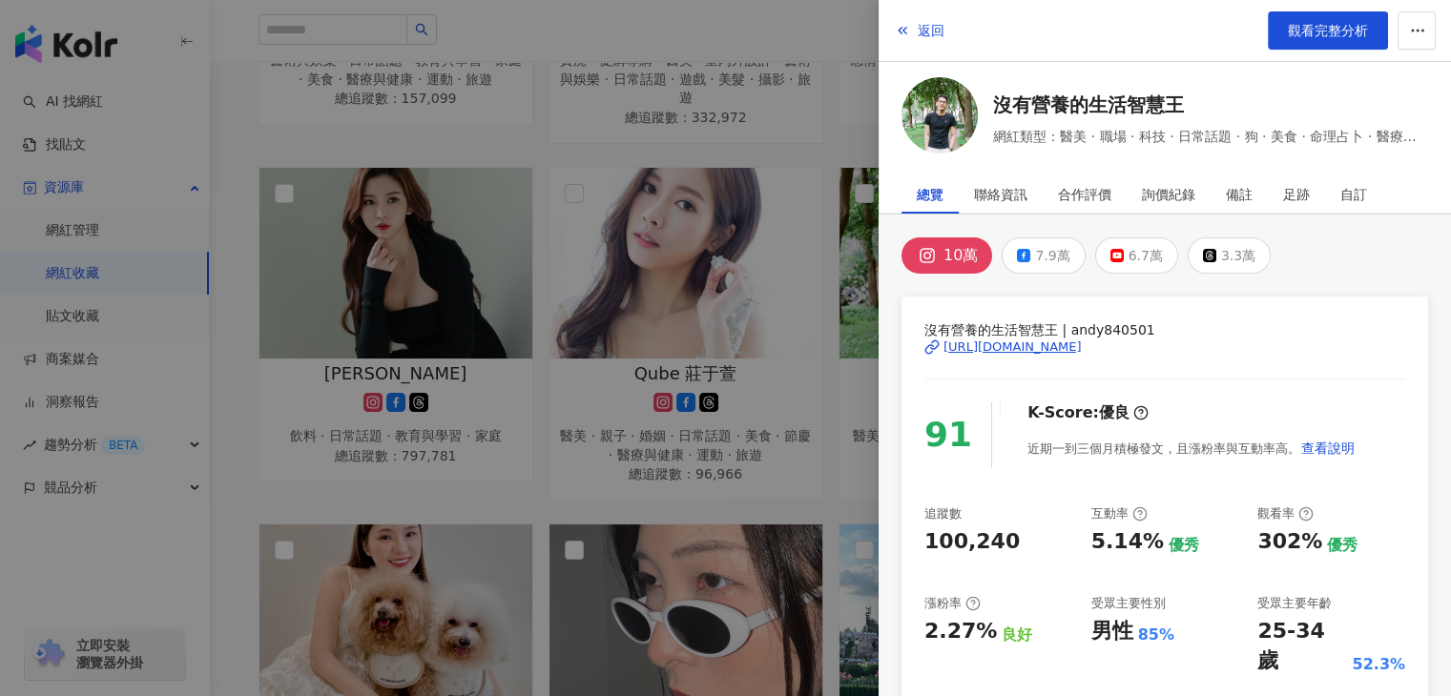
click at [648, 381] on div at bounding box center [725, 348] width 1451 height 696
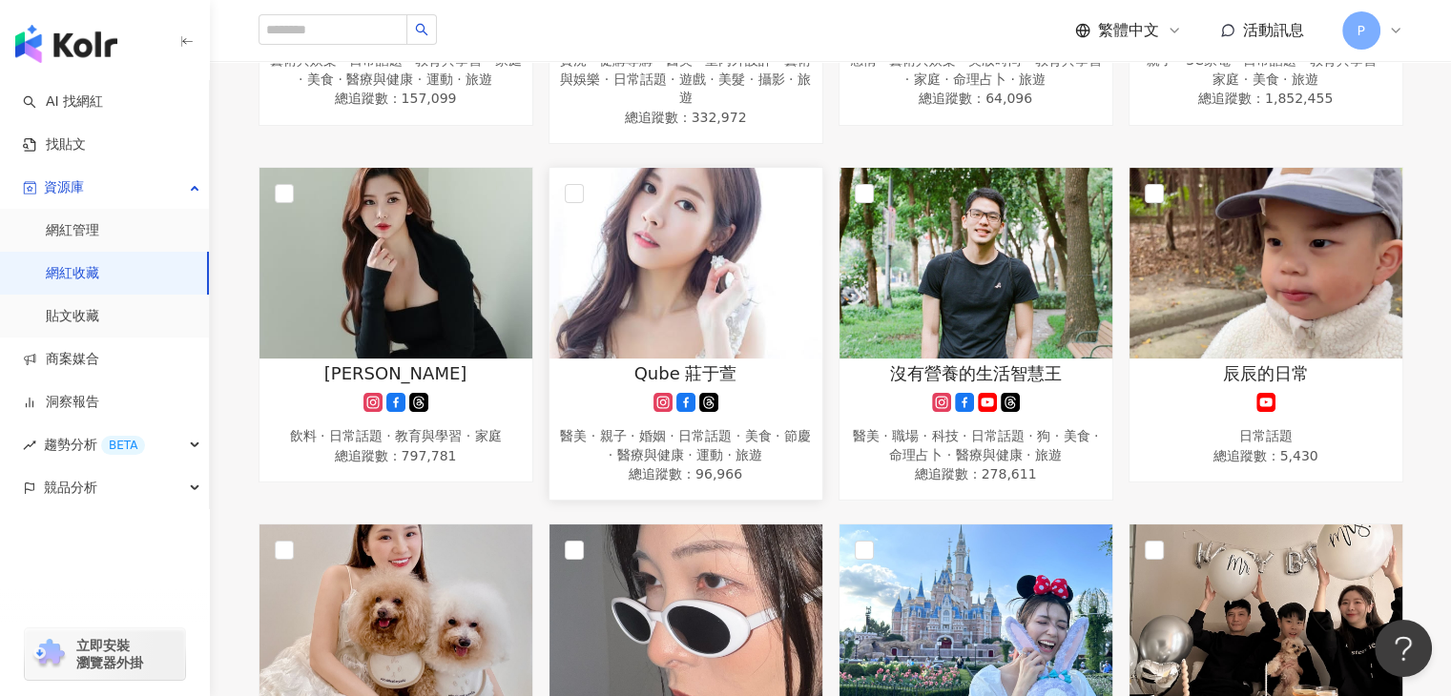
click at [729, 317] on img at bounding box center [685, 263] width 273 height 191
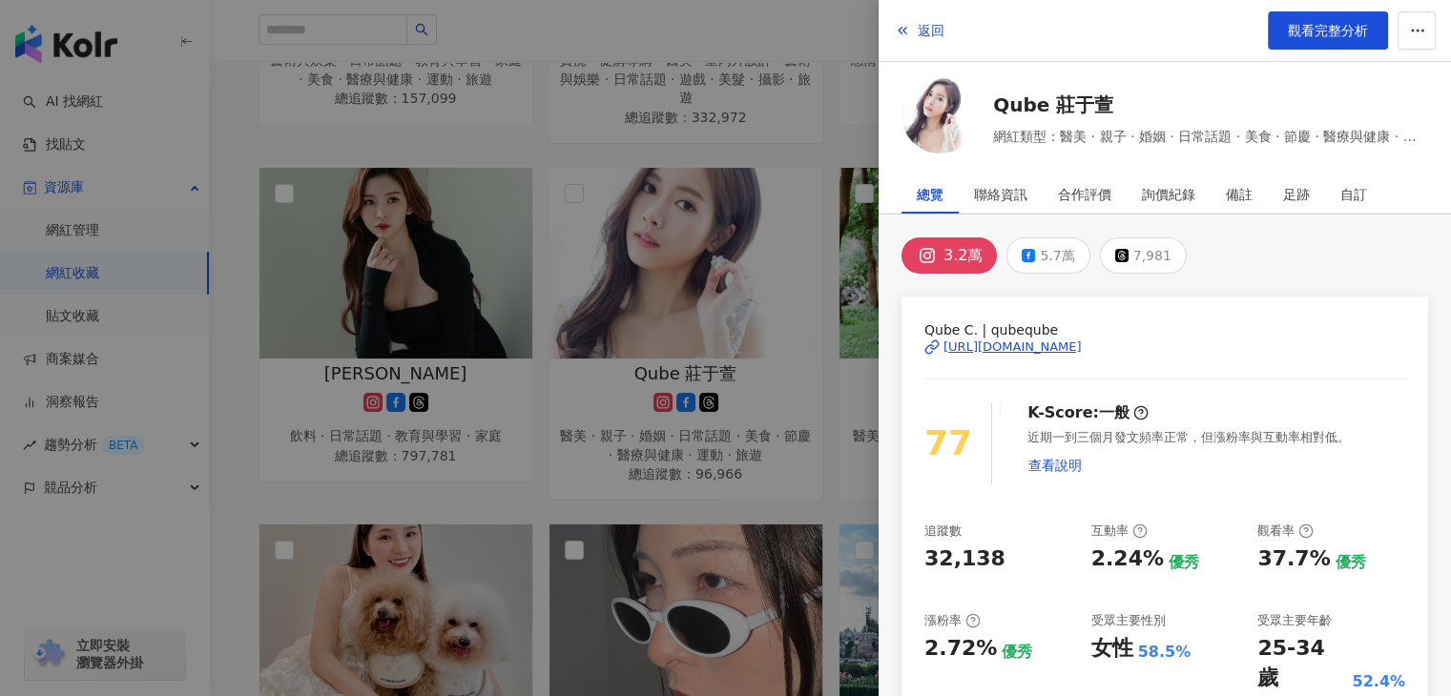
click at [767, 487] on div at bounding box center [725, 348] width 1451 height 696
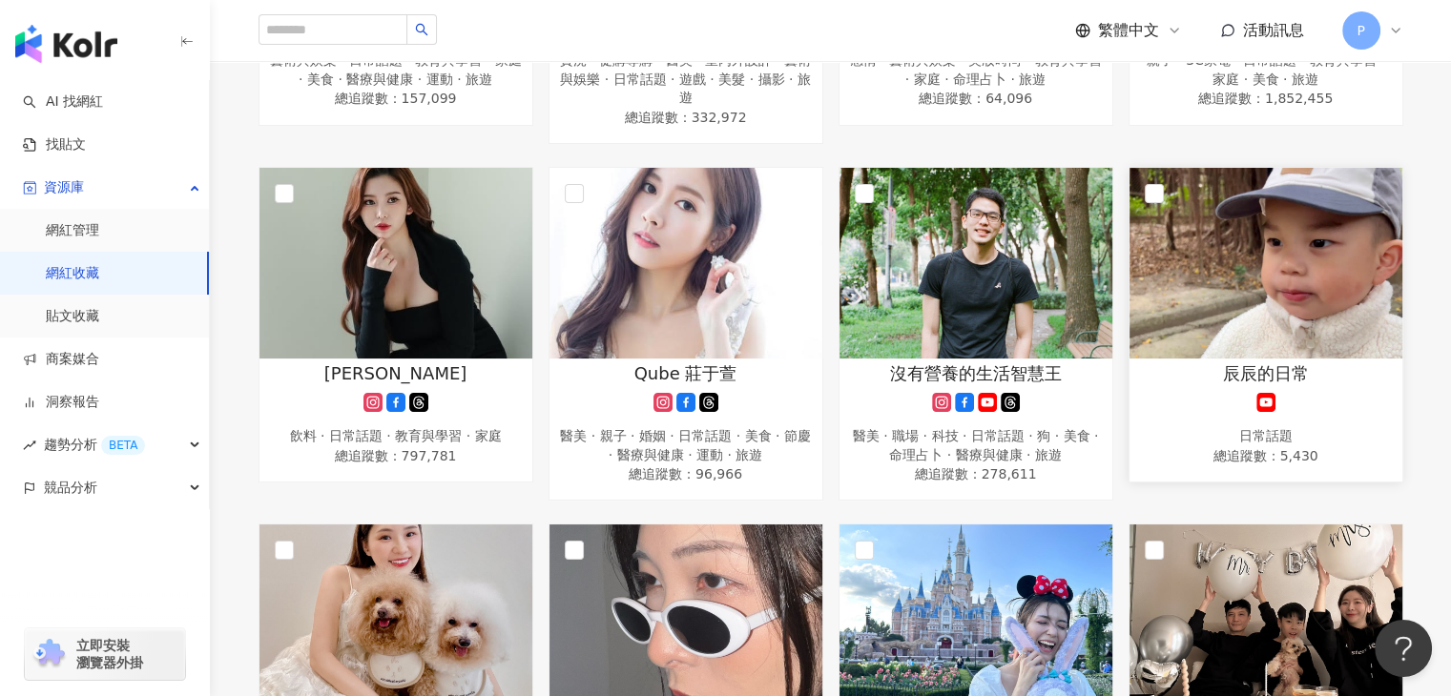
click at [1227, 283] on img at bounding box center [1265, 263] width 273 height 191
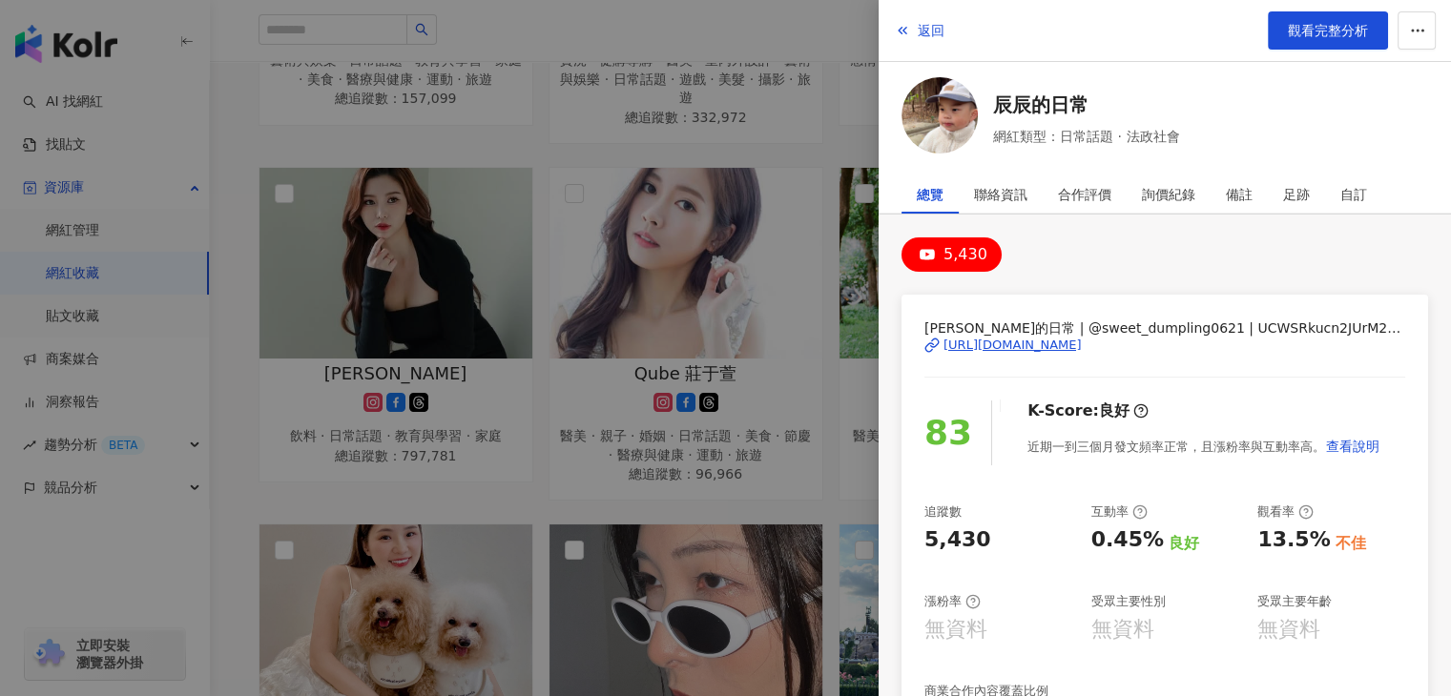
click at [582, 437] on div at bounding box center [725, 348] width 1451 height 696
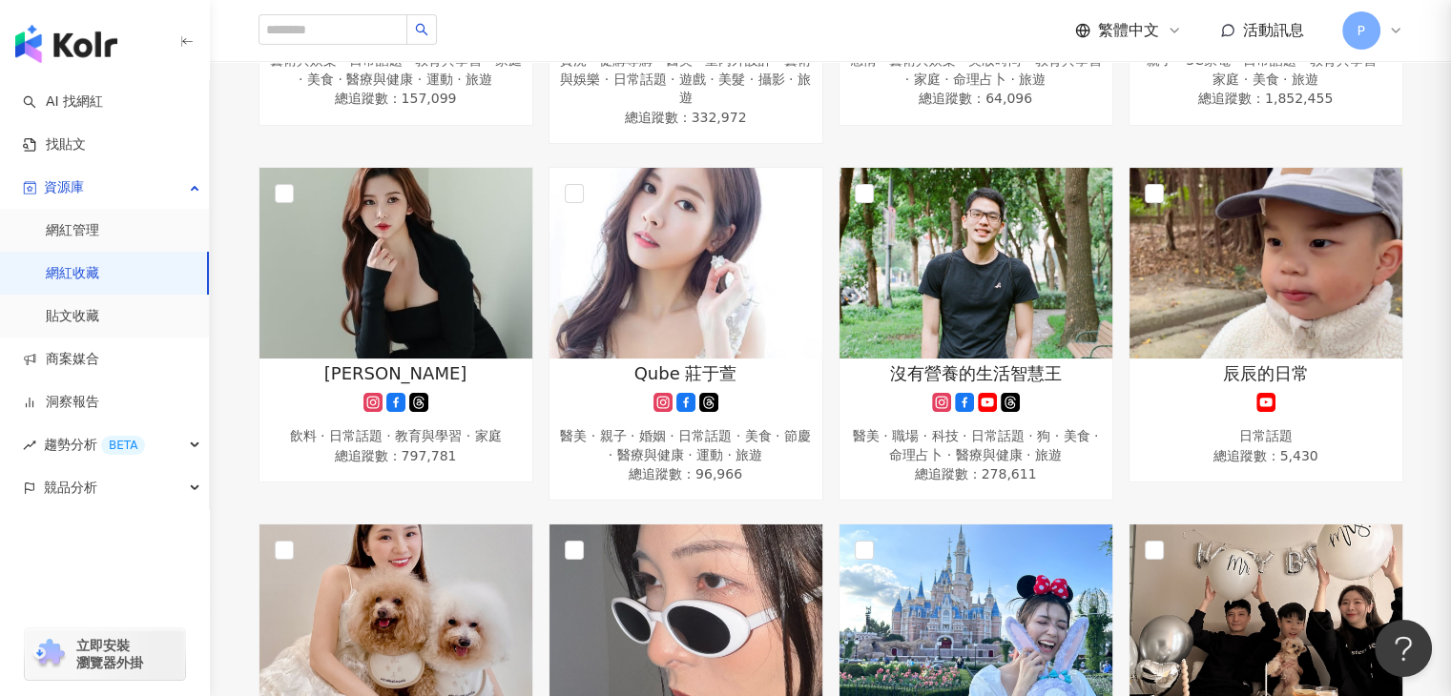
click at [455, 266] on div at bounding box center [725, 348] width 1451 height 696
click at [455, 266] on img at bounding box center [395, 263] width 273 height 191
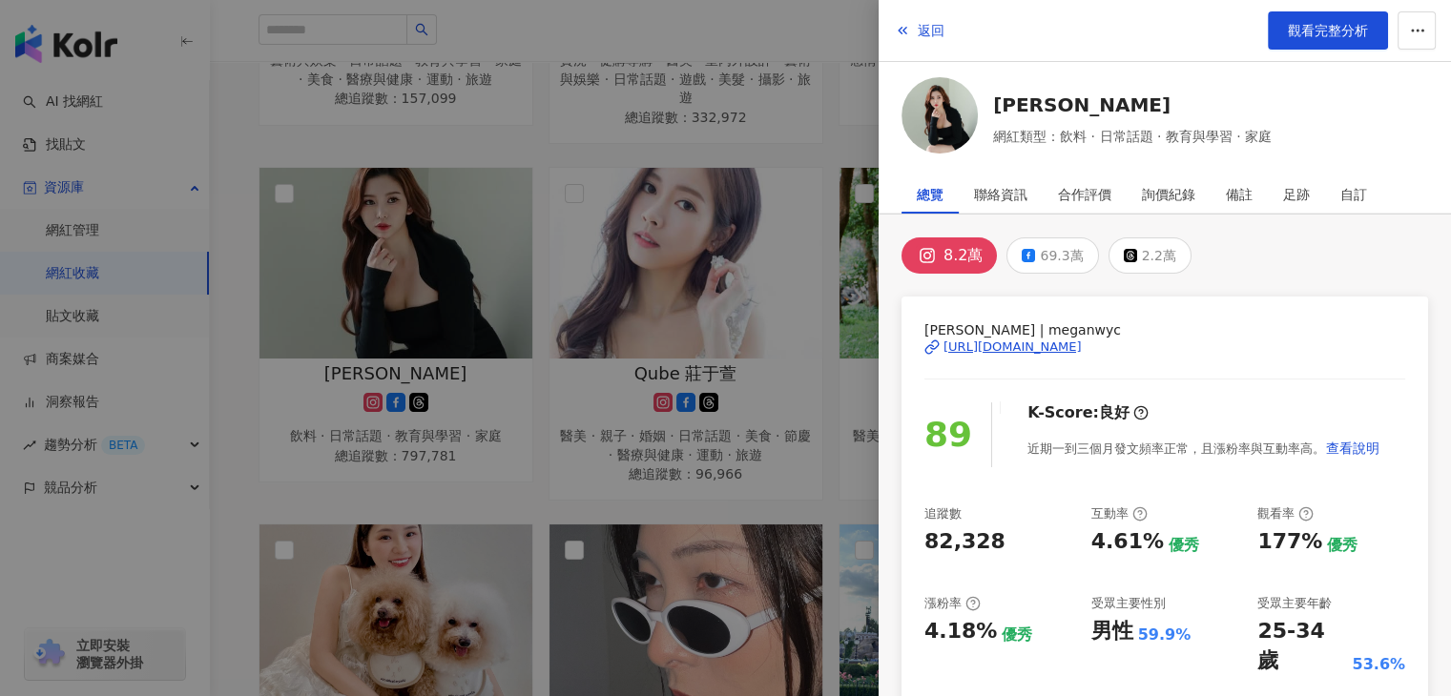
click at [627, 471] on div at bounding box center [725, 348] width 1451 height 696
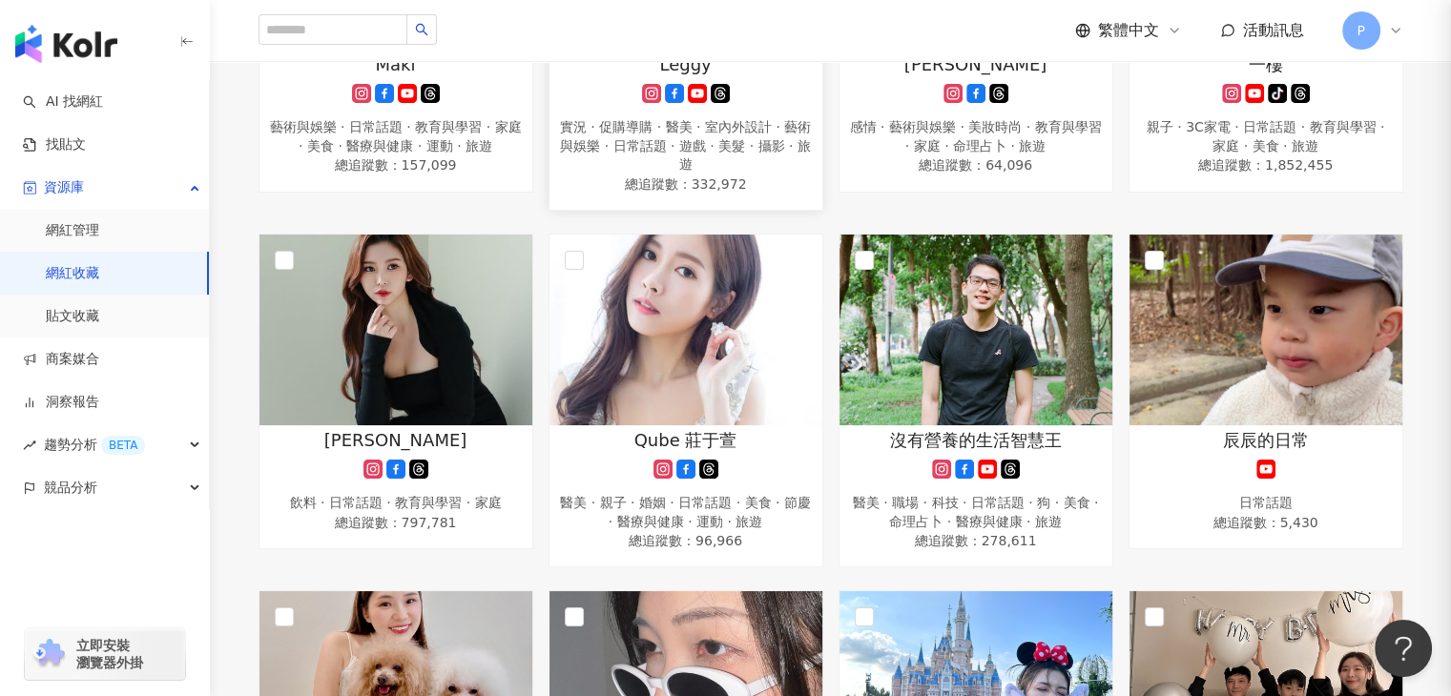
scroll to position [1313, 0]
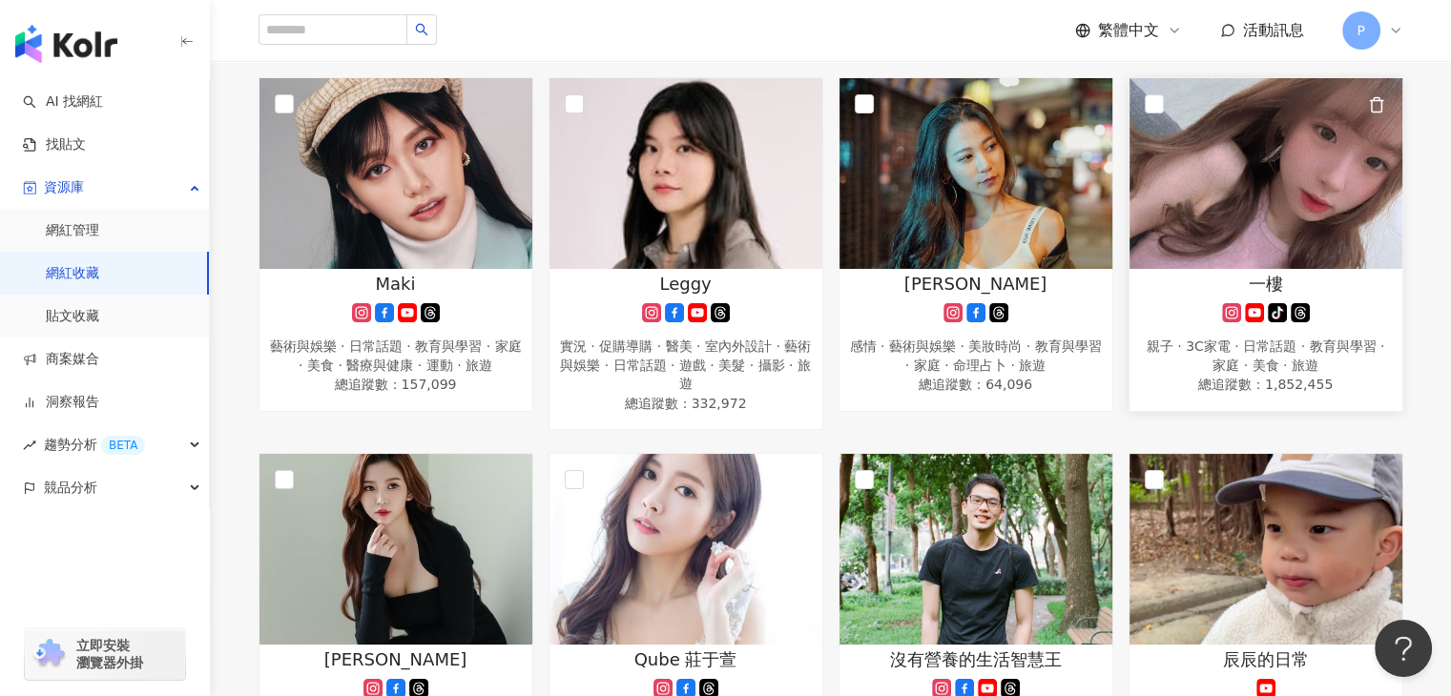
click at [1265, 226] on img at bounding box center [1265, 173] width 273 height 191
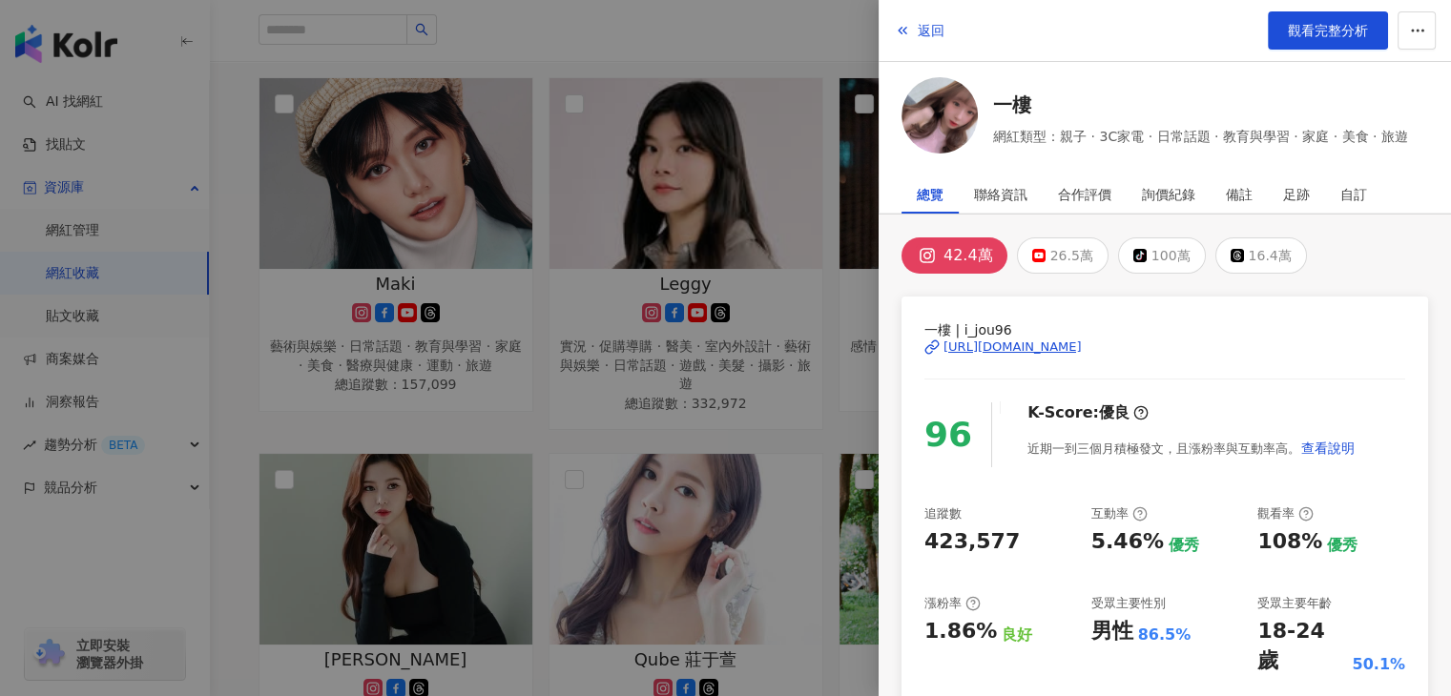
click at [716, 360] on div at bounding box center [725, 348] width 1451 height 696
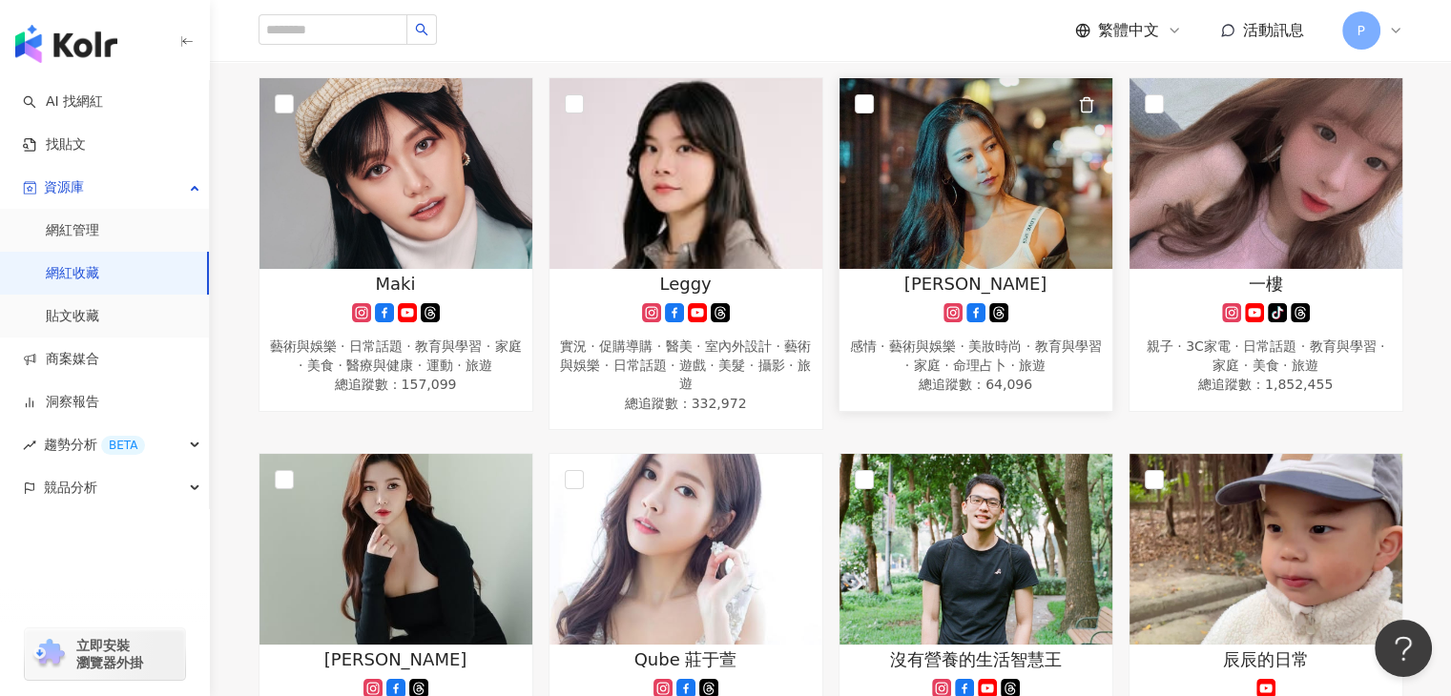
click at [1007, 253] on img at bounding box center [975, 173] width 273 height 191
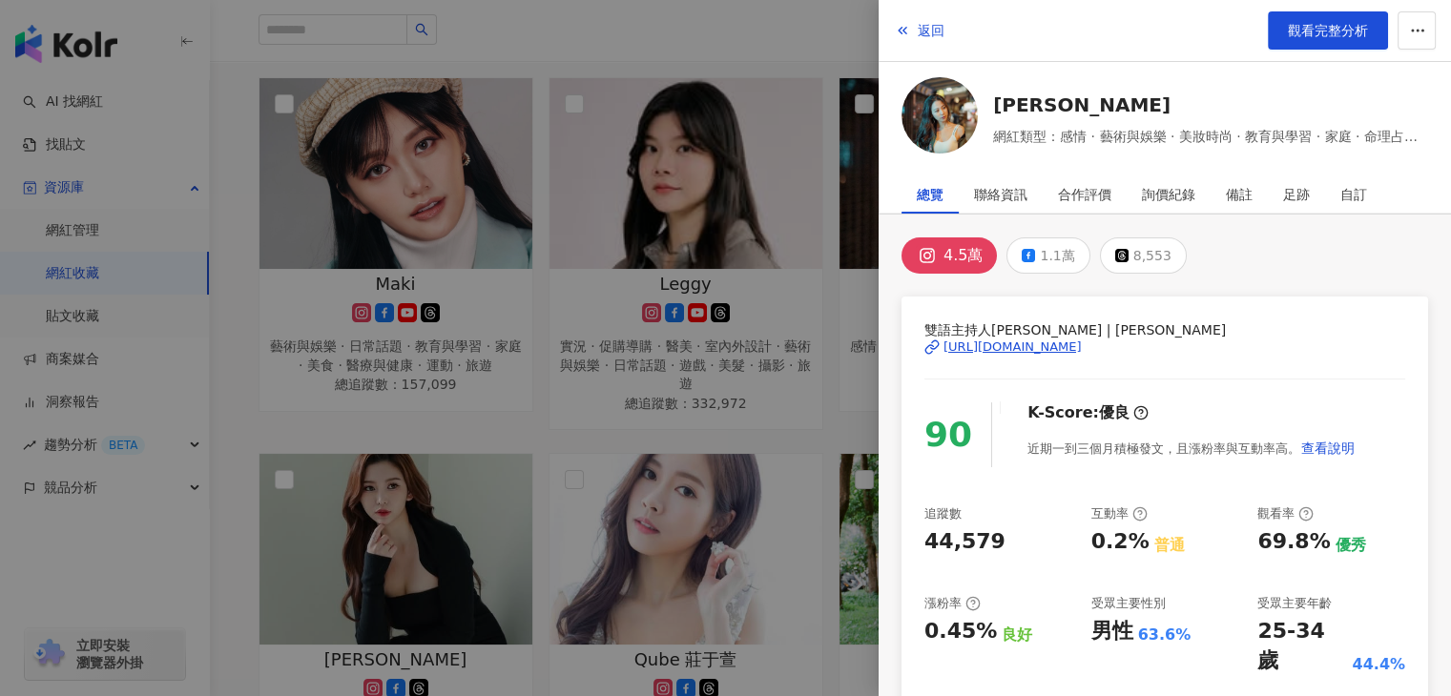
click at [696, 217] on div at bounding box center [725, 348] width 1451 height 696
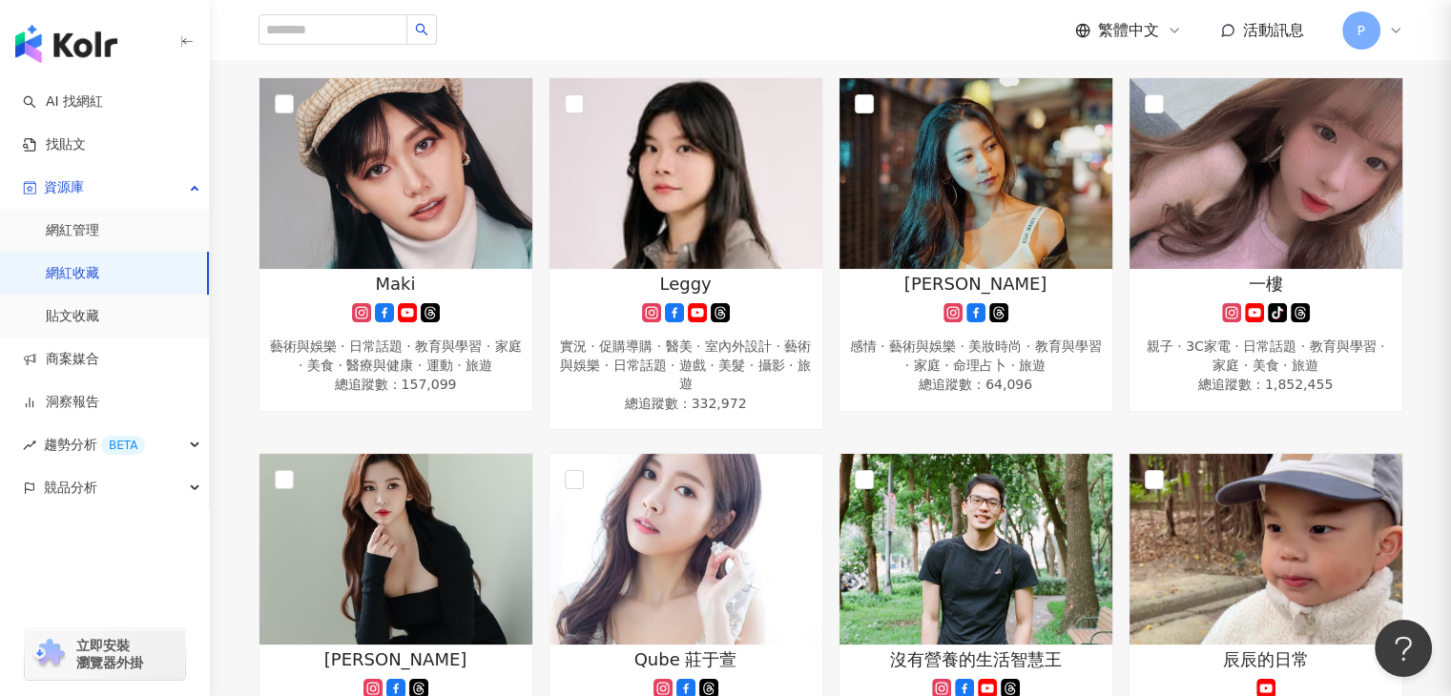
click at [698, 216] on div at bounding box center [725, 348] width 1451 height 696
click at [706, 218] on img at bounding box center [685, 173] width 273 height 191
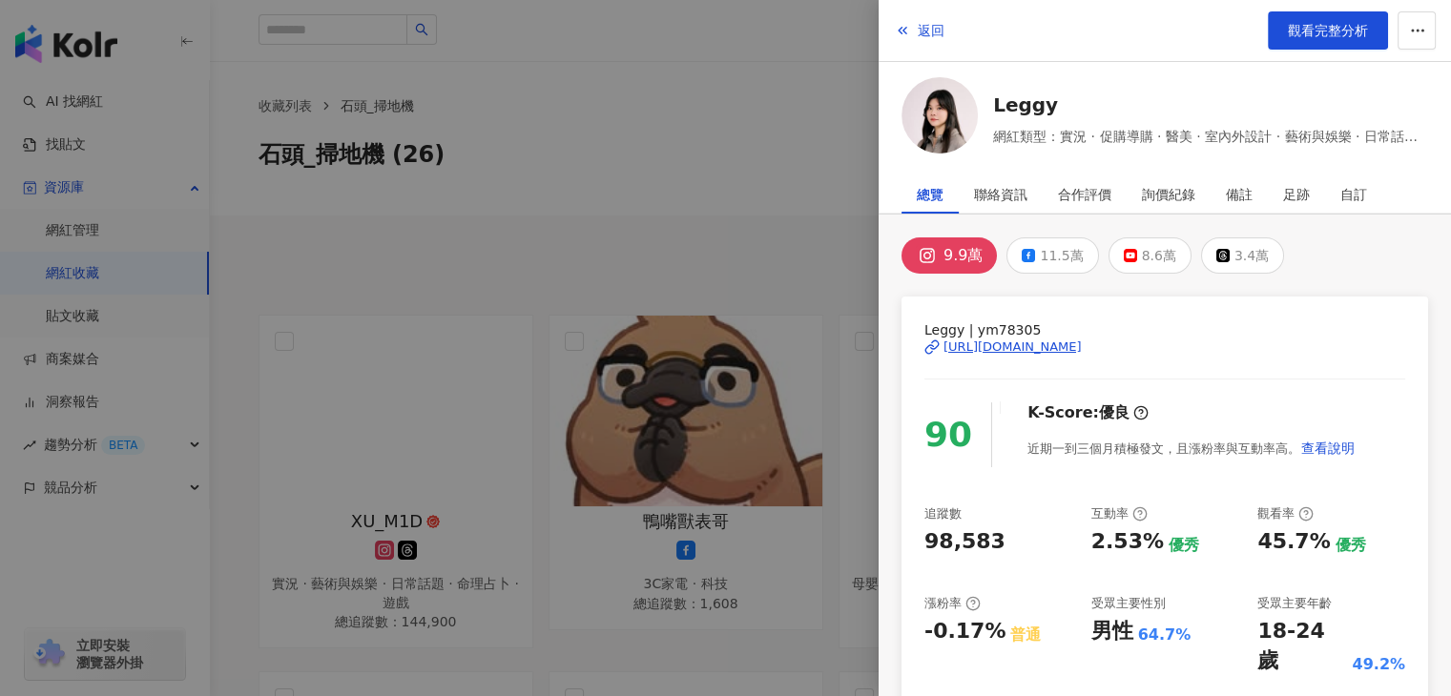
scroll to position [0, 0]
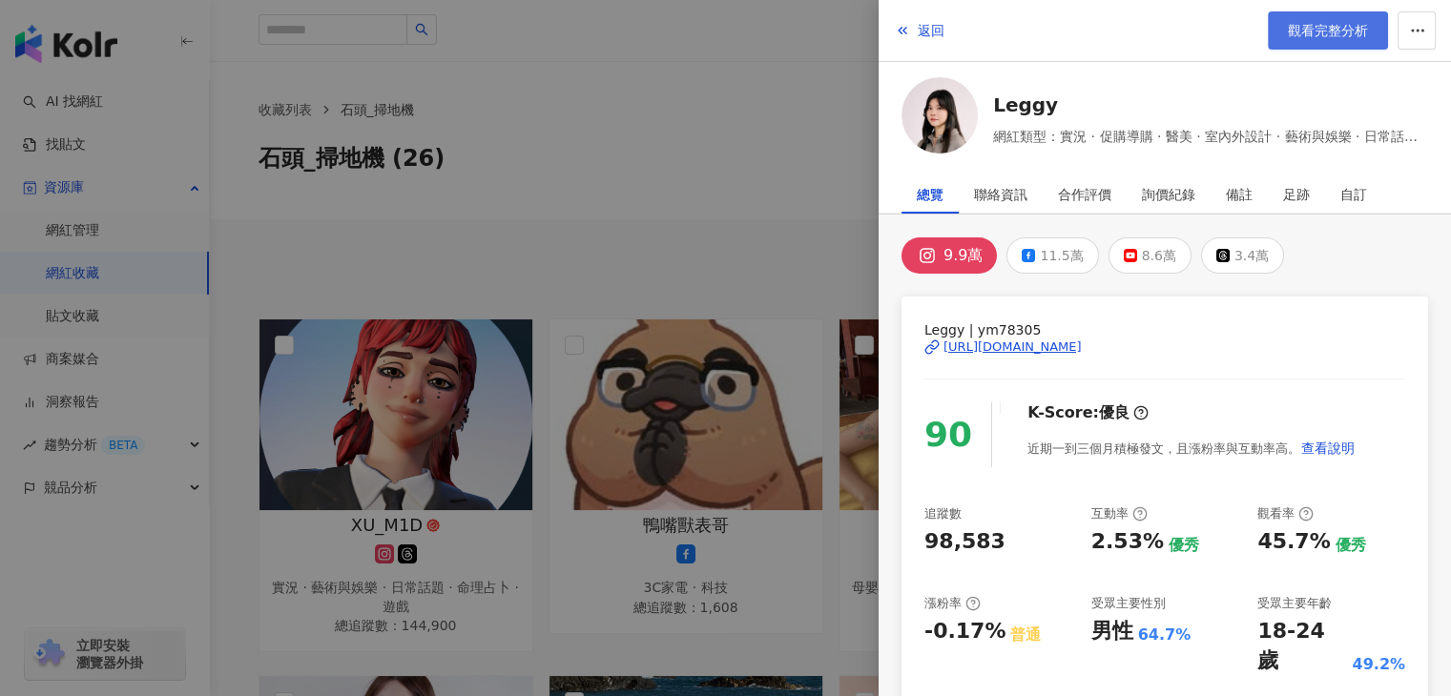
click at [1313, 42] on link "觀看完整分析" at bounding box center [1328, 30] width 120 height 38
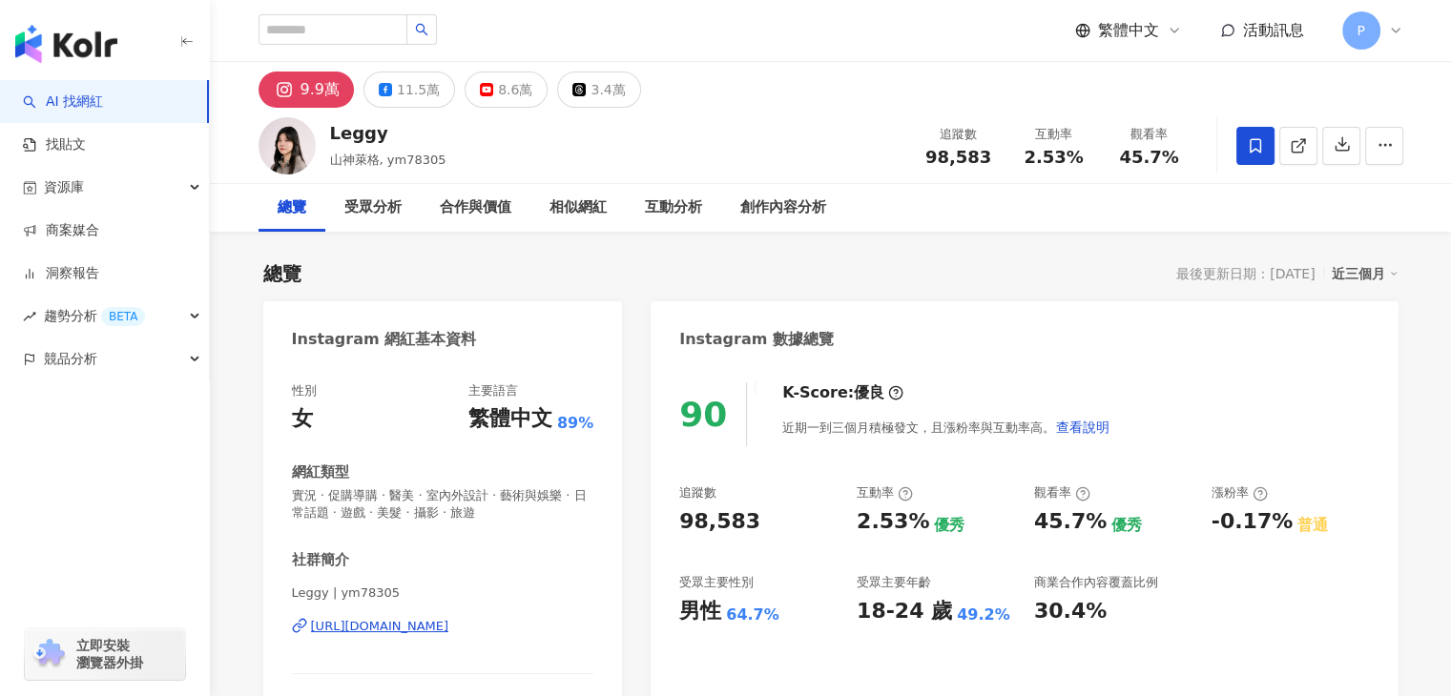
click at [296, 563] on div "社群簡介" at bounding box center [320, 560] width 57 height 20
